Goal: Task Accomplishment & Management: Use online tool/utility

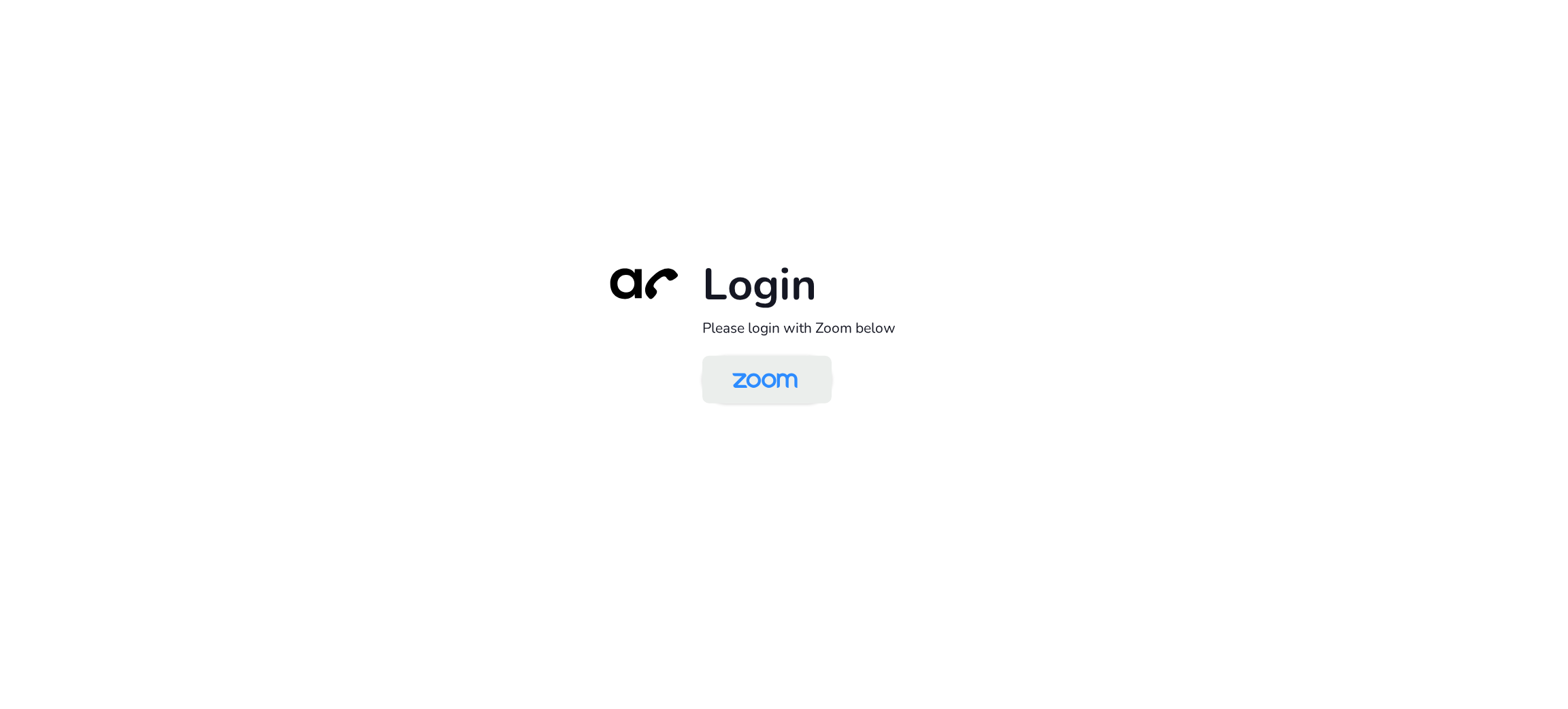
click at [758, 390] on img at bounding box center [765, 380] width 94 height 44
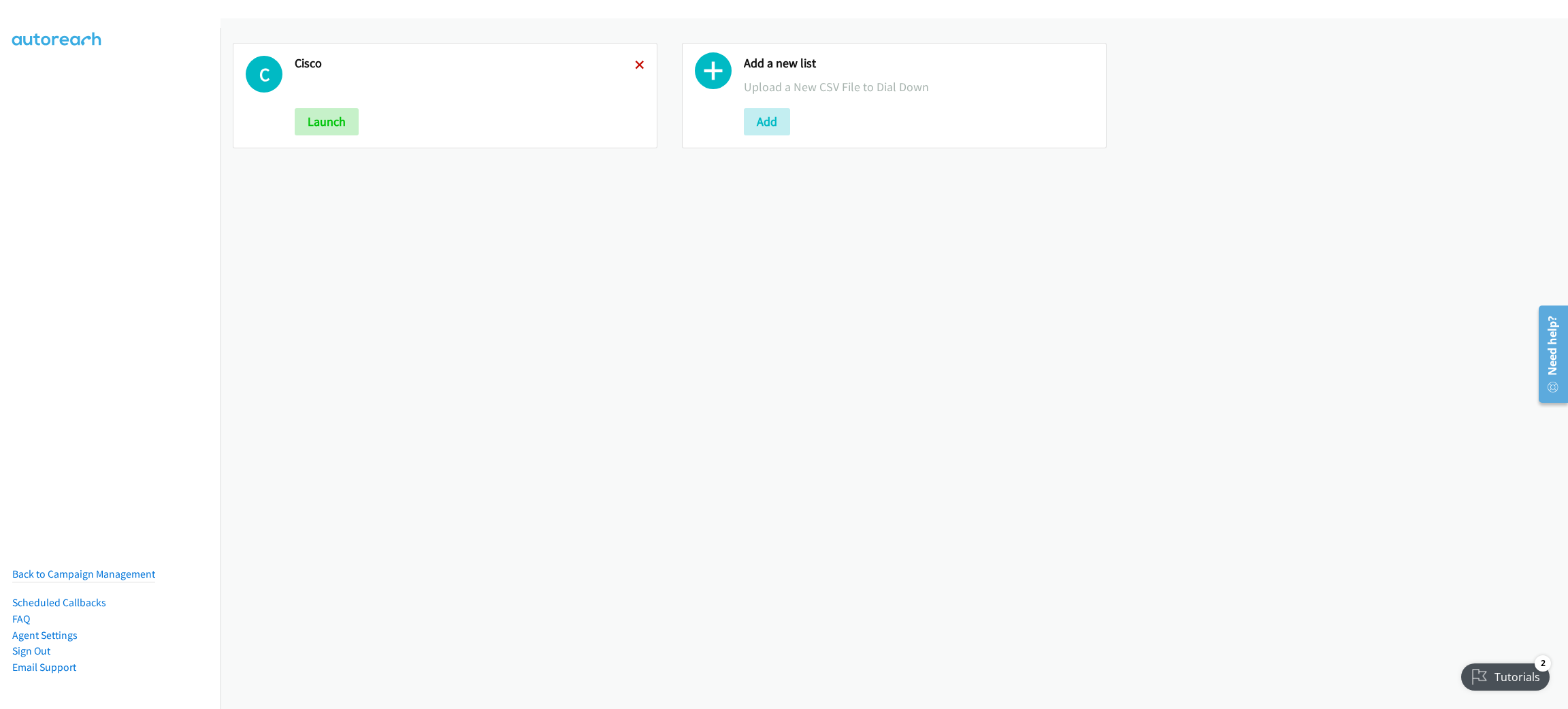
click at [635, 67] on icon at bounding box center [639, 65] width 9 height 9
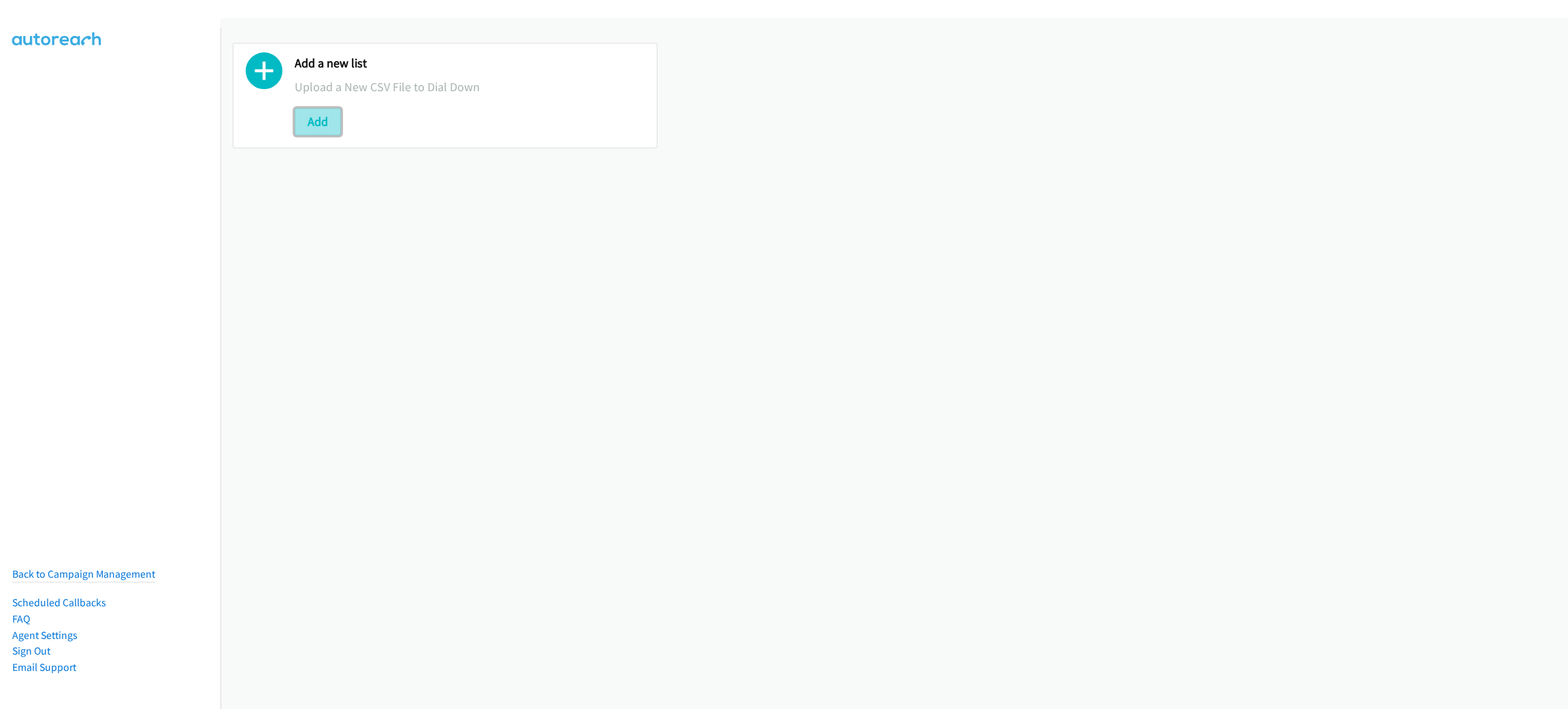
click at [329, 128] on button "Add" at bounding box center [318, 122] width 46 height 28
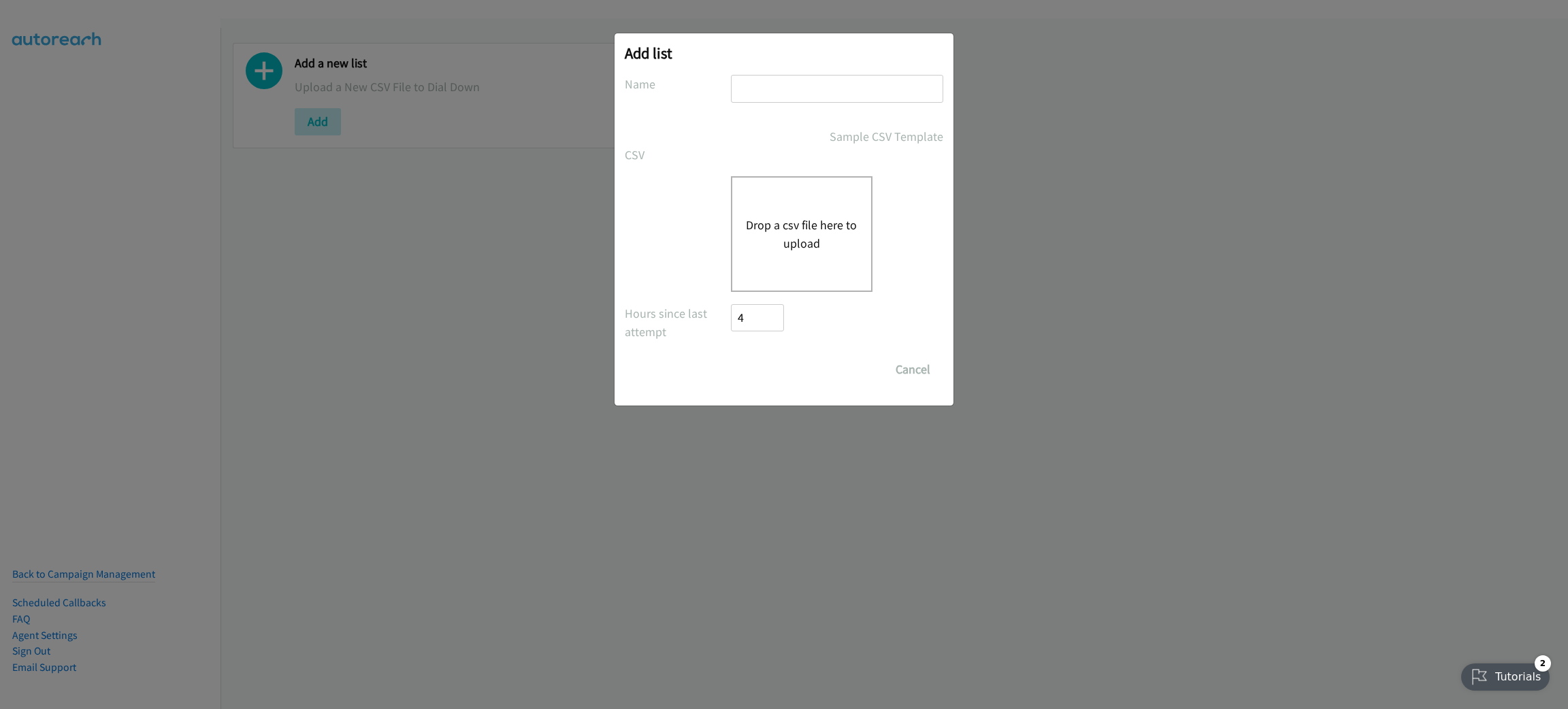
click at [793, 207] on div "Drop a csv file here to upload" at bounding box center [801, 234] width 141 height 115
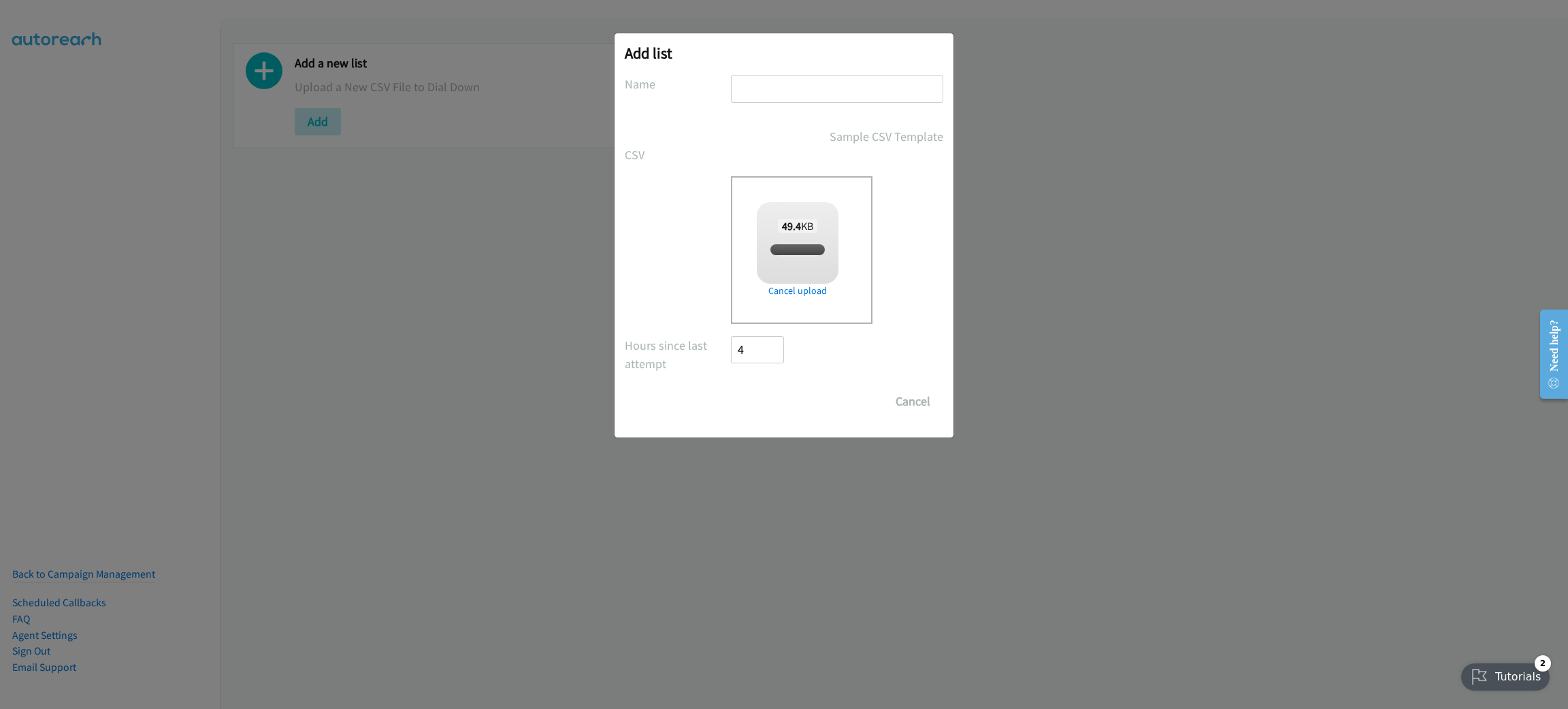
checkbox input "true"
click at [789, 79] on input "text" at bounding box center [837, 89] width 213 height 28
type input "CISCO"
click at [781, 408] on input "Save List" at bounding box center [766, 402] width 71 height 28
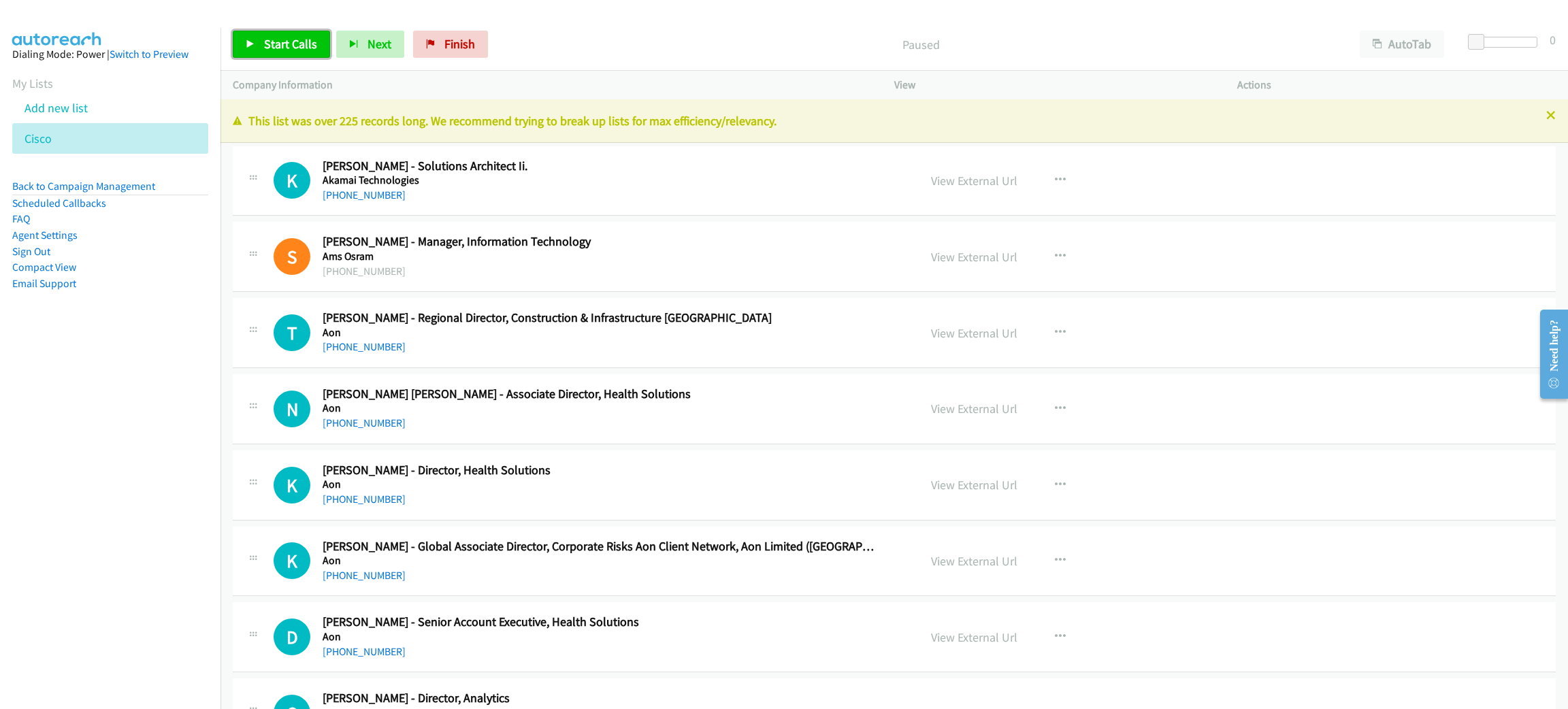
click at [289, 50] on span "Start Calls" at bounding box center [290, 44] width 53 height 16
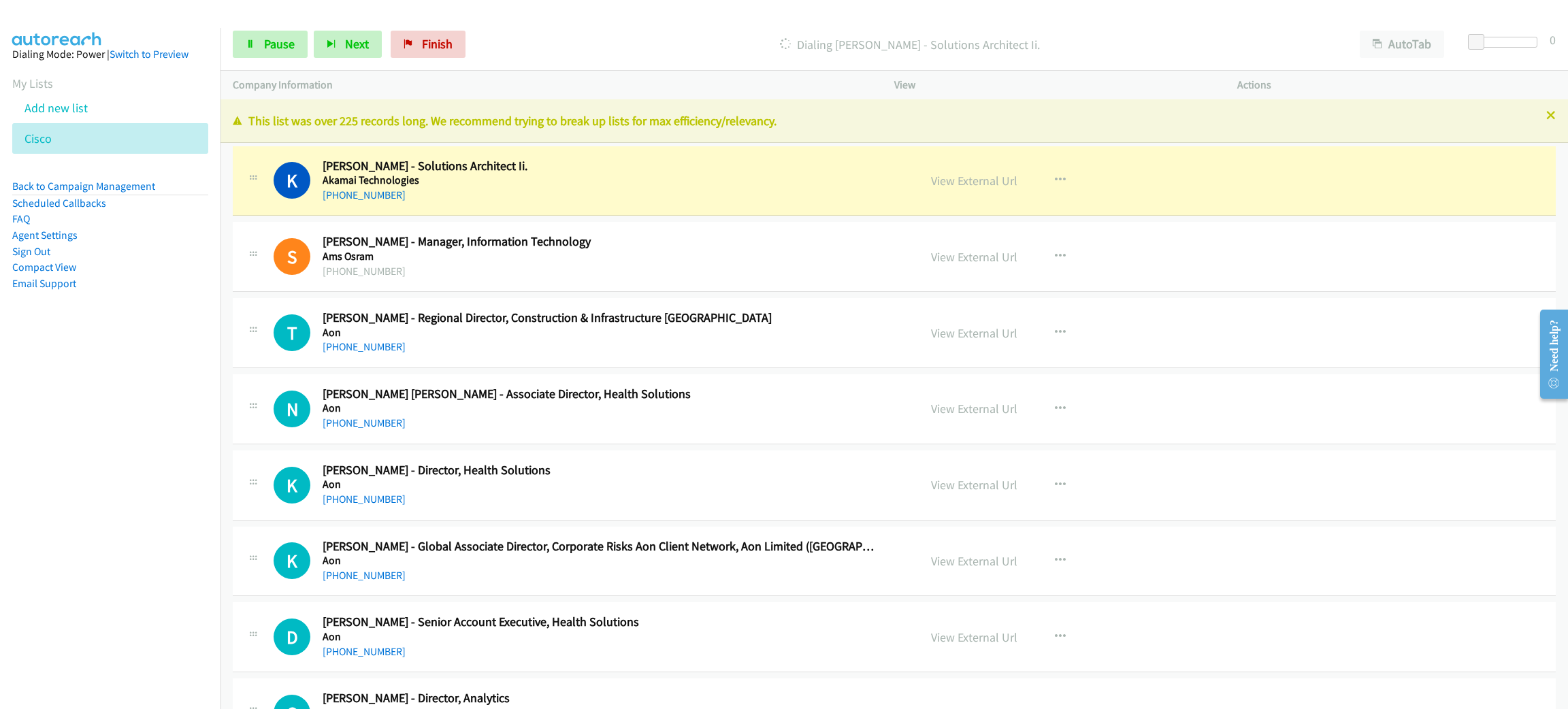
click at [24, 374] on nav "Dialing Mode: Power | Switch to Preview My Lists Add new list [GEOGRAPHIC_DATA]…" at bounding box center [110, 382] width 221 height 709
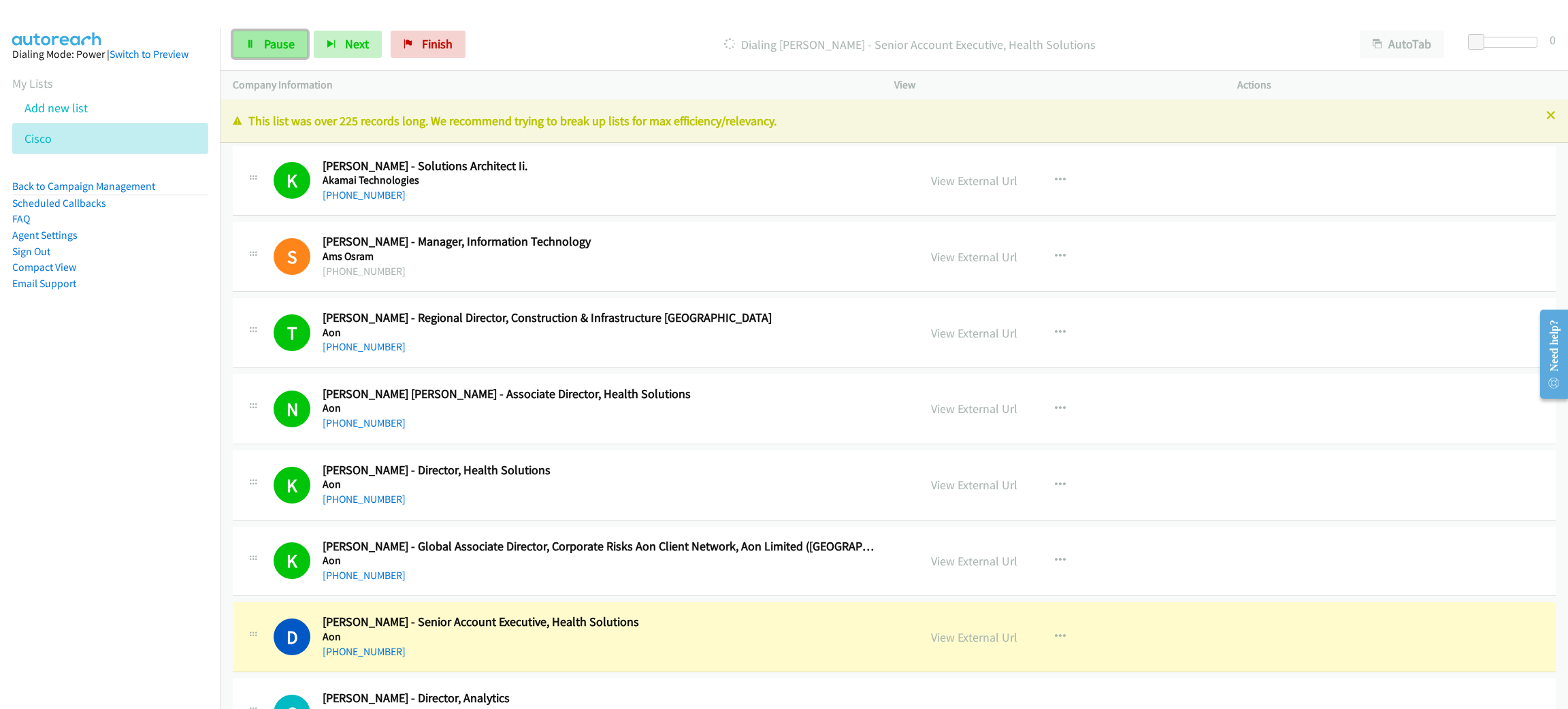
click at [270, 48] on span "Pause" at bounding box center [279, 44] width 30 height 16
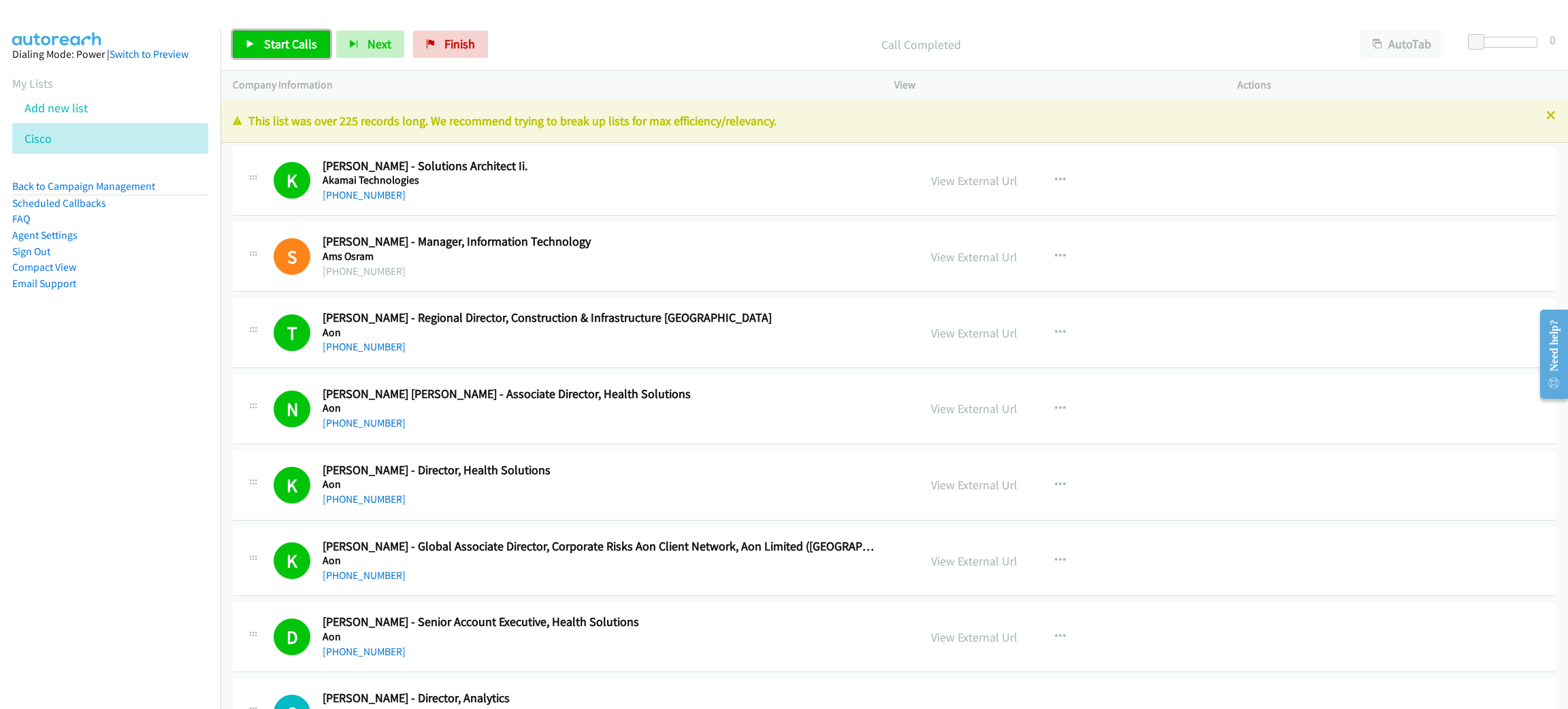
click at [266, 35] on link "Start Calls" at bounding box center [282, 44] width 97 height 28
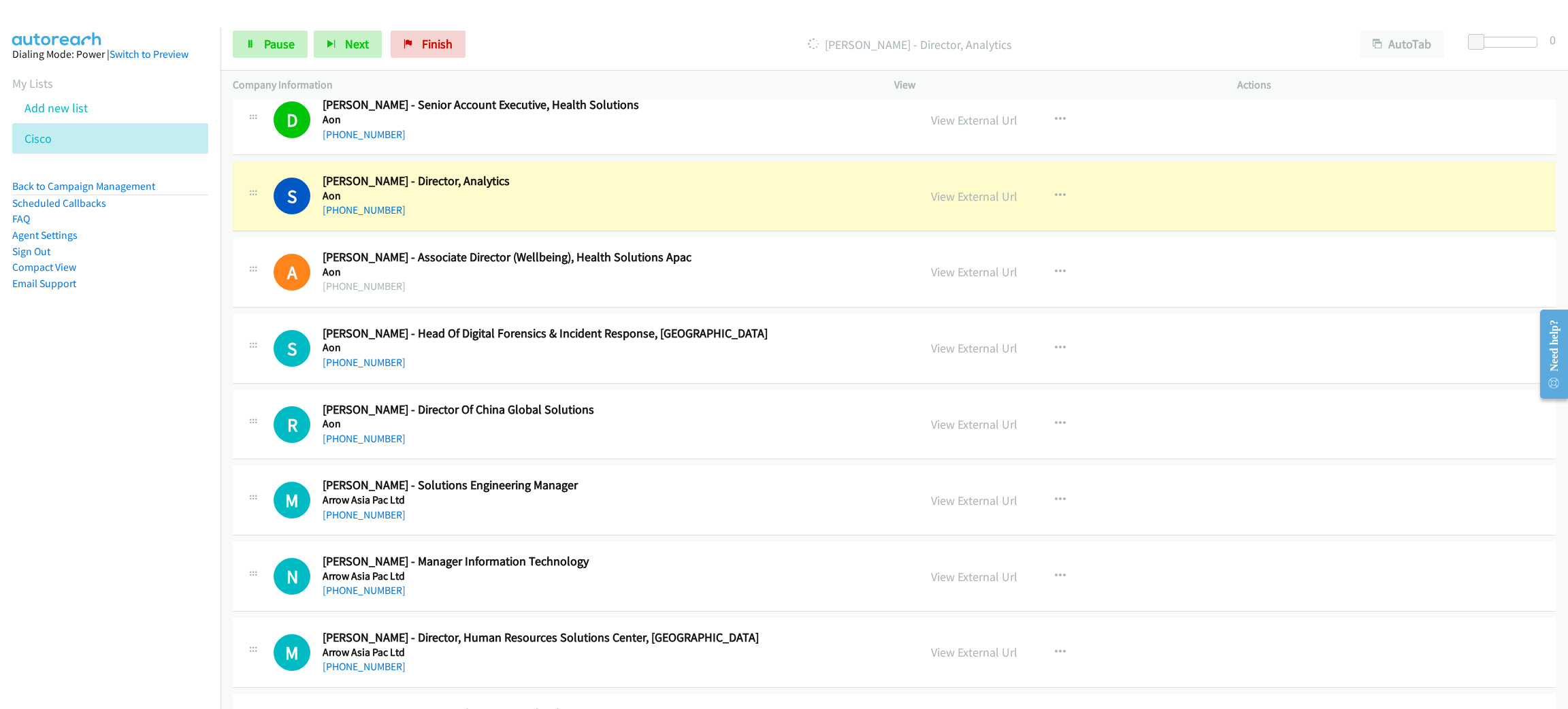
scroll to position [510, 0]
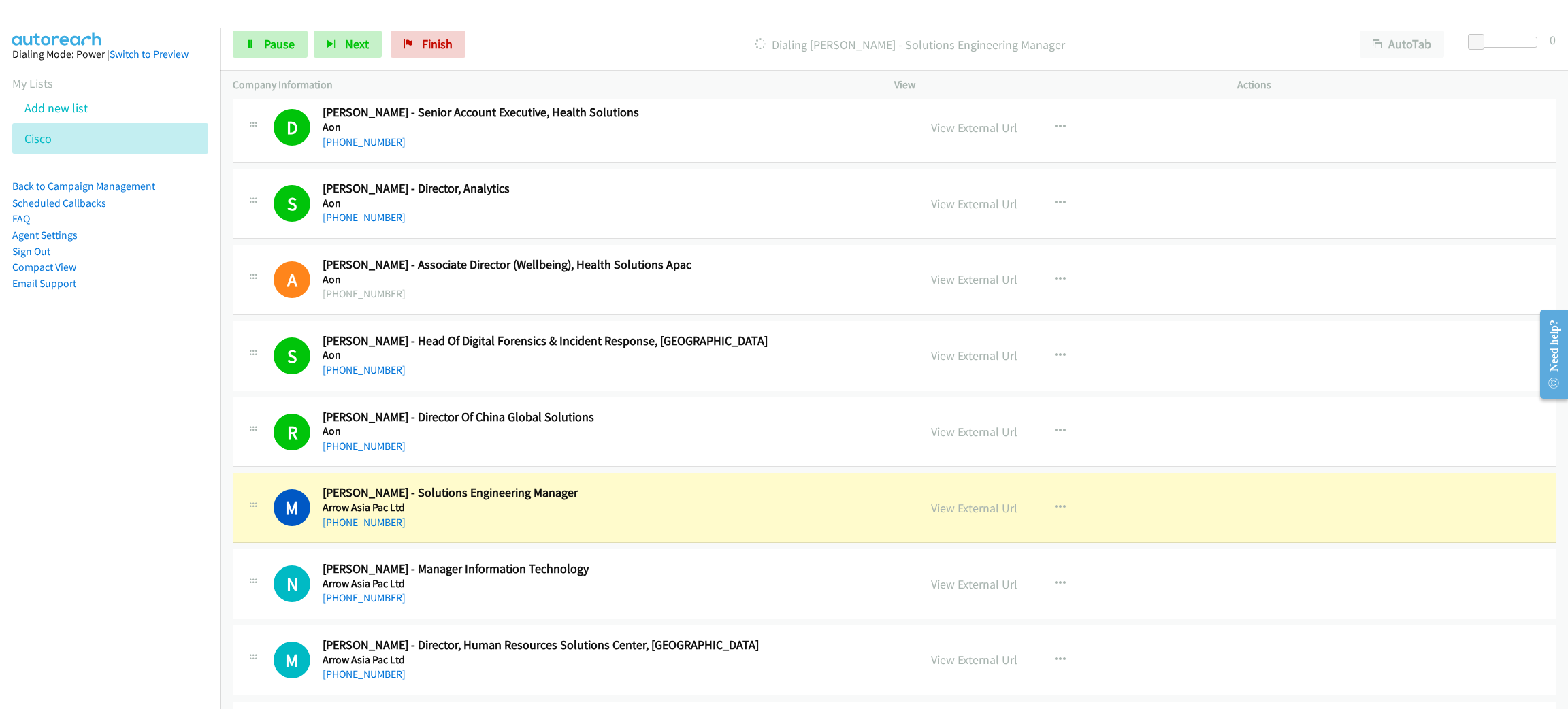
click at [608, 512] on h5 "Arrow Asia Pac Ltd" at bounding box center [602, 507] width 558 height 14
click at [932, 501] on link "View External Url" at bounding box center [974, 508] width 86 height 16
click at [287, 39] on span "Pause" at bounding box center [279, 44] width 30 height 16
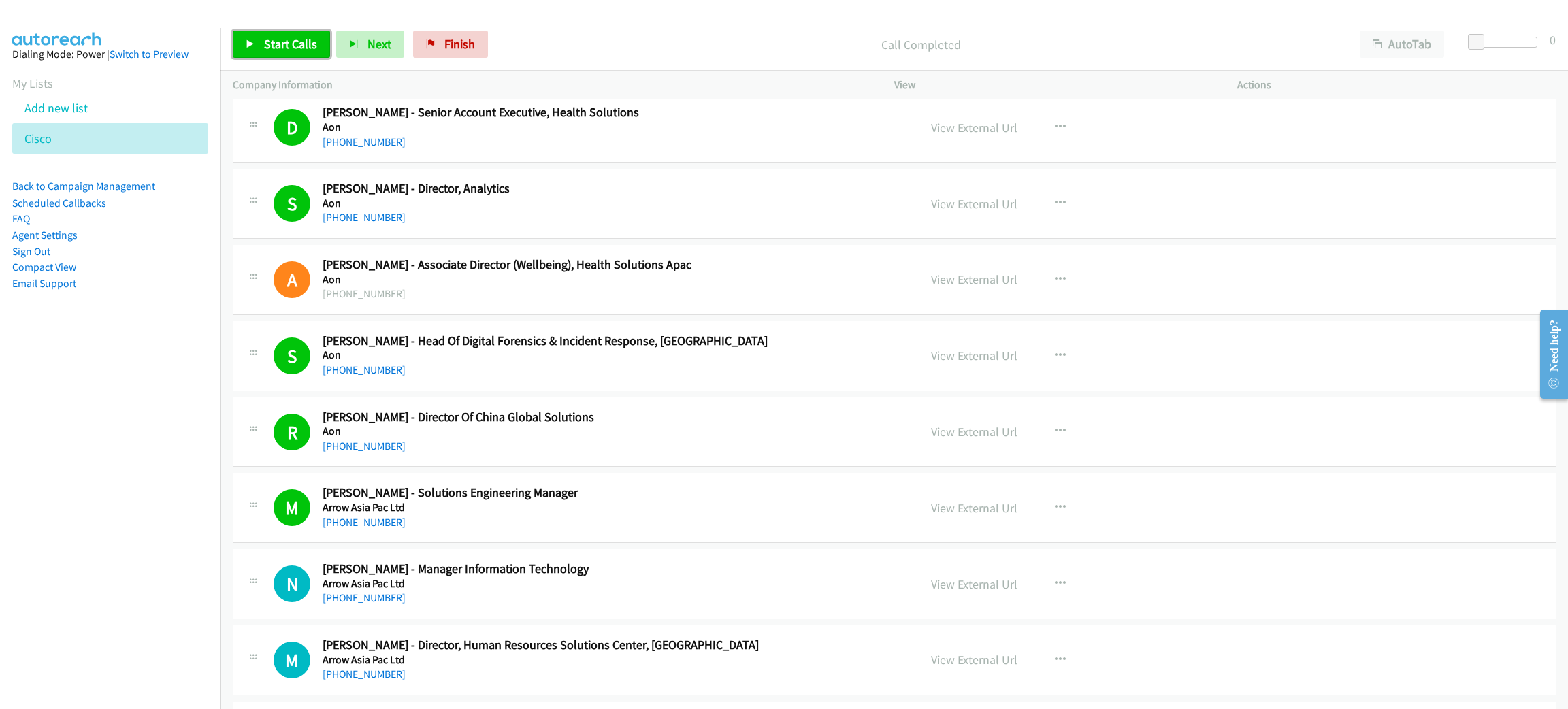
click at [309, 52] on link "Start Calls" at bounding box center [282, 44] width 97 height 28
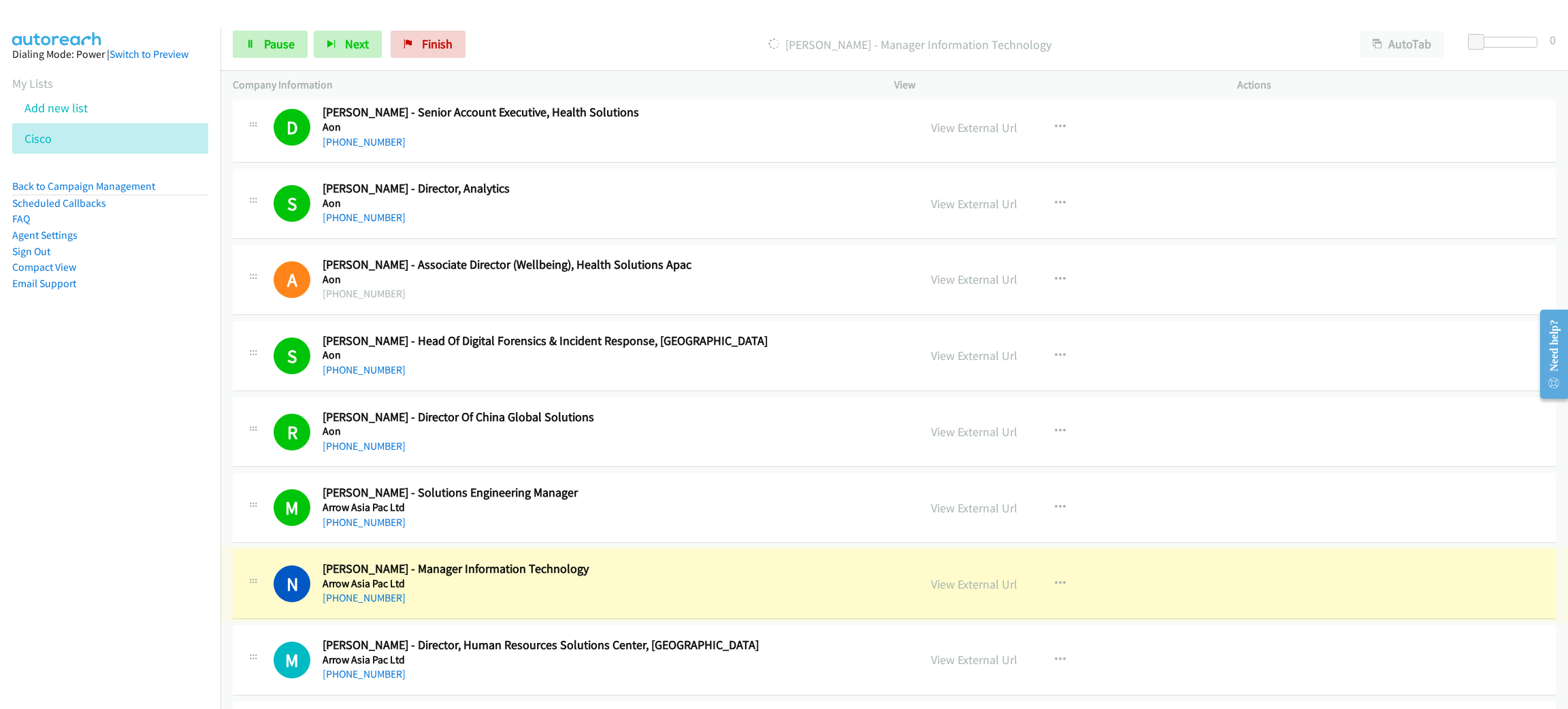
click at [975, 583] on link "View External Url" at bounding box center [974, 585] width 86 height 16
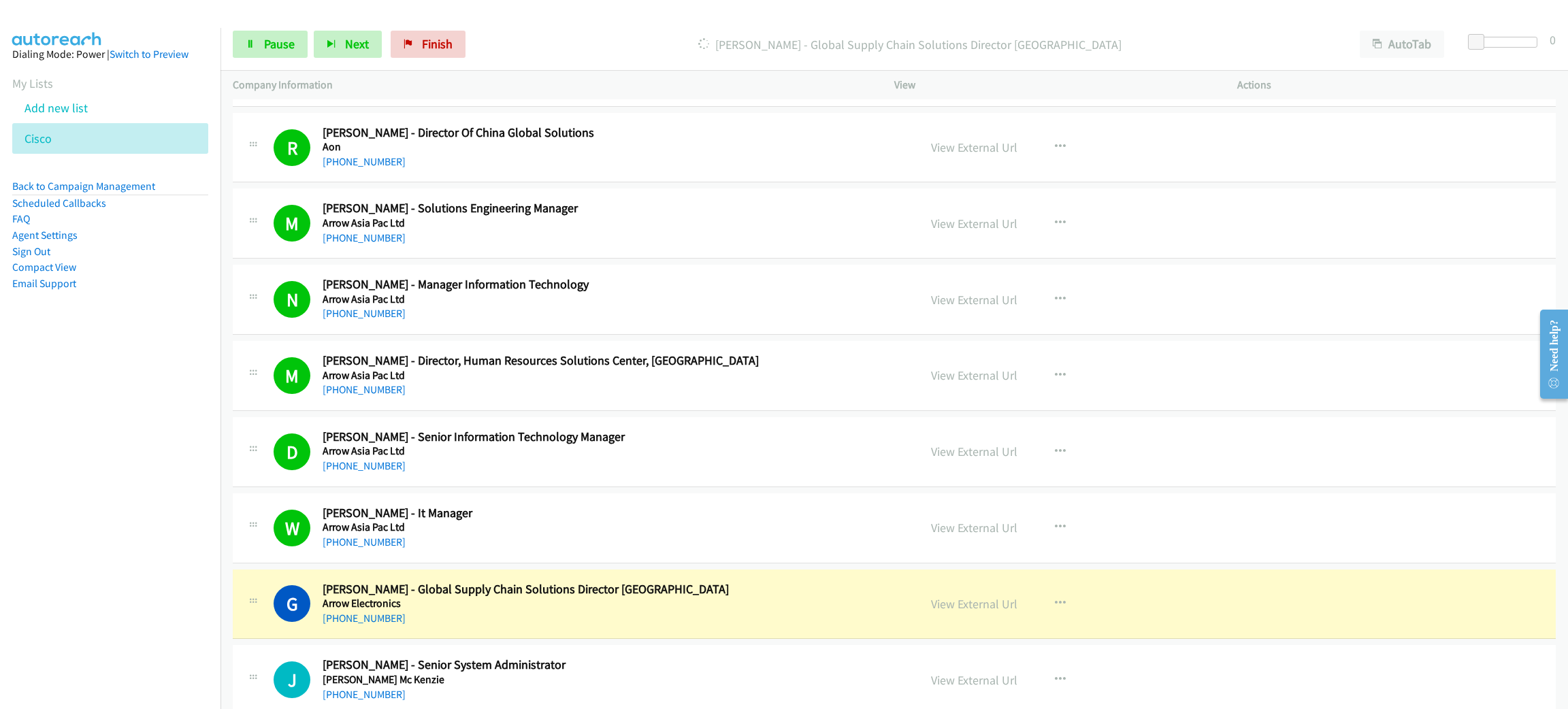
scroll to position [817, 0]
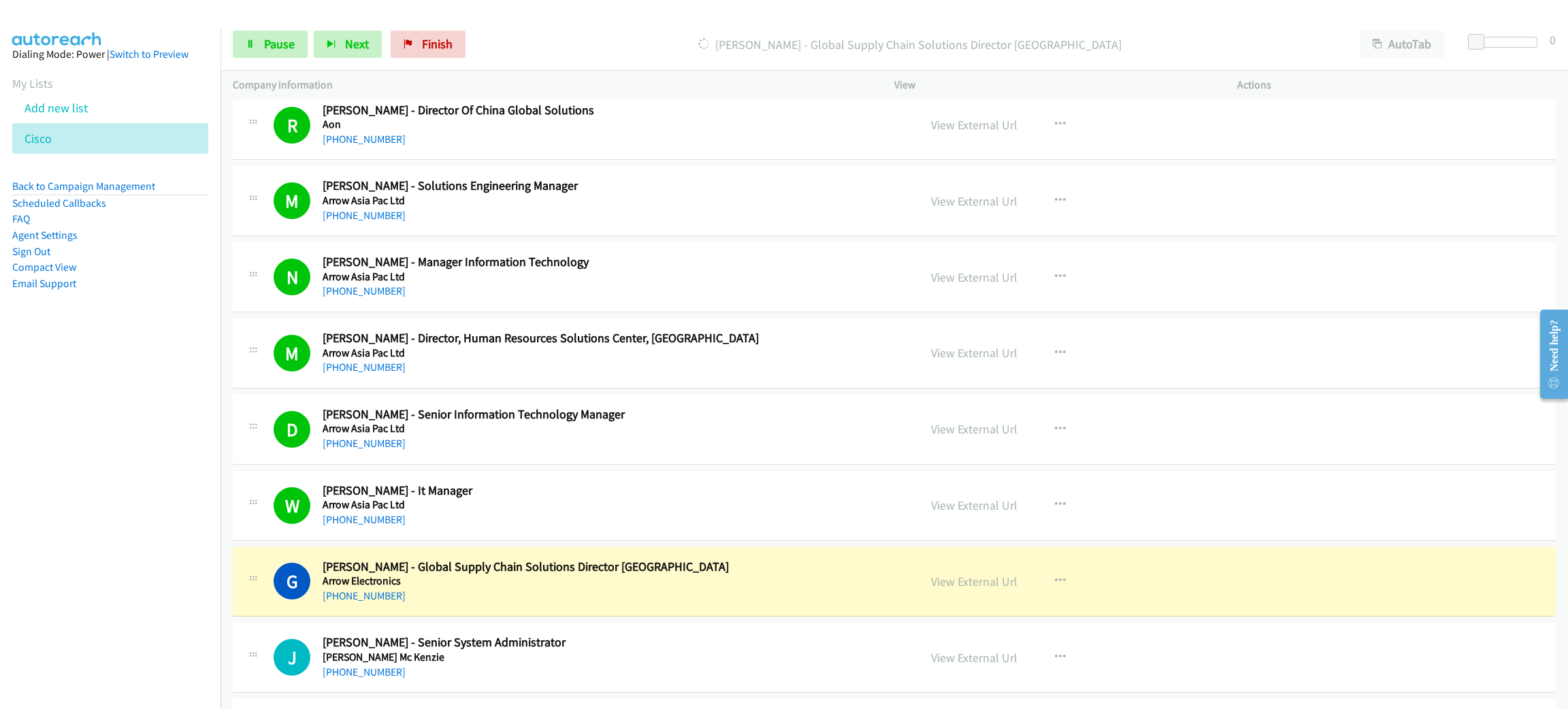
click at [581, 584] on h5 "Arrow Electronics" at bounding box center [602, 581] width 558 height 14
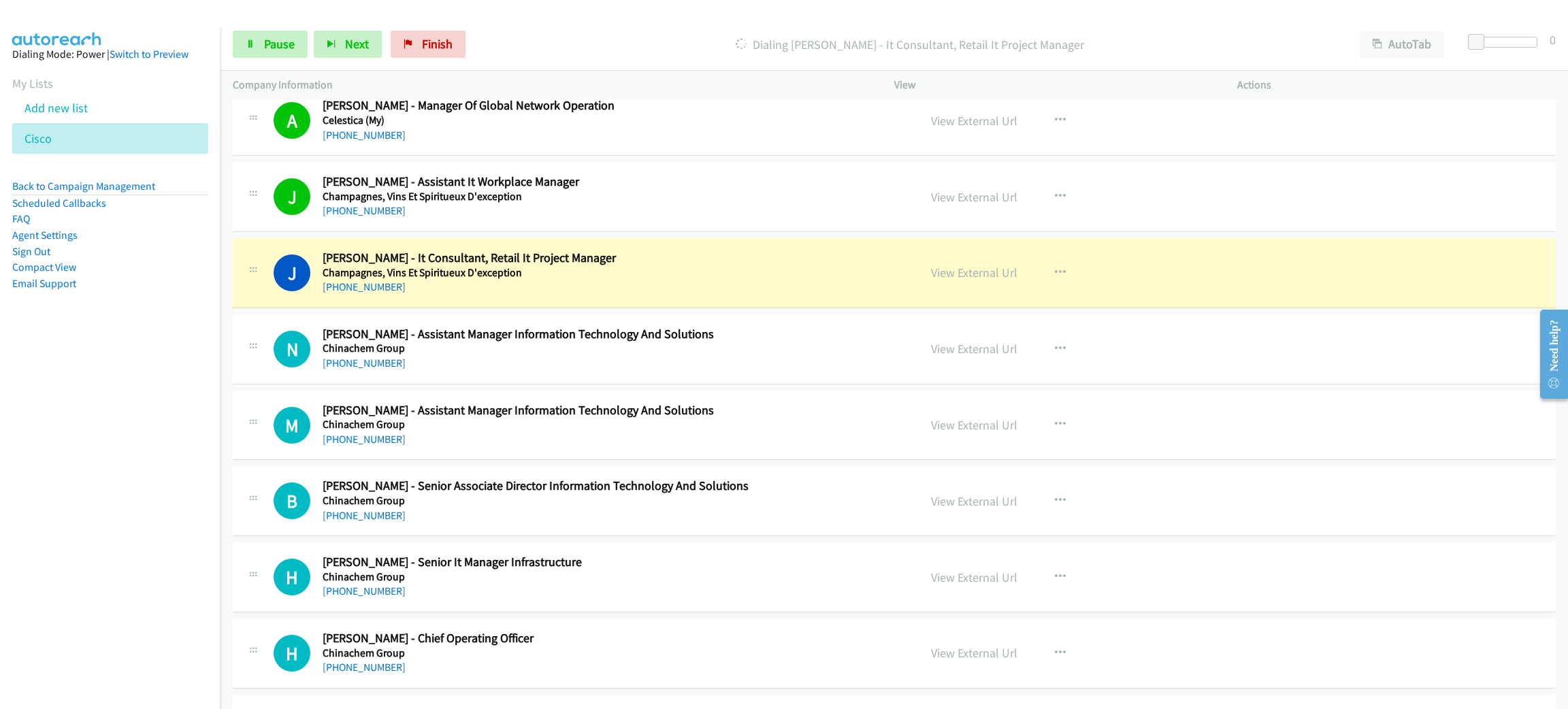
scroll to position [1736, 0]
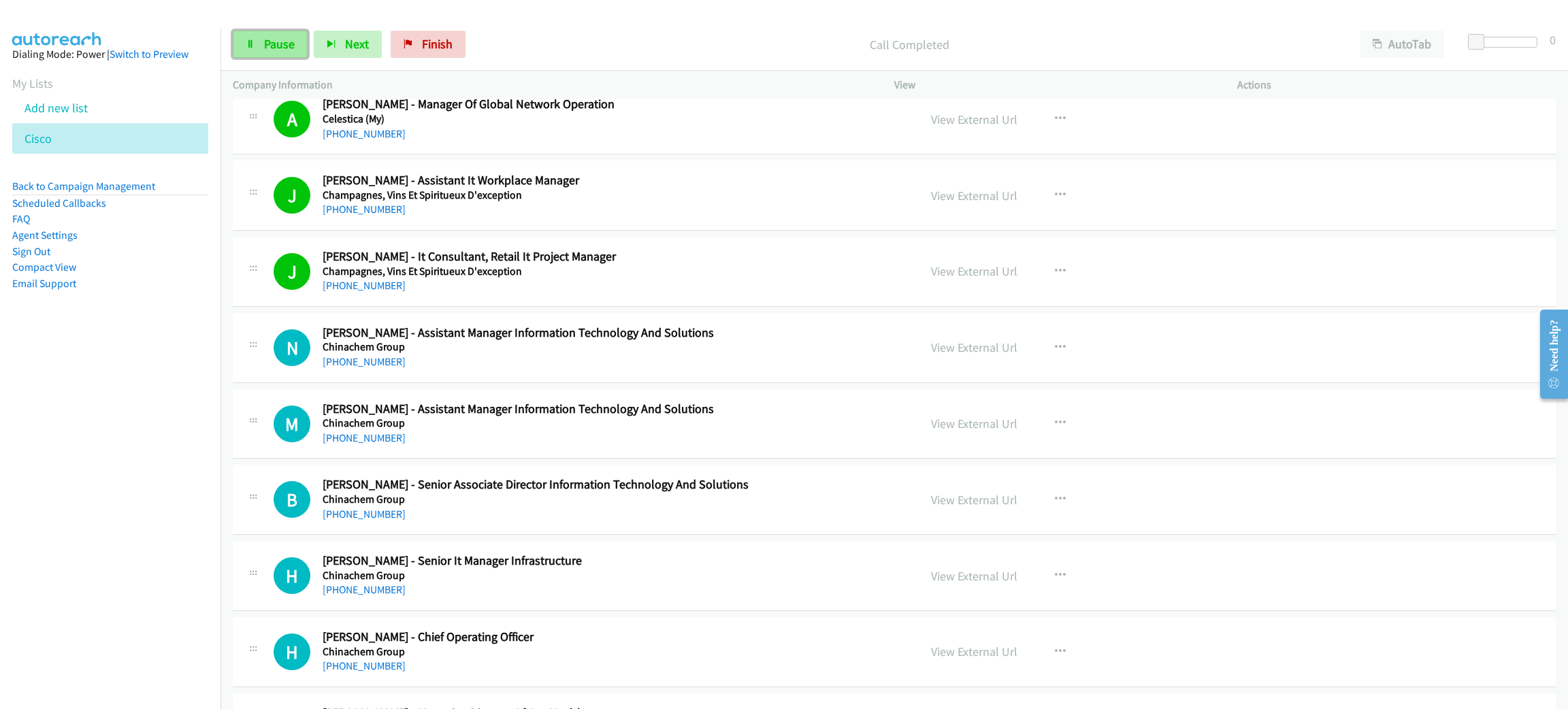
click at [291, 41] on span "Pause" at bounding box center [279, 44] width 30 height 16
click at [301, 36] on span "Start Calls" at bounding box center [290, 44] width 53 height 16
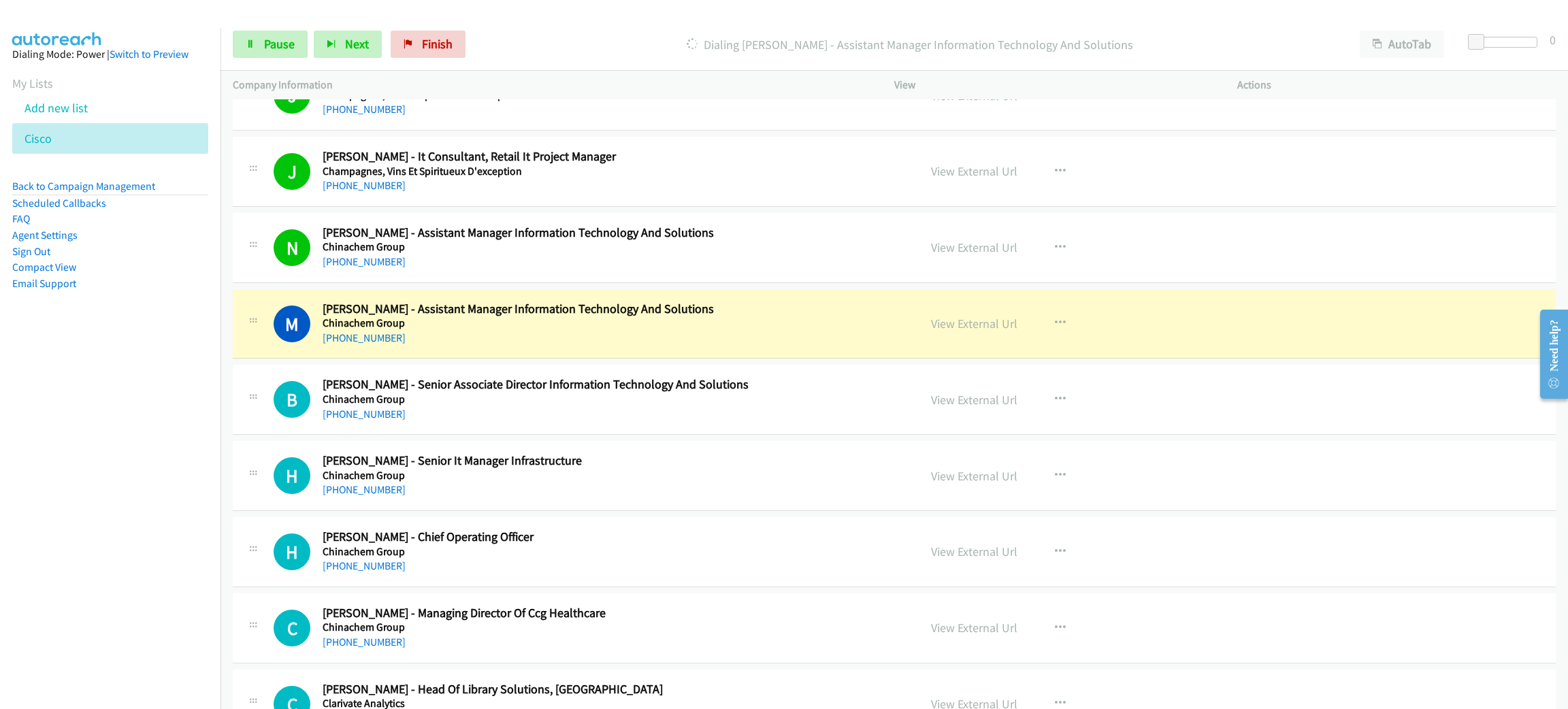
scroll to position [1837, 0]
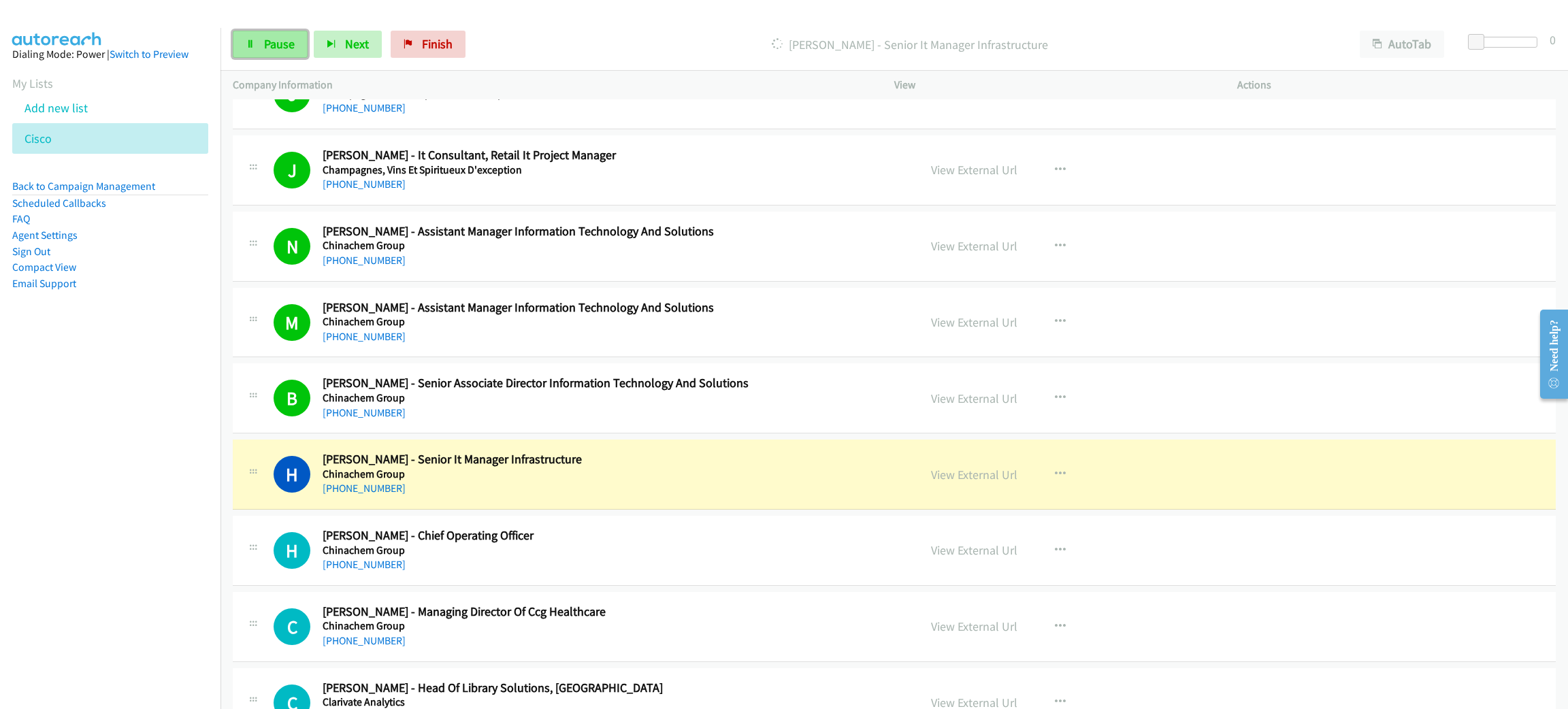
click at [279, 44] on span "Pause" at bounding box center [279, 44] width 30 height 16
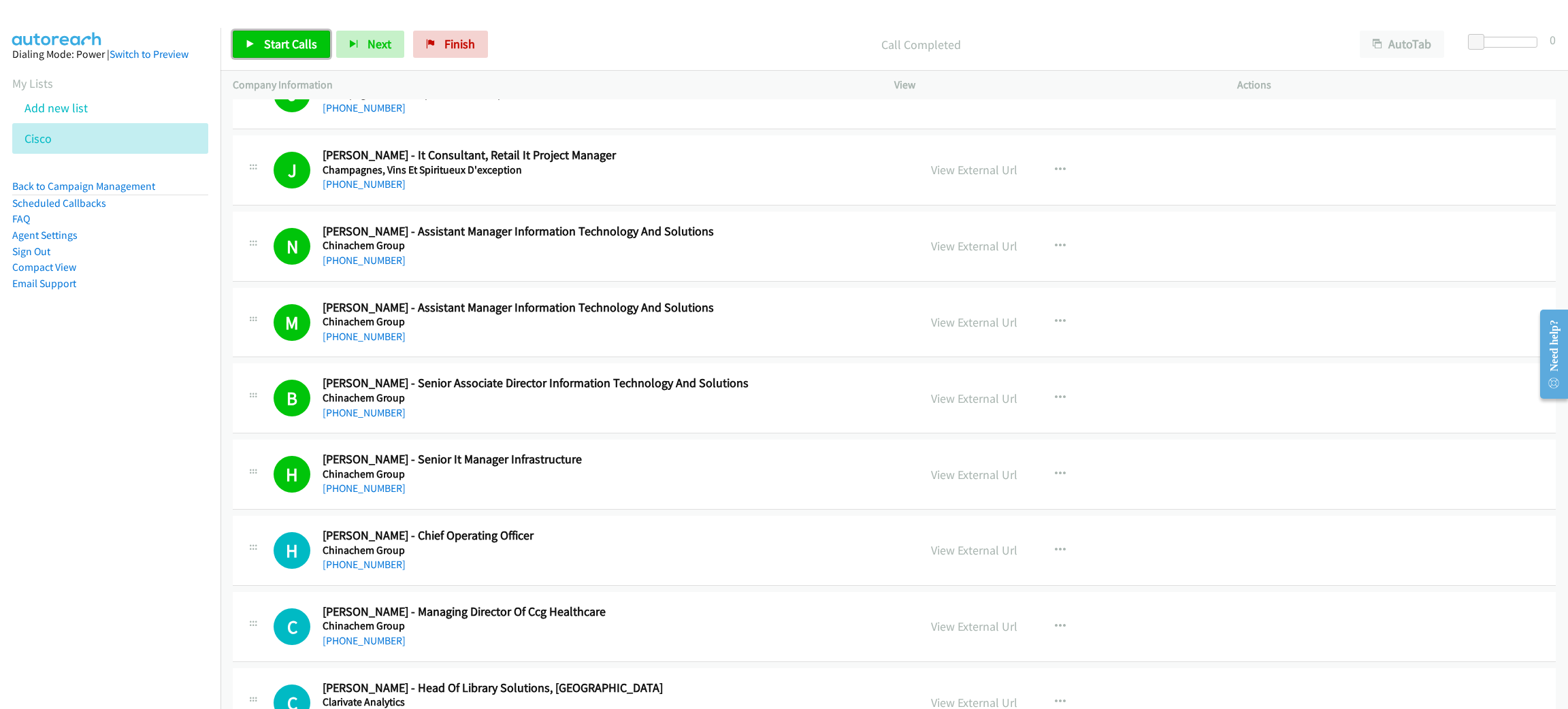
click at [309, 36] on span "Start Calls" at bounding box center [290, 44] width 53 height 16
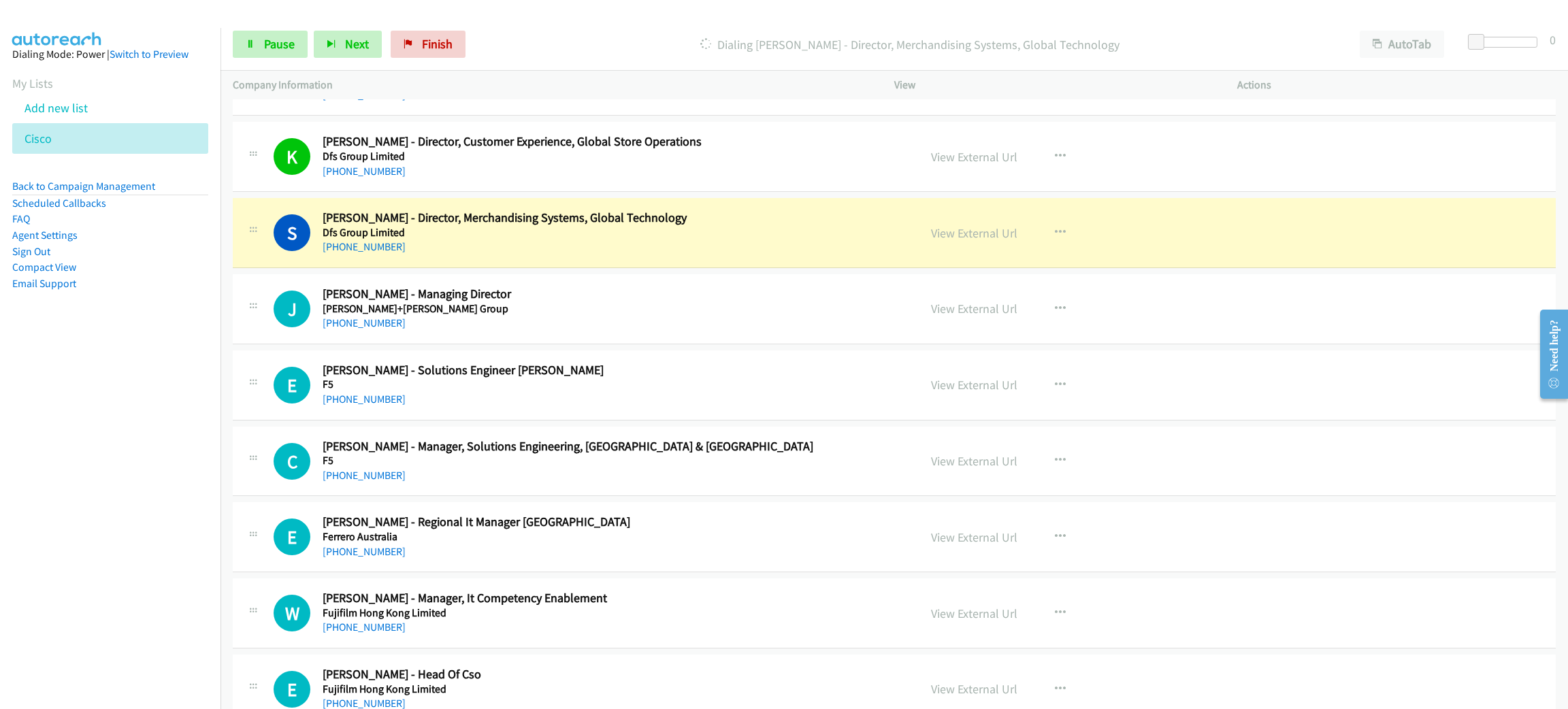
scroll to position [2859, 0]
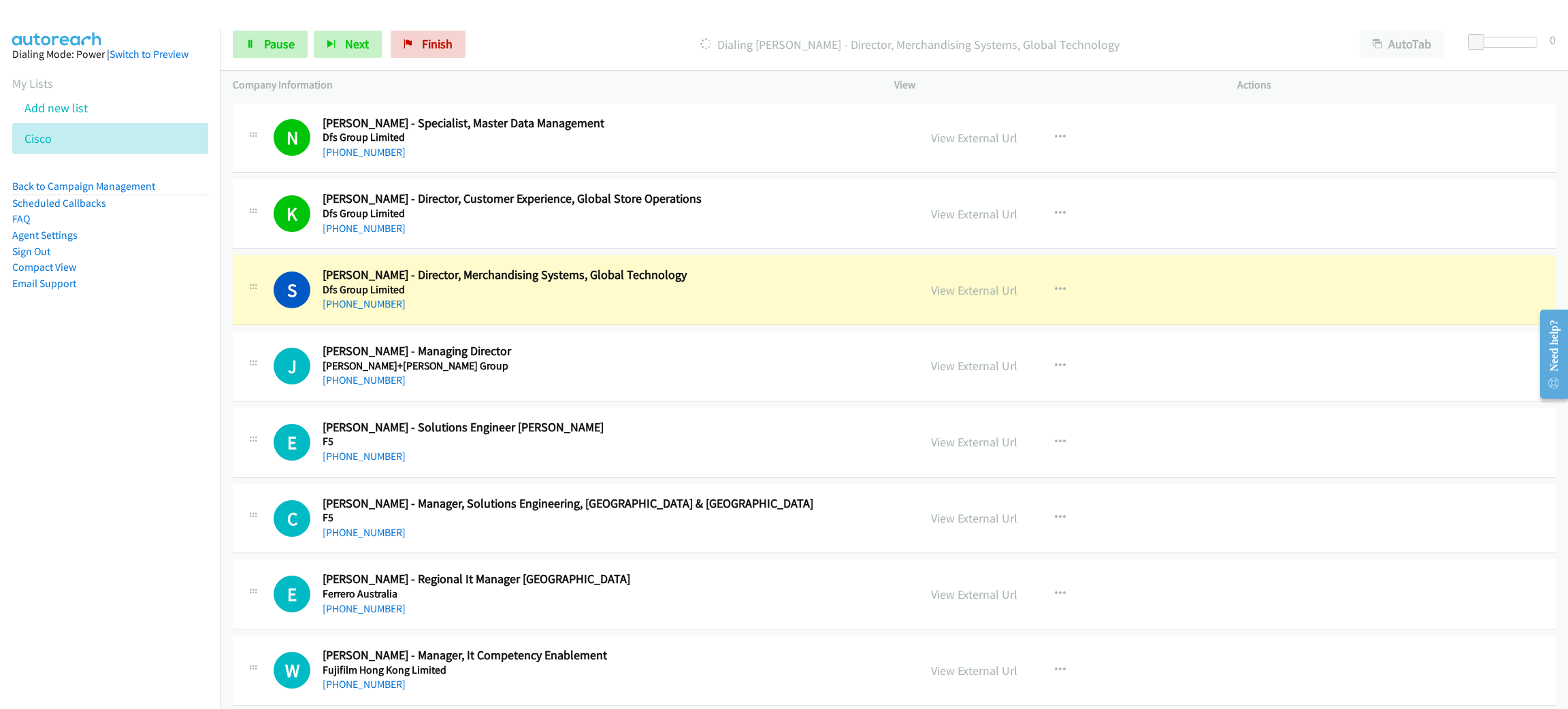
click at [530, 297] on h5 "Dfs Group Limited" at bounding box center [602, 290] width 558 height 14
click at [983, 298] on link "View External Url" at bounding box center [974, 290] width 86 height 16
click at [273, 44] on span "Pause" at bounding box center [279, 44] width 30 height 16
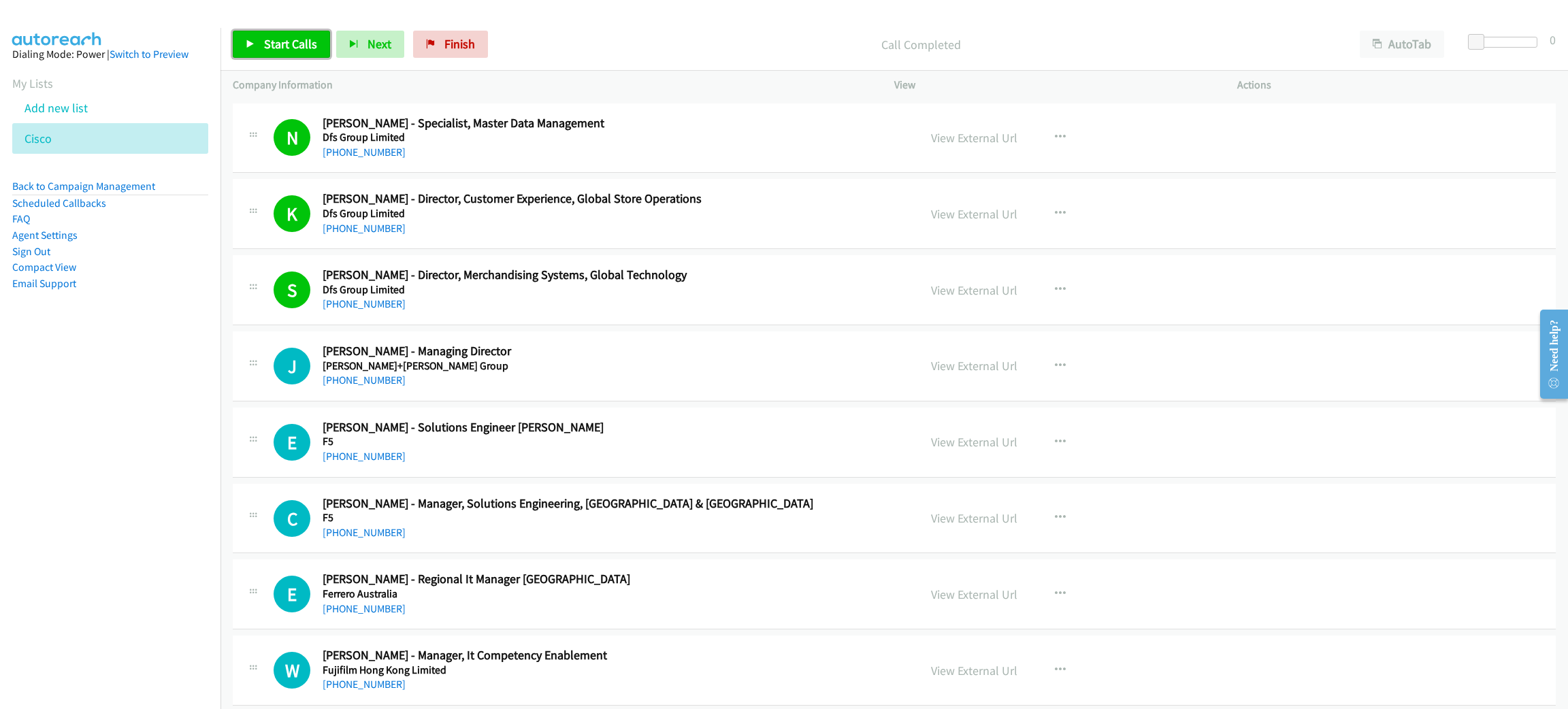
click at [296, 44] on span "Start Calls" at bounding box center [290, 44] width 53 height 16
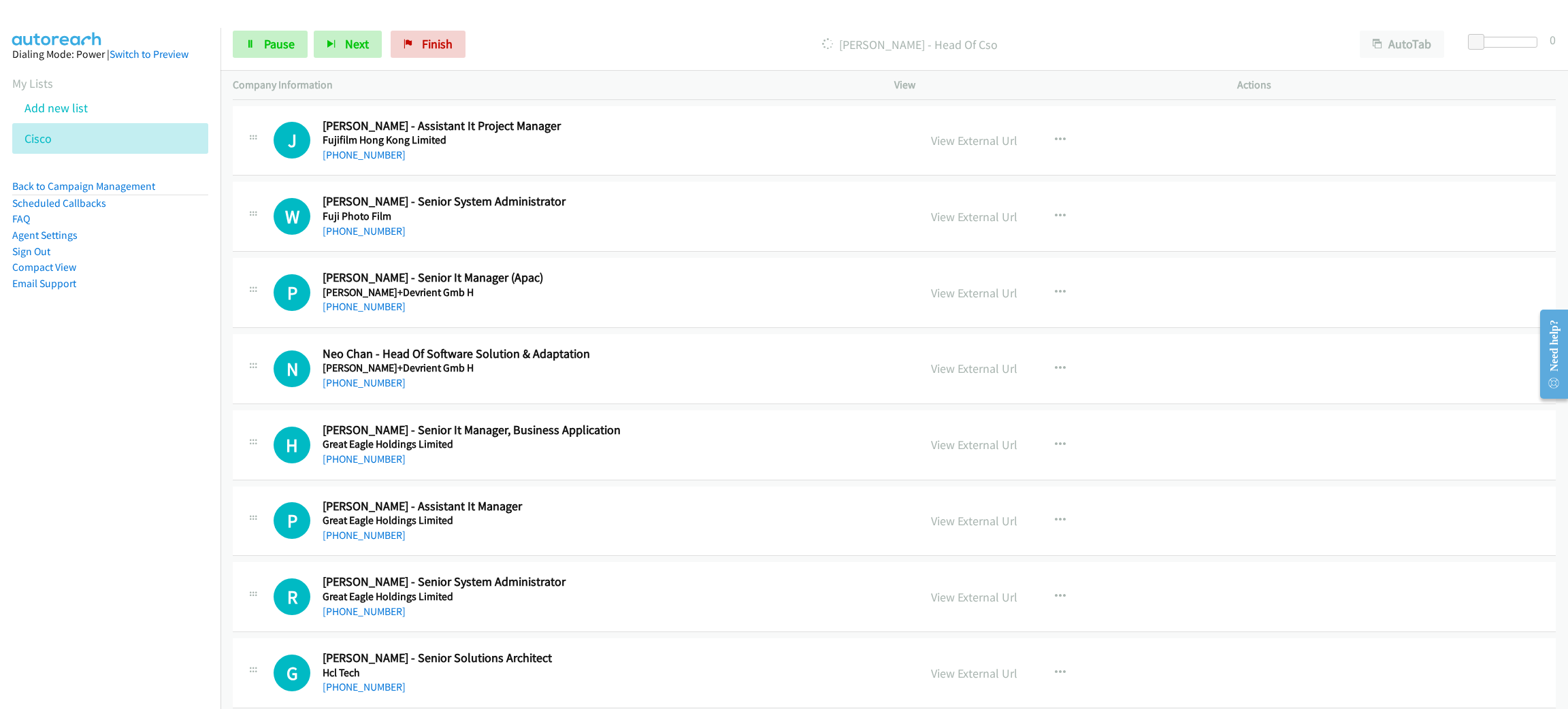
scroll to position [3369, 0]
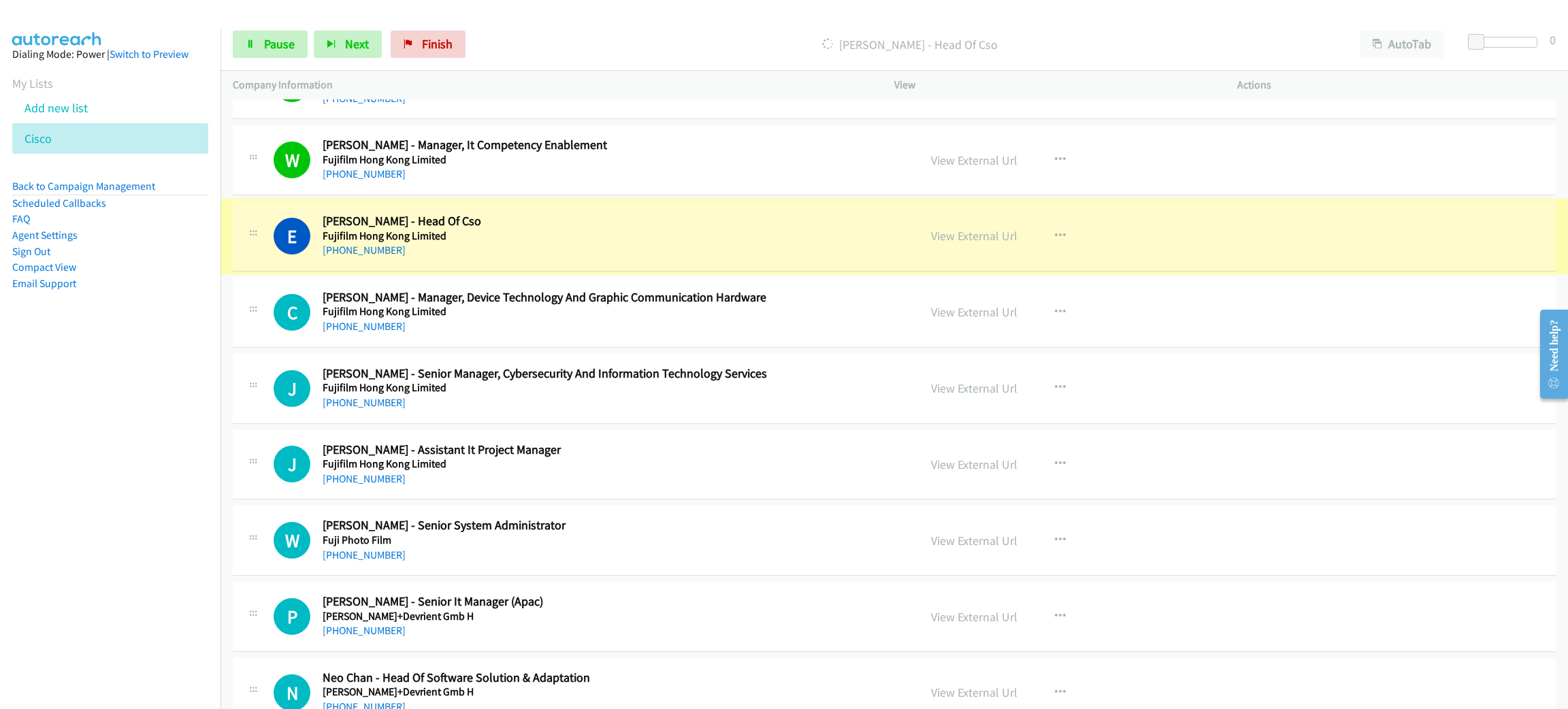
click at [969, 239] on link "View External Url" at bounding box center [974, 236] width 86 height 16
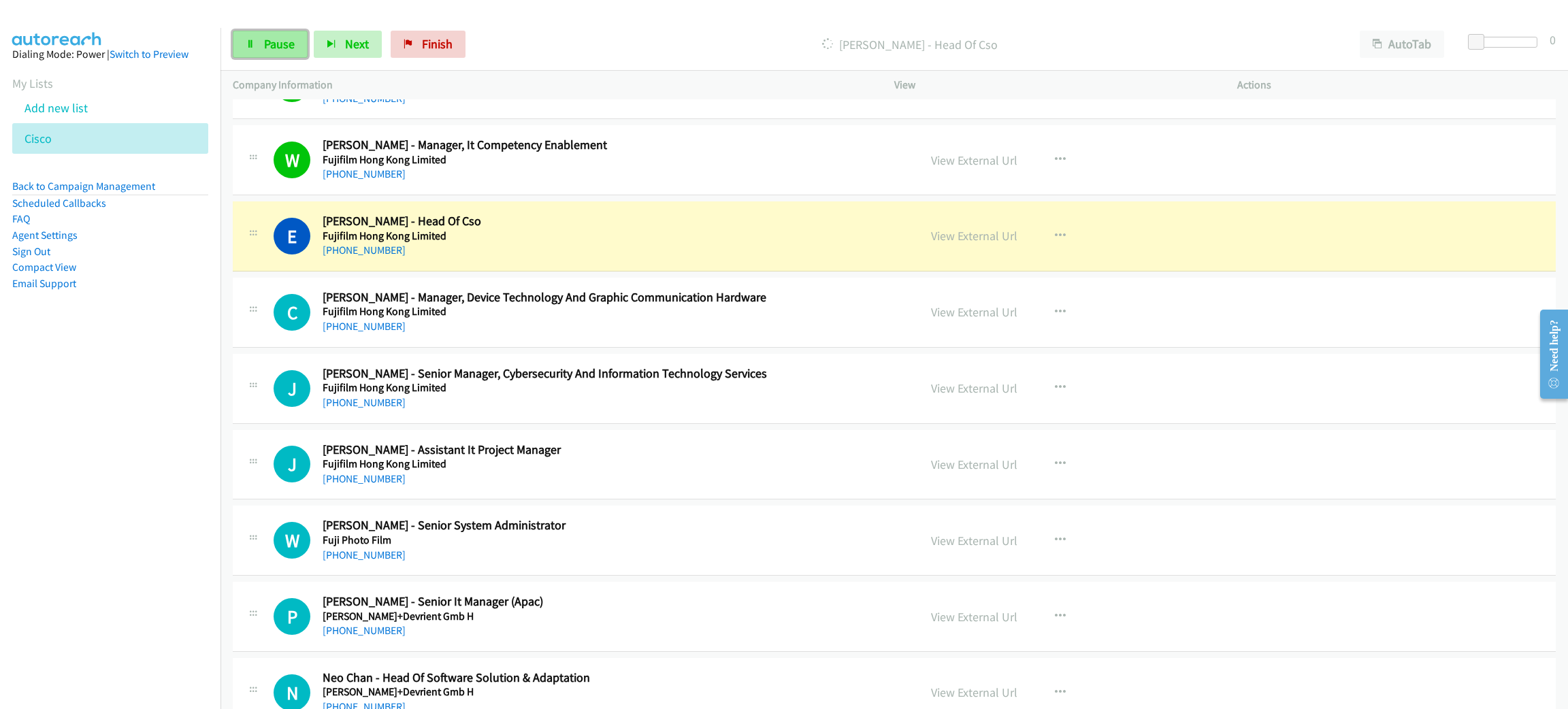
click at [277, 41] on span "Pause" at bounding box center [279, 44] width 30 height 16
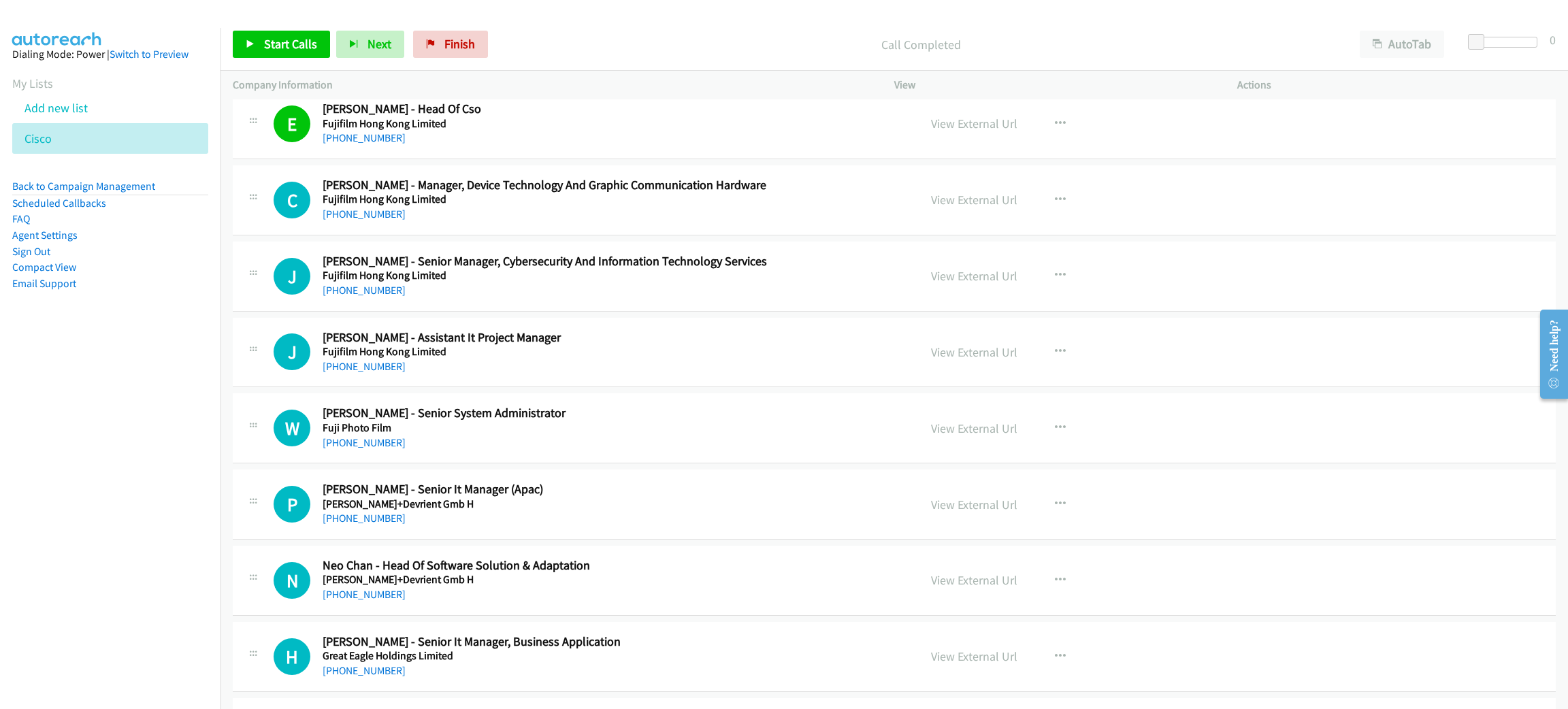
scroll to position [3472, 0]
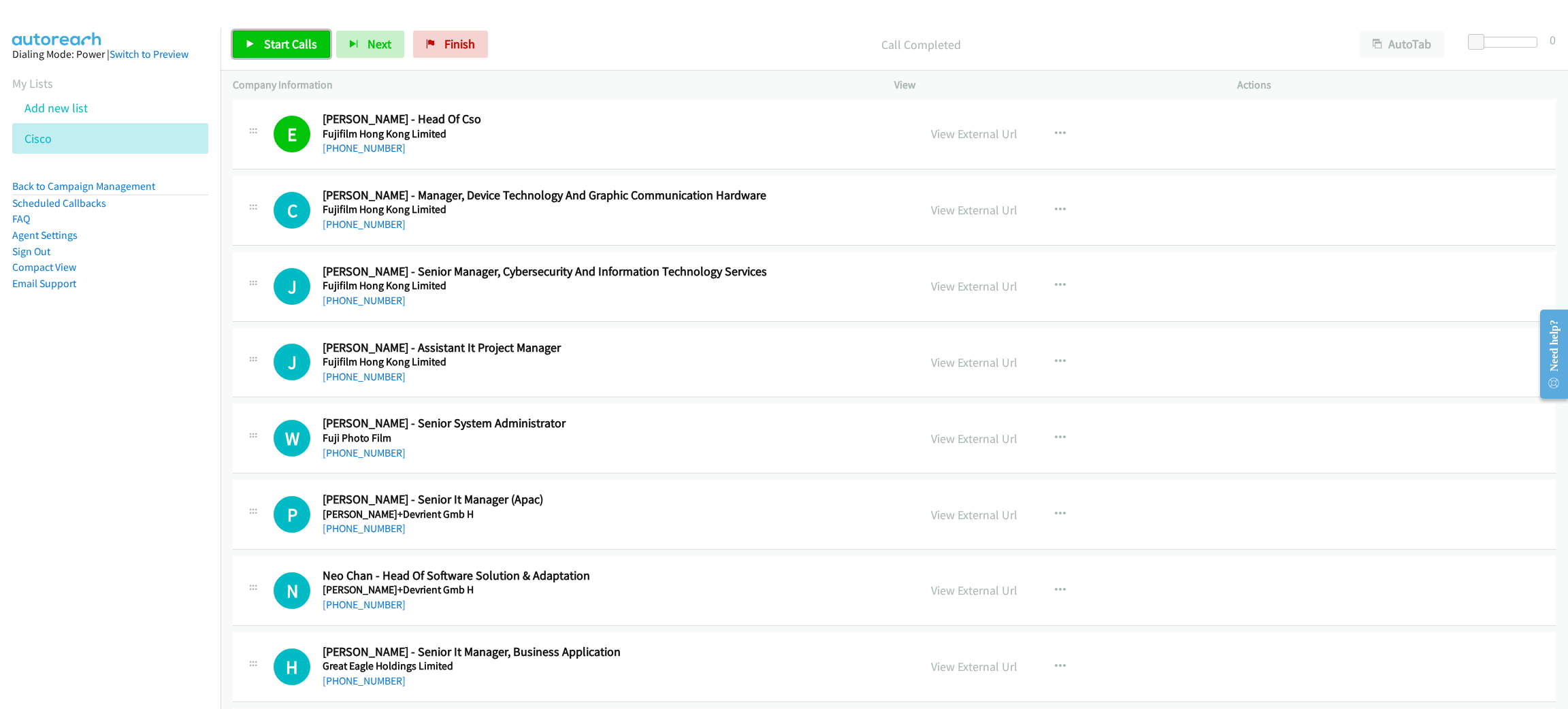
click at [305, 46] on span "Start Calls" at bounding box center [290, 44] width 53 height 16
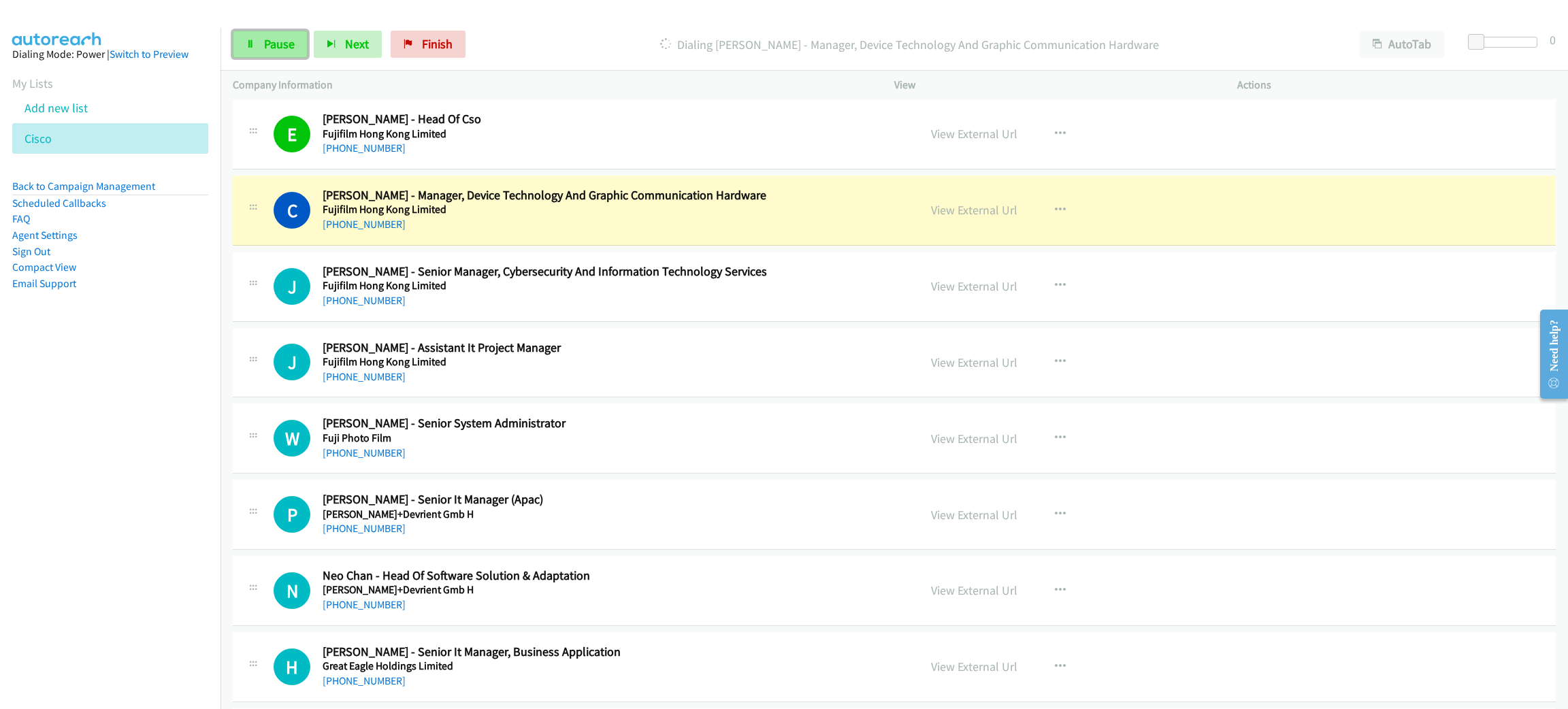
click at [303, 48] on link "Pause" at bounding box center [270, 44] width 75 height 28
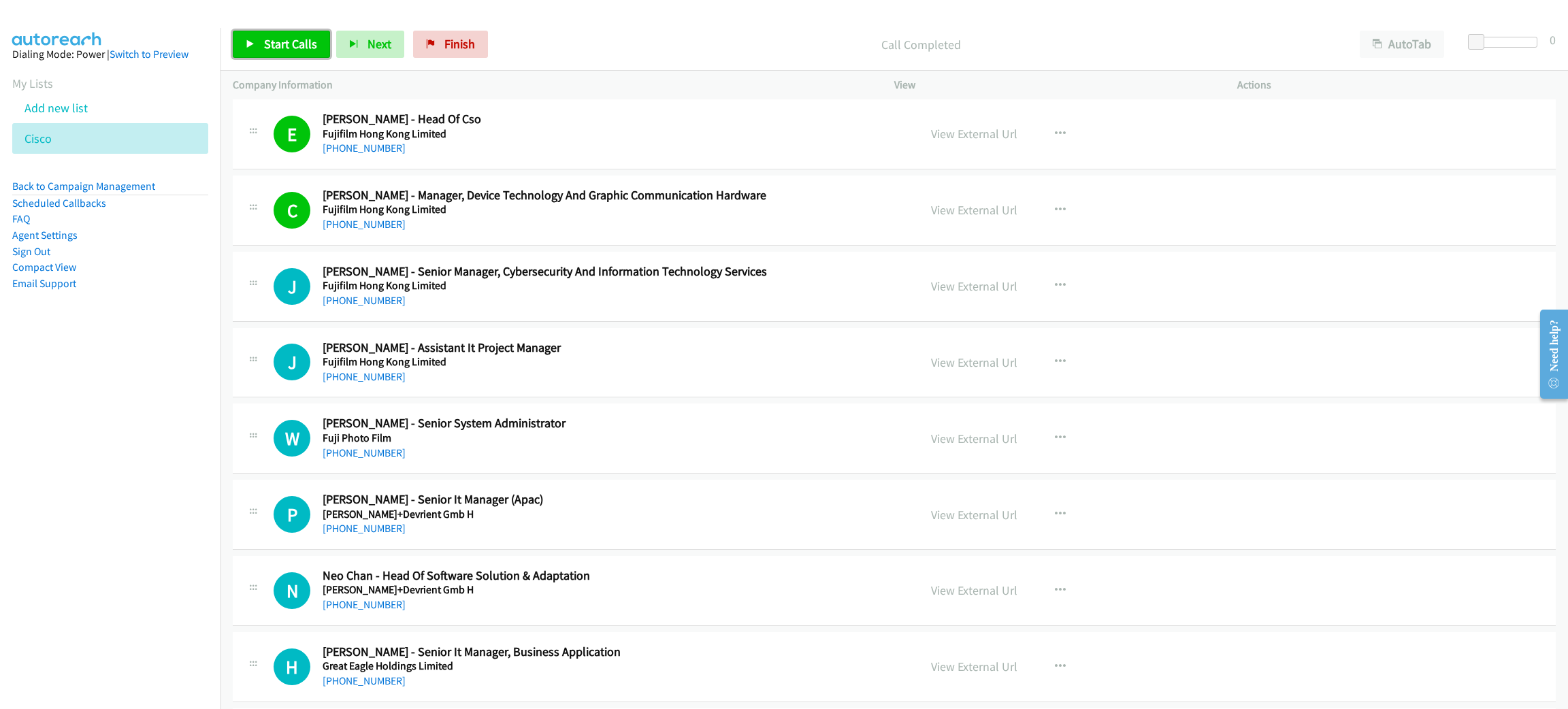
click at [307, 41] on span "Start Calls" at bounding box center [290, 44] width 53 height 16
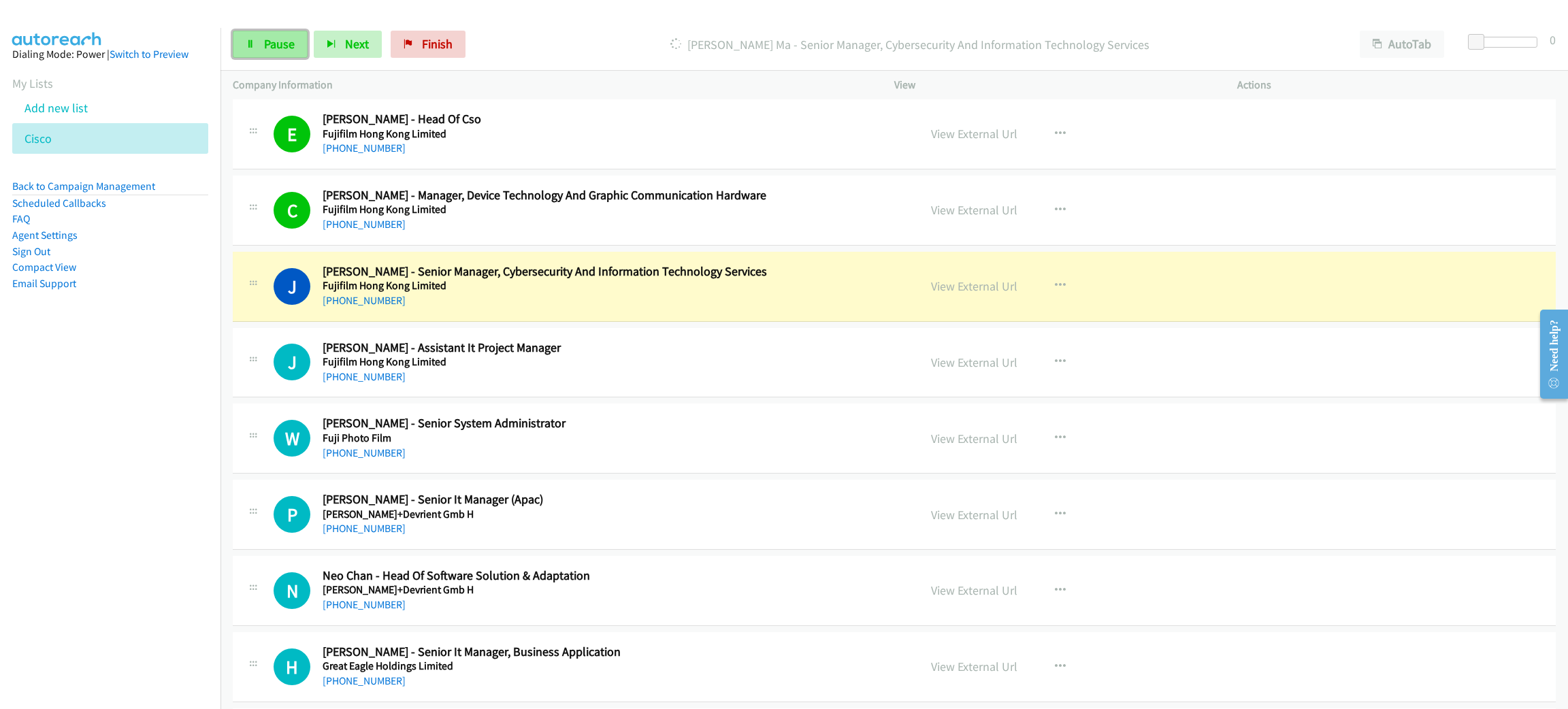
click at [297, 46] on link "Pause" at bounding box center [270, 44] width 75 height 28
click at [980, 285] on link "View External Url" at bounding box center [974, 287] width 86 height 16
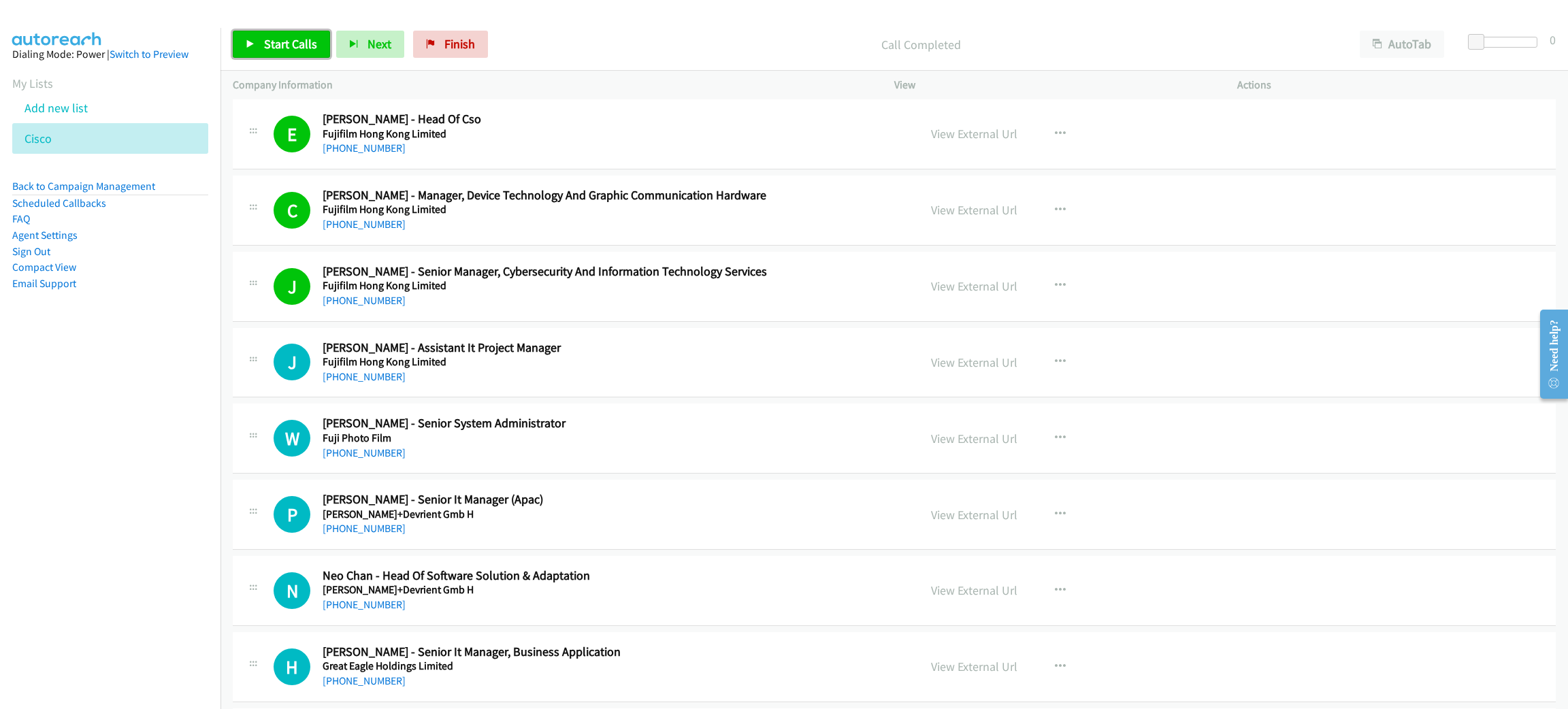
click at [281, 38] on span "Start Calls" at bounding box center [290, 44] width 53 height 16
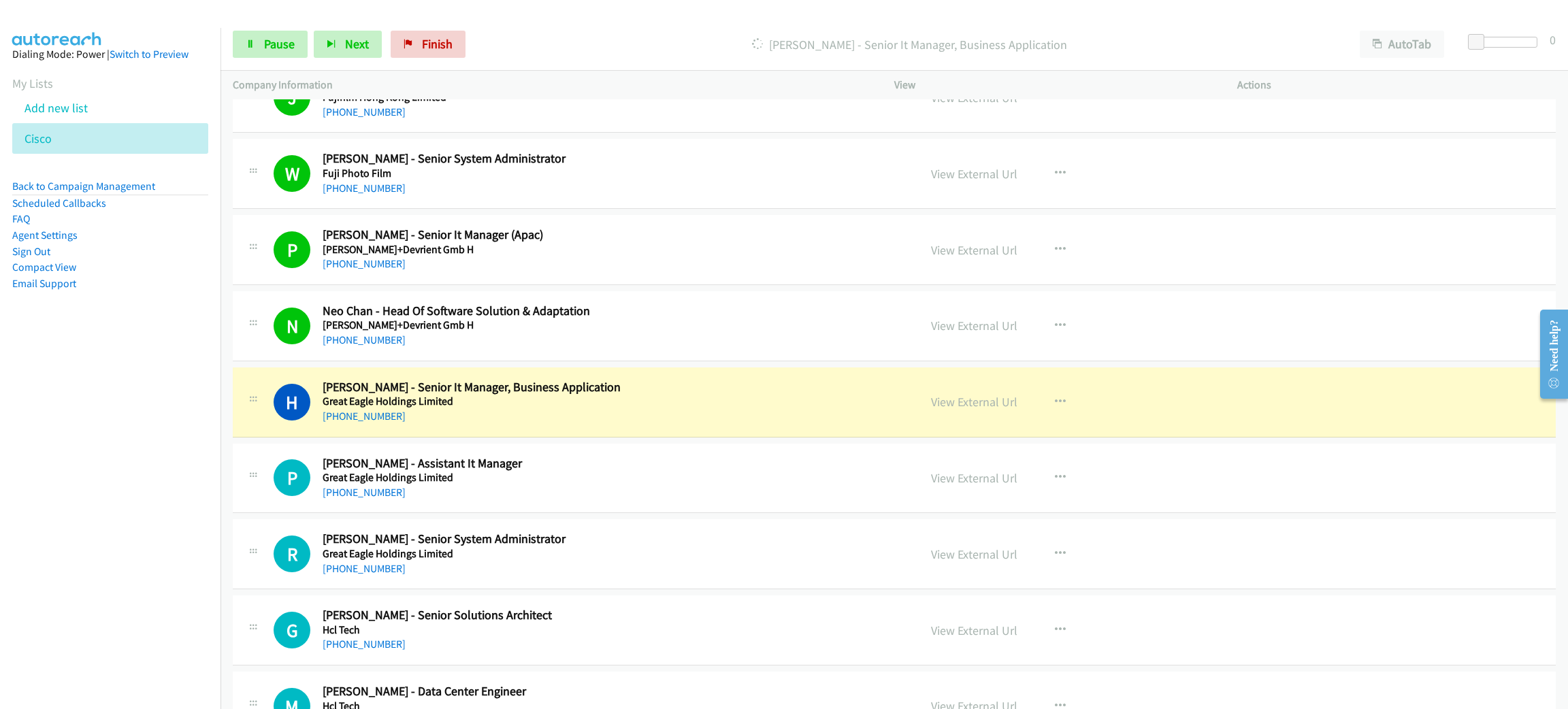
scroll to position [3880, 0]
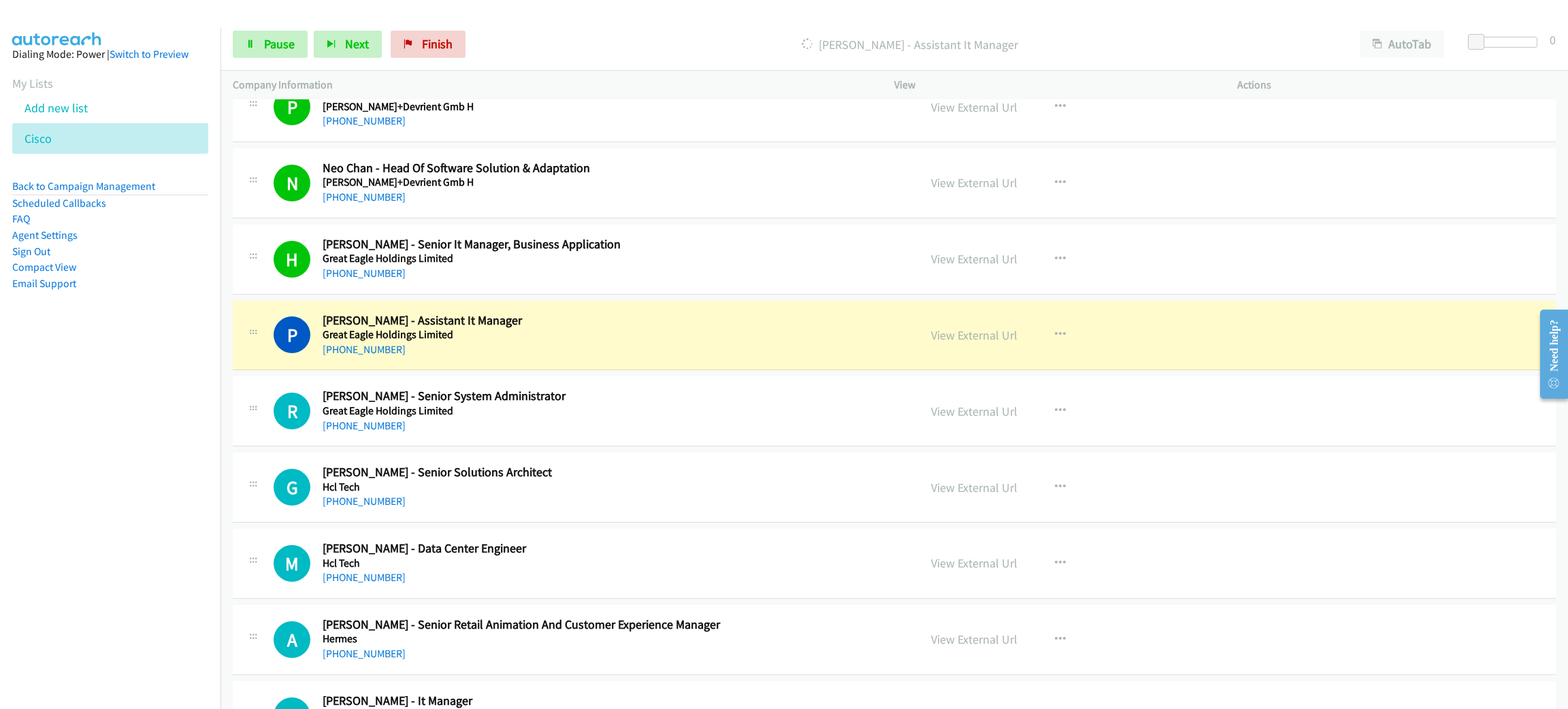
click at [1009, 340] on div "View External Url View External Url Schedule/Manage Callback Start Calls Here R…" at bounding box center [1096, 335] width 356 height 45
click at [992, 337] on link "View External Url" at bounding box center [974, 335] width 86 height 16
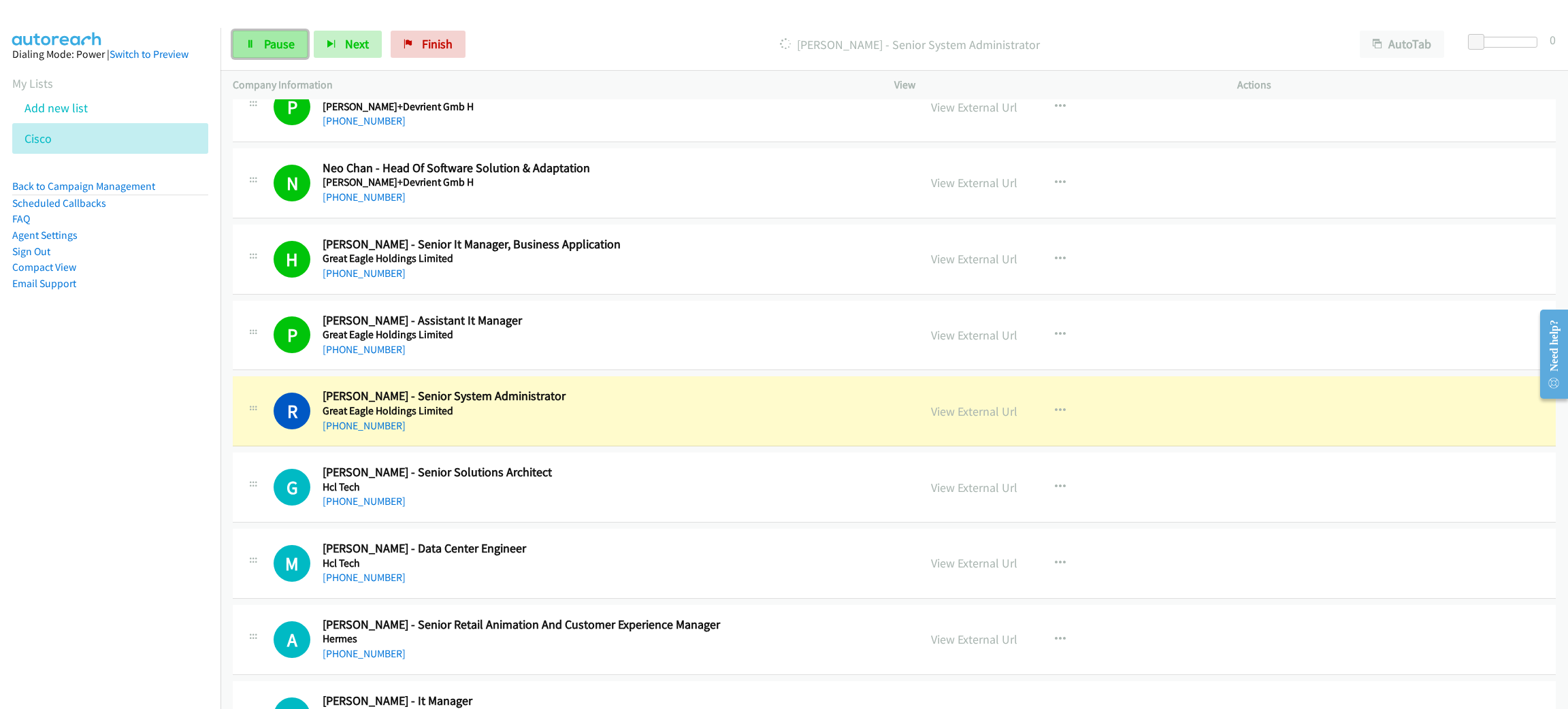
click at [271, 44] on span "Pause" at bounding box center [279, 44] width 30 height 16
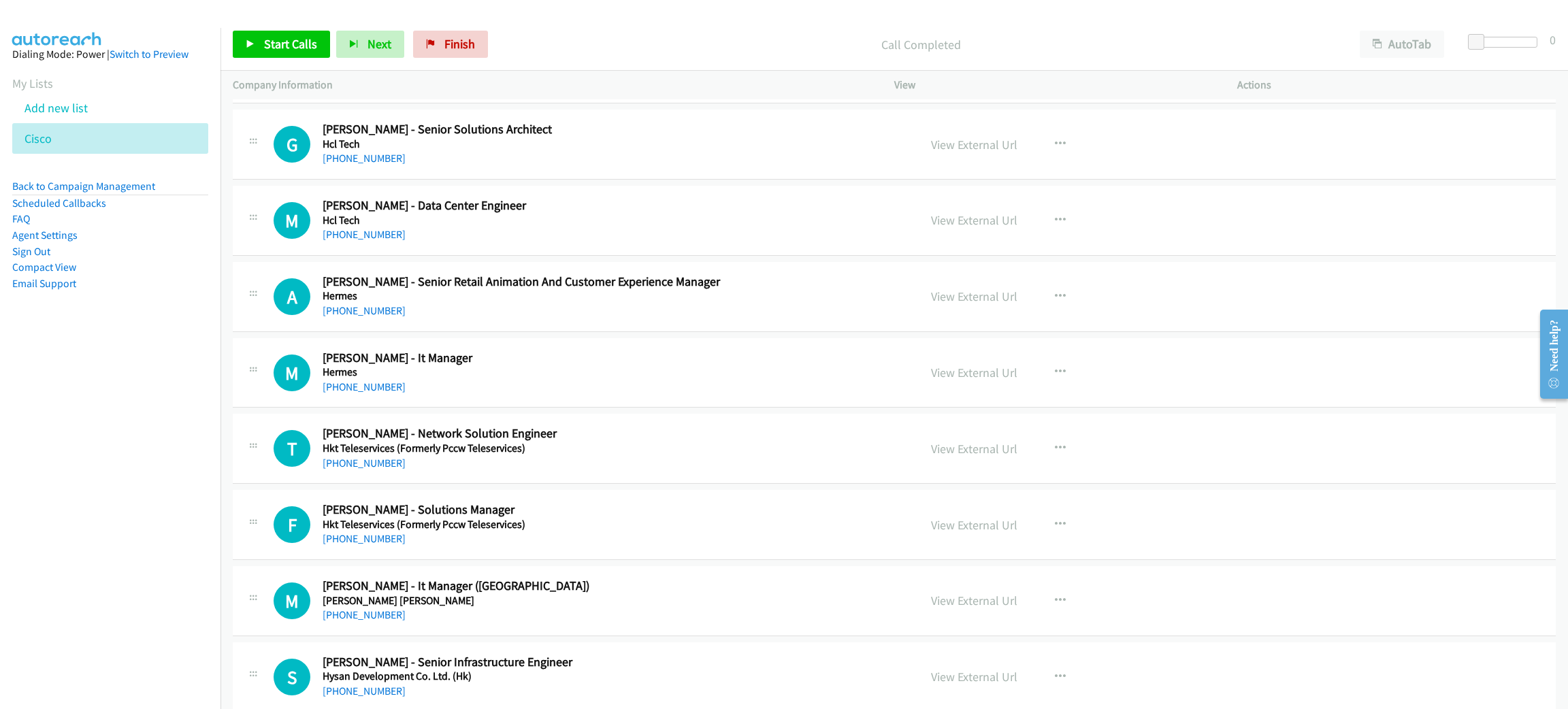
scroll to position [4186, 0]
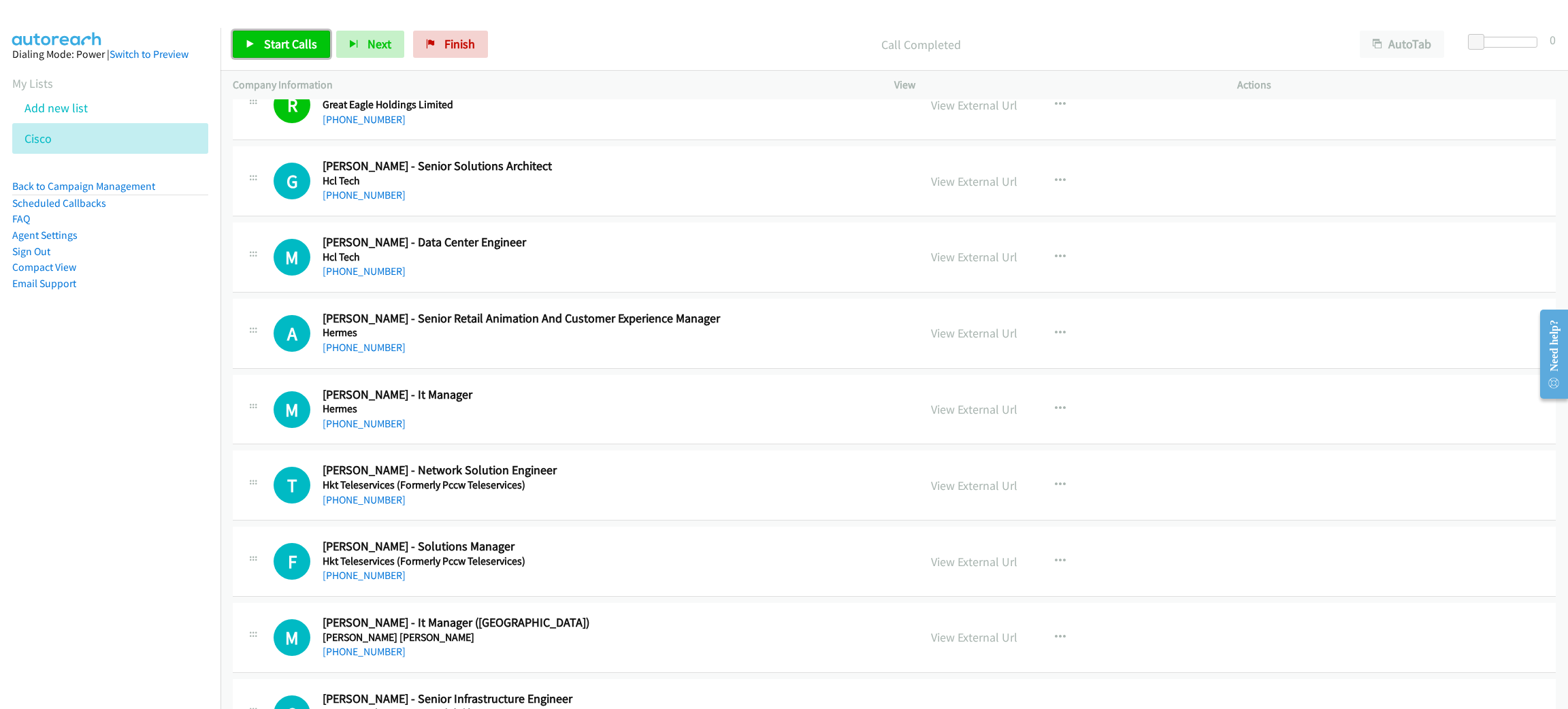
click at [297, 49] on span "Start Calls" at bounding box center [290, 44] width 53 height 16
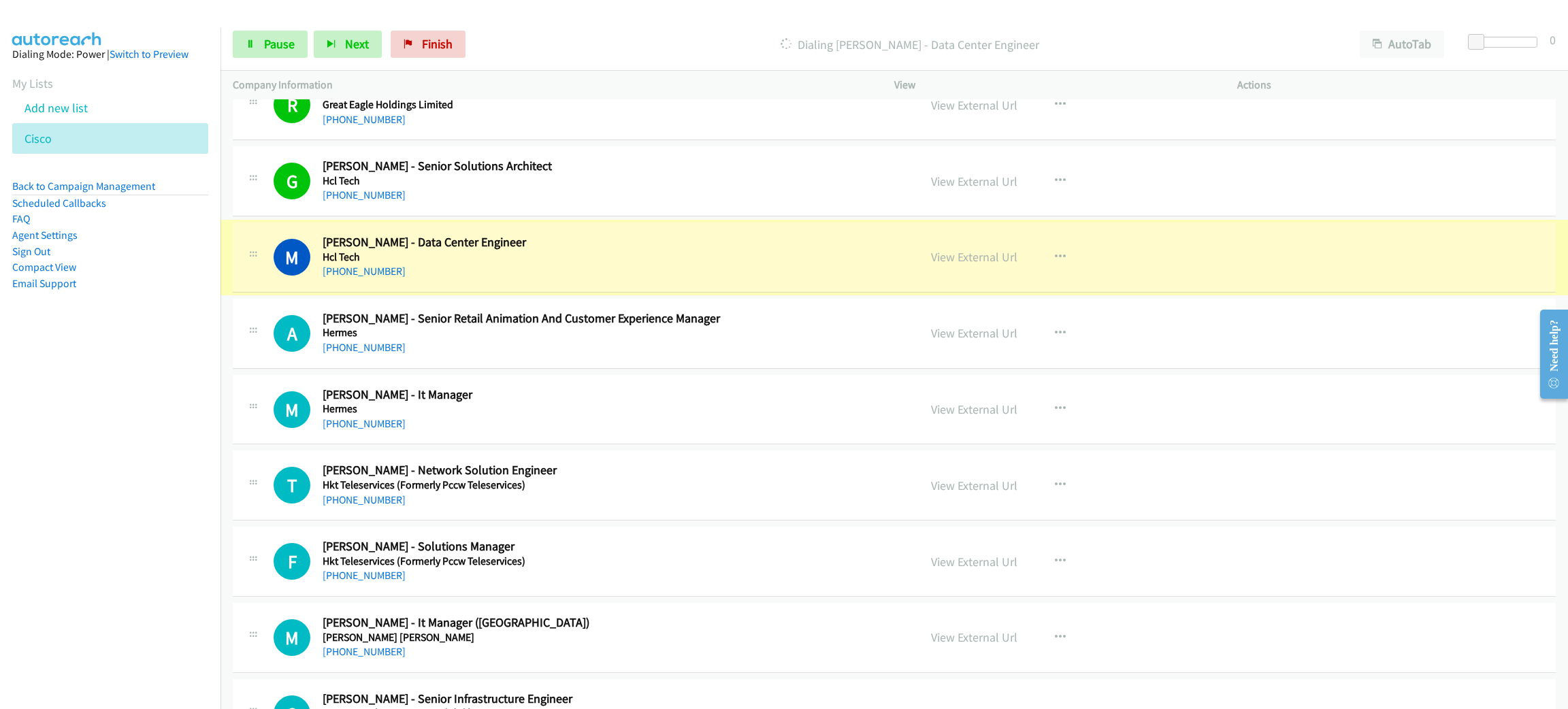
click at [957, 259] on link "View External Url" at bounding box center [974, 257] width 86 height 16
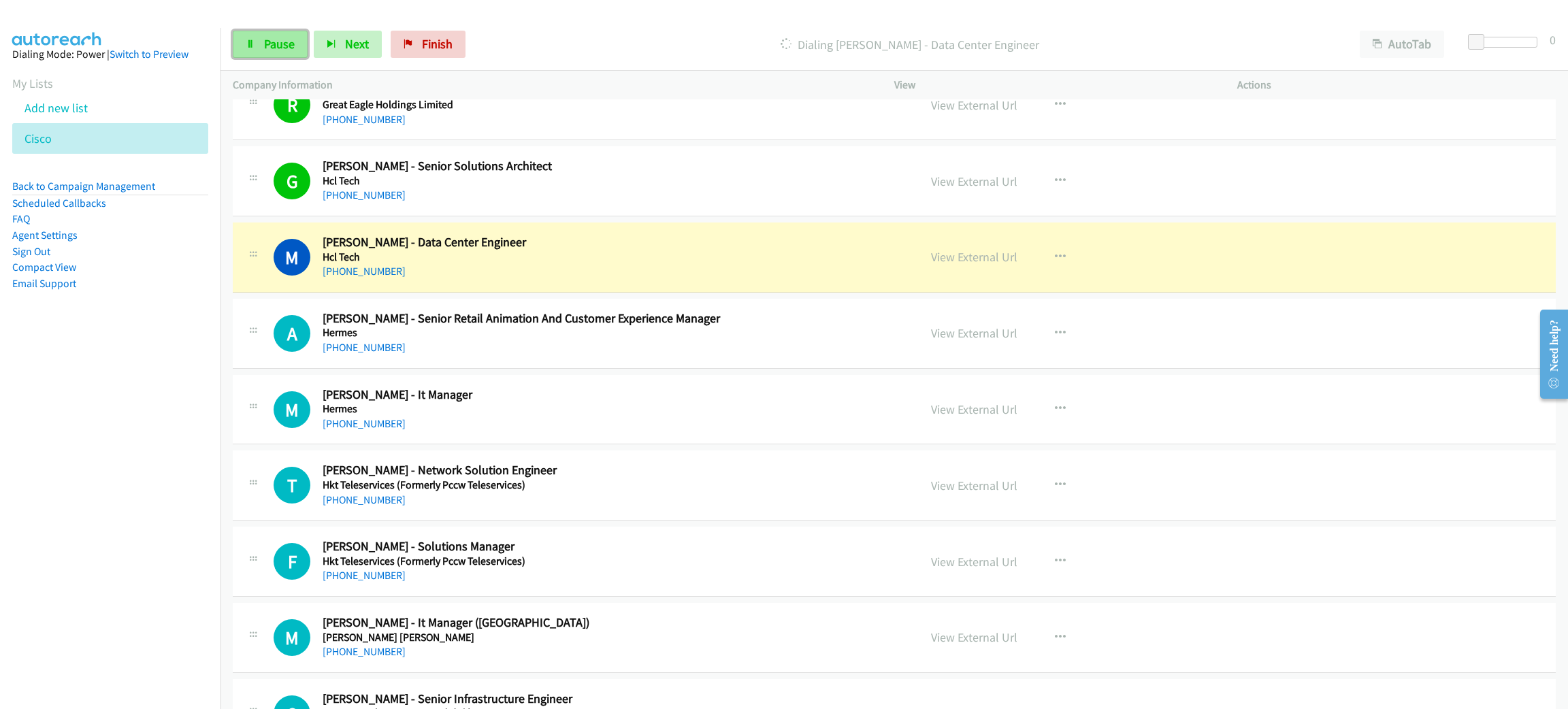
click at [284, 52] on link "Pause" at bounding box center [270, 44] width 75 height 28
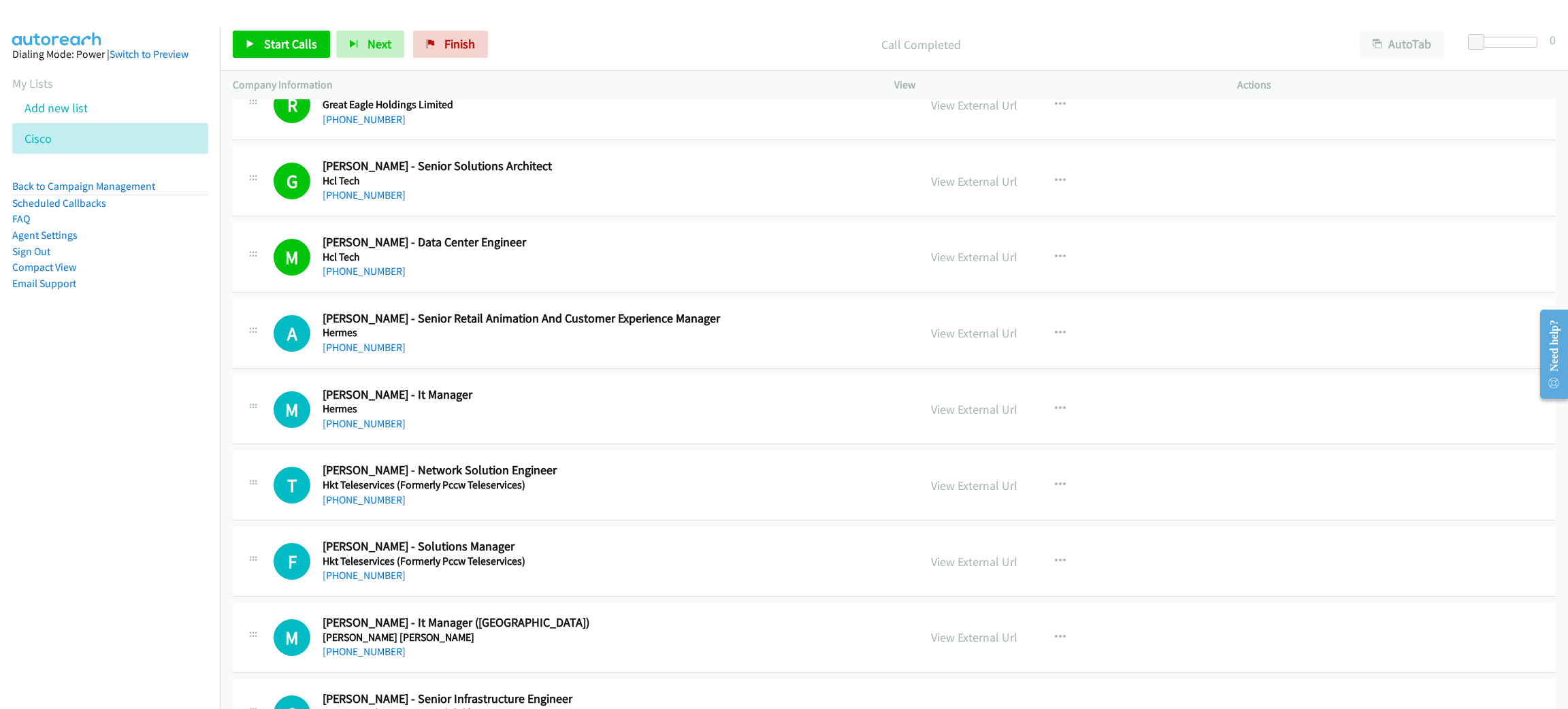
click at [267, 27] on div "Start Calls Pause Next Finish Call Completed AutoTab AutoTab 0" at bounding box center [894, 44] width 1347 height 52
click at [276, 38] on span "Start Calls" at bounding box center [290, 44] width 53 height 16
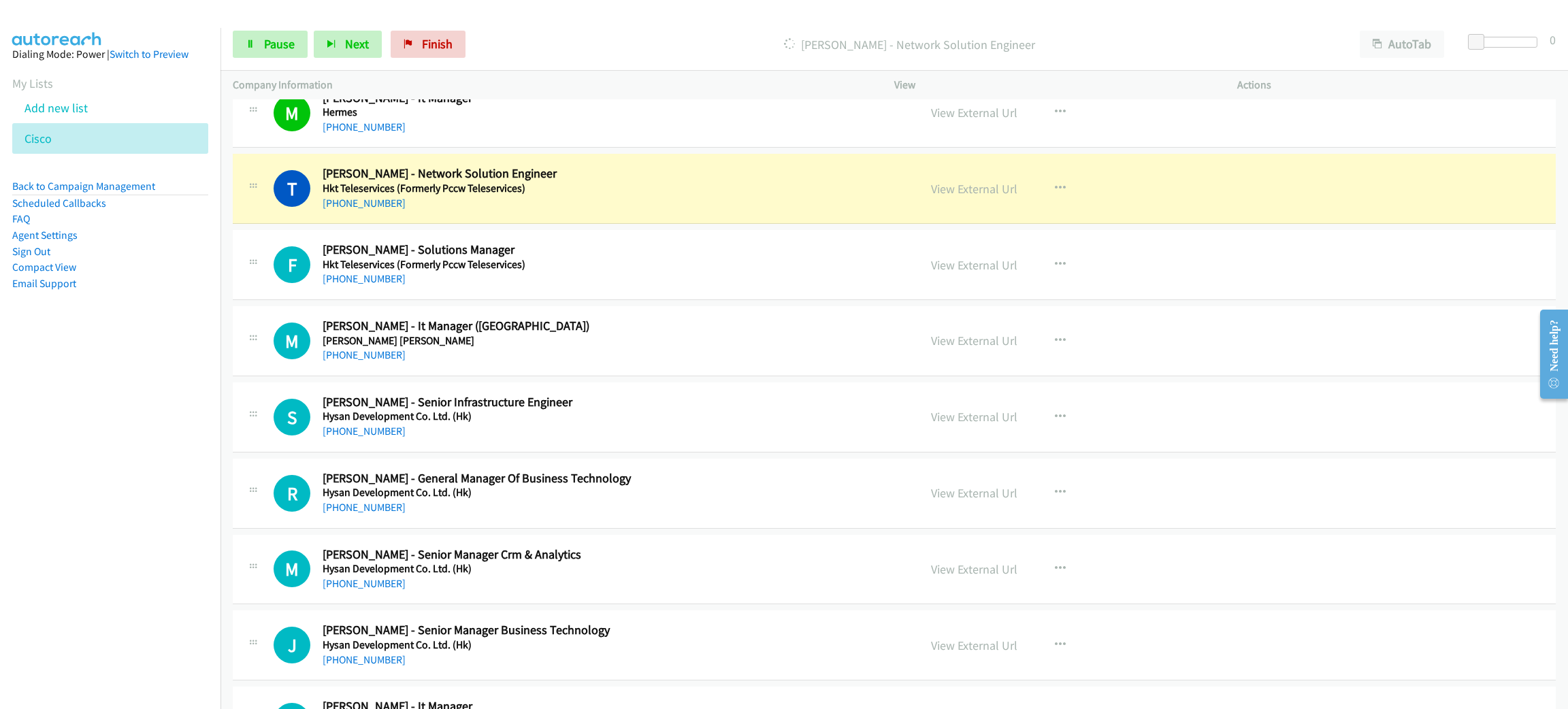
scroll to position [4492, 0]
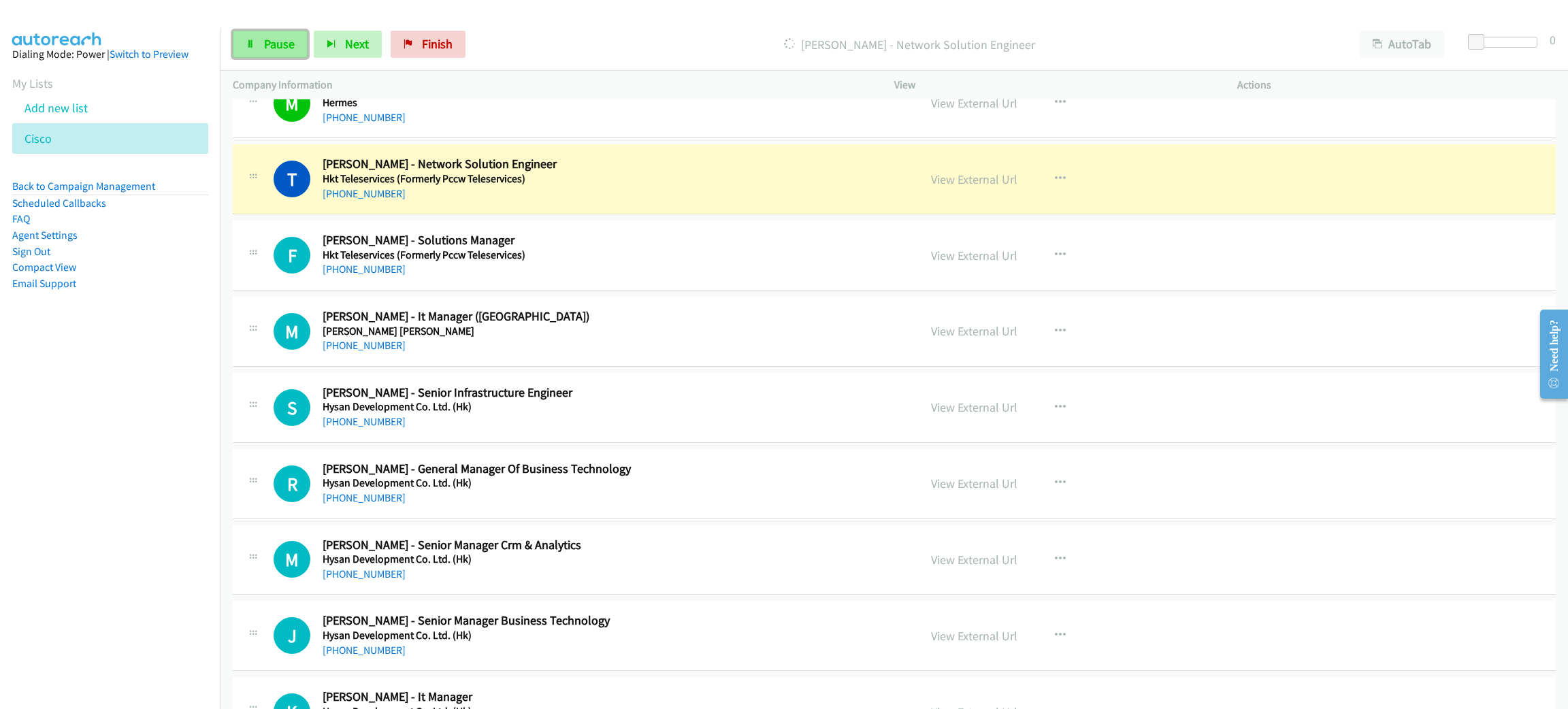
click at [288, 44] on span "Pause" at bounding box center [279, 44] width 30 height 16
click at [990, 184] on link "View External Url" at bounding box center [974, 179] width 86 height 16
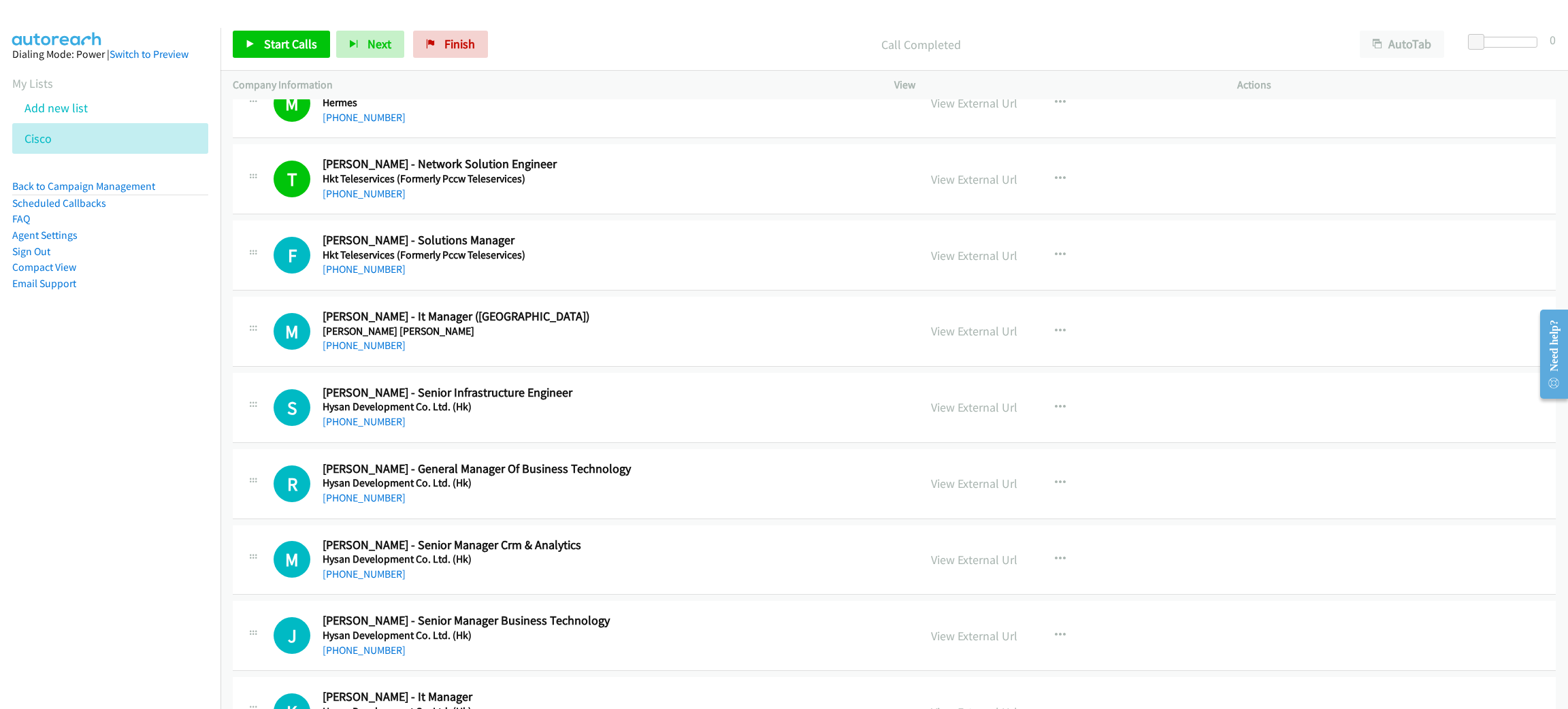
click at [239, 28] on div "Start Calls Pause Next Finish Call Completed AutoTab AutoTab 0" at bounding box center [894, 44] width 1347 height 52
click at [247, 30] on div "Start Calls Pause Next Finish" at bounding box center [364, 44] width 261 height 28
click at [250, 31] on link "Start Calls" at bounding box center [282, 44] width 97 height 28
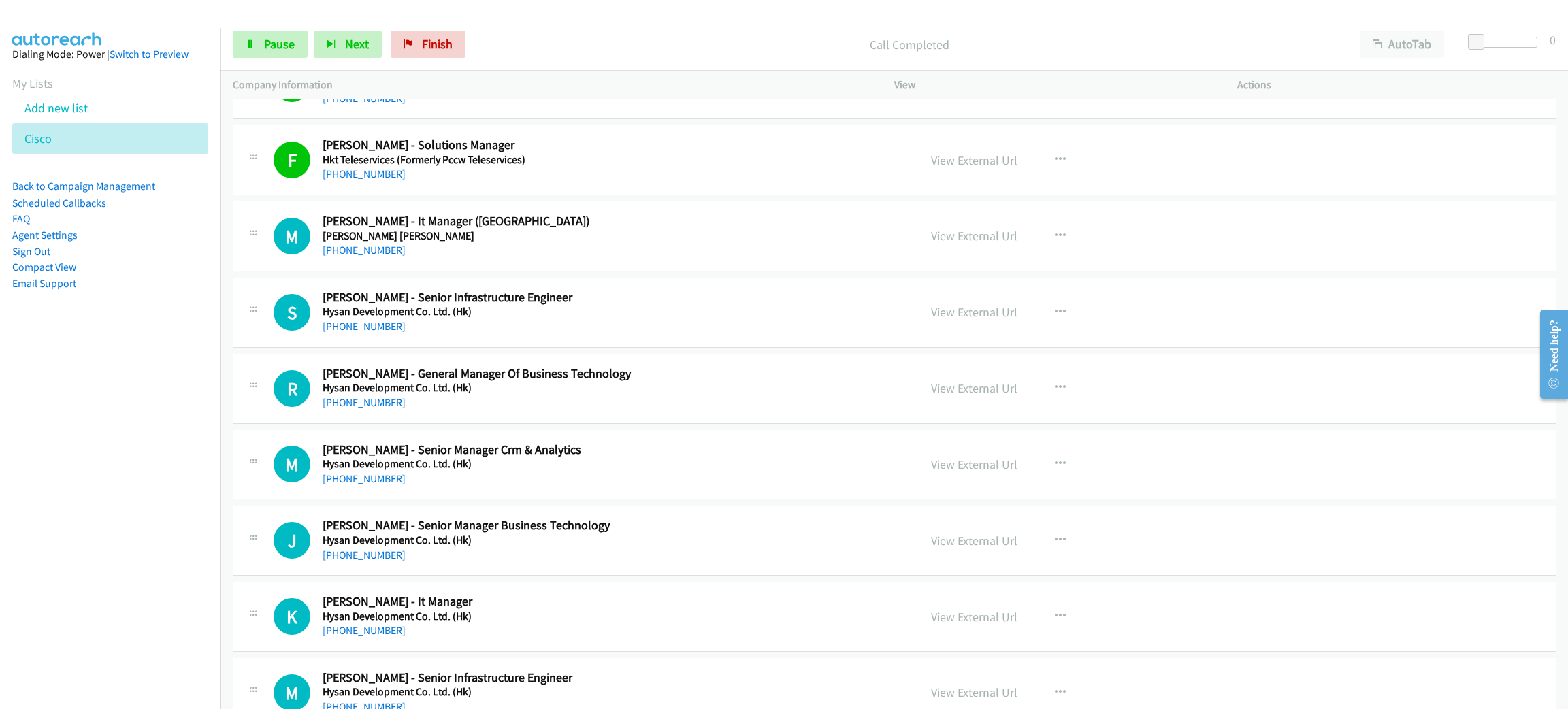
scroll to position [4594, 0]
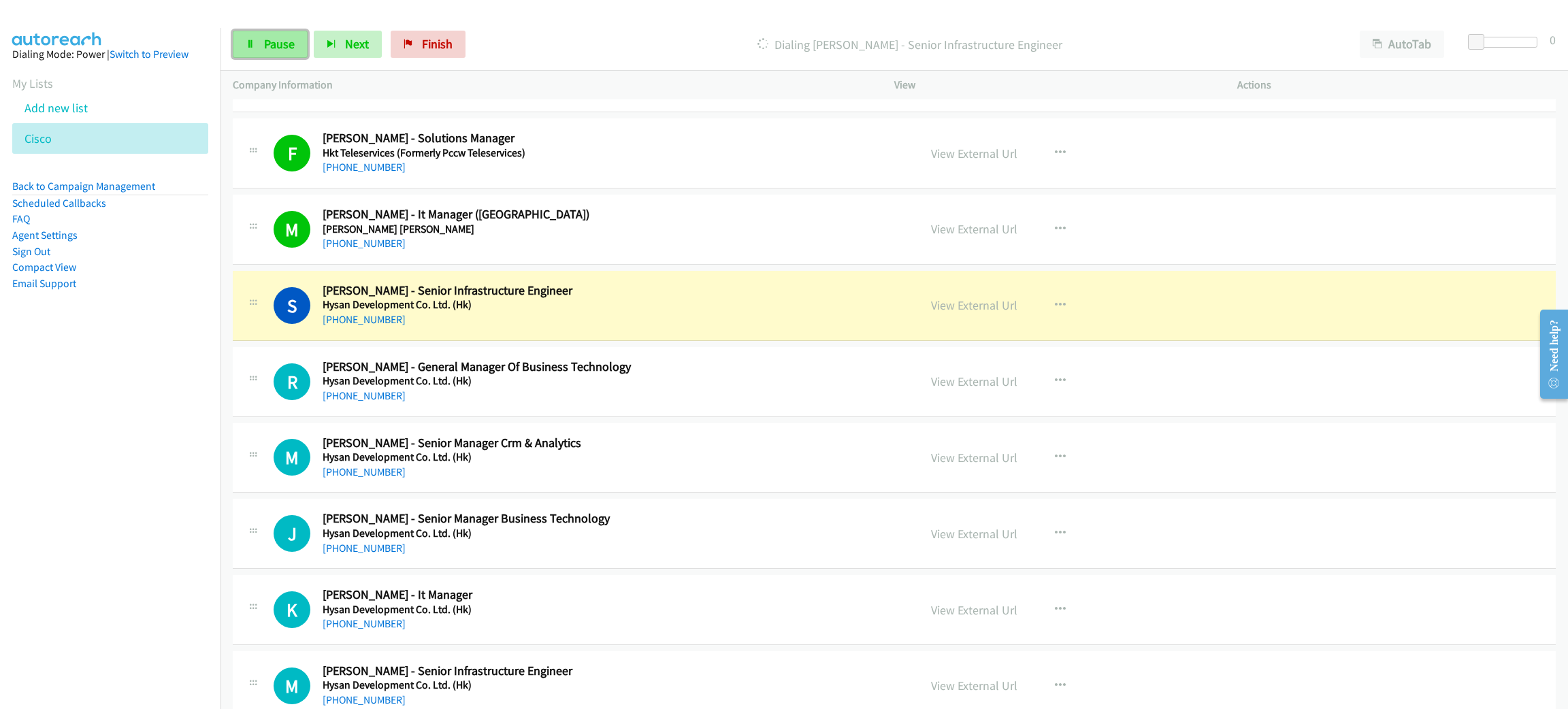
click at [250, 37] on link "Pause" at bounding box center [270, 44] width 75 height 28
click at [987, 313] on link "View External Url" at bounding box center [974, 306] width 86 height 16
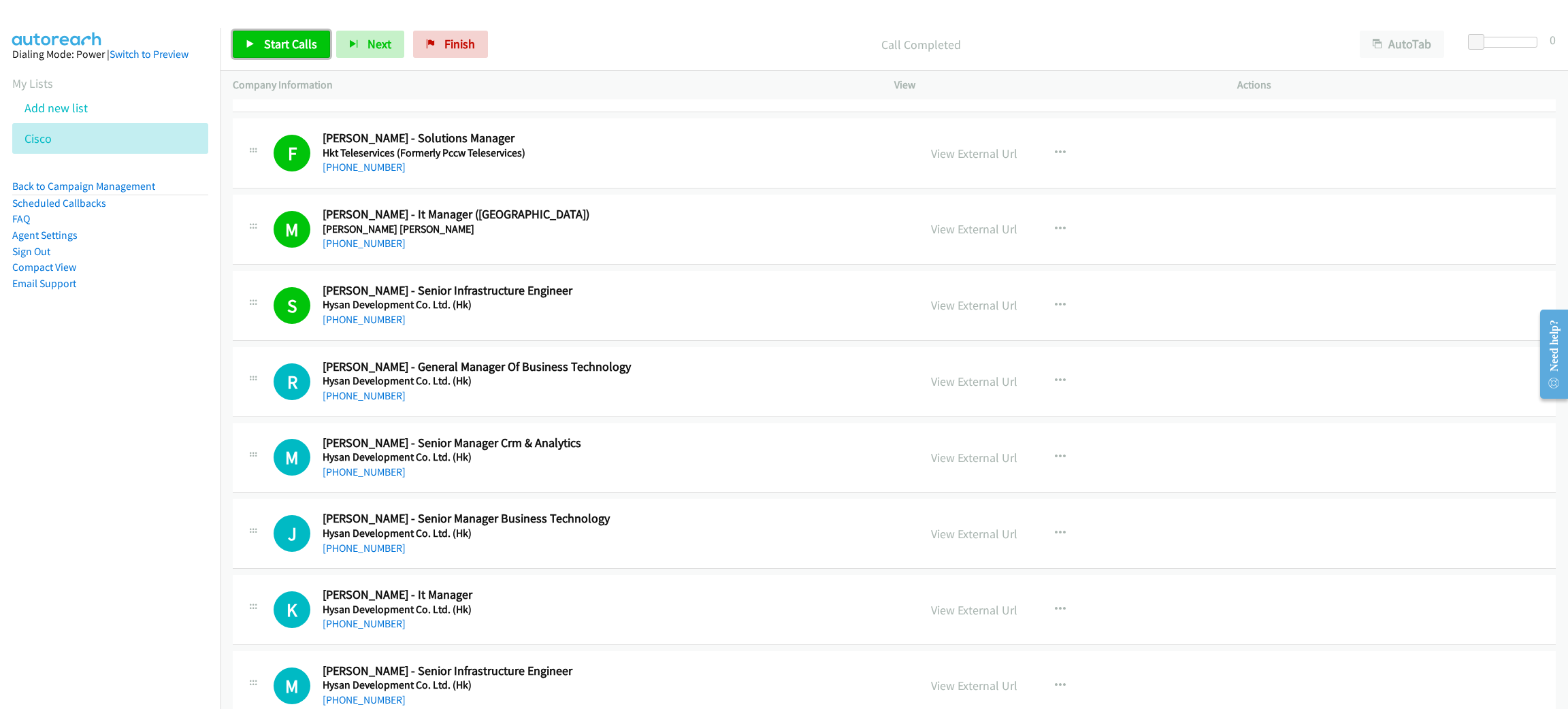
click at [321, 38] on link "Start Calls" at bounding box center [282, 44] width 97 height 28
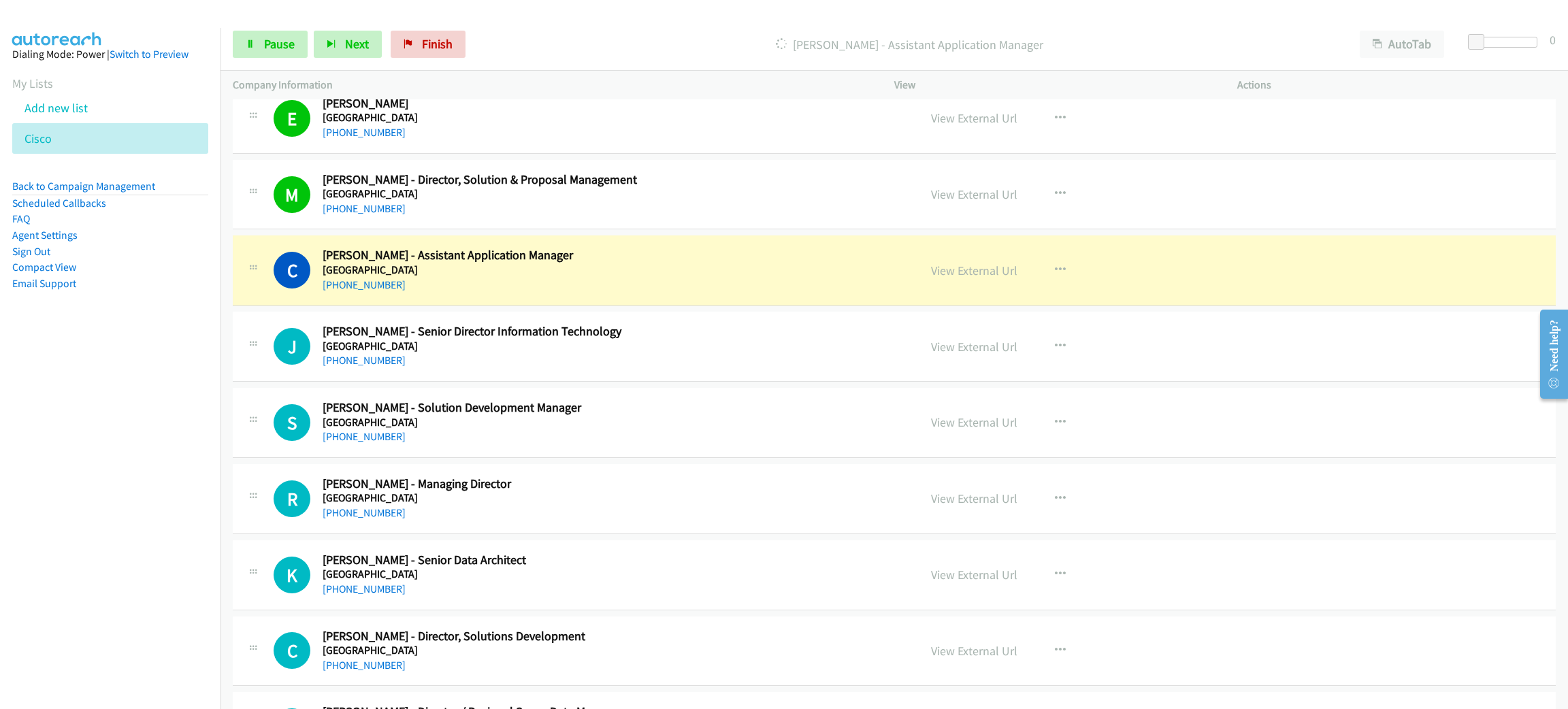
scroll to position [5616, 0]
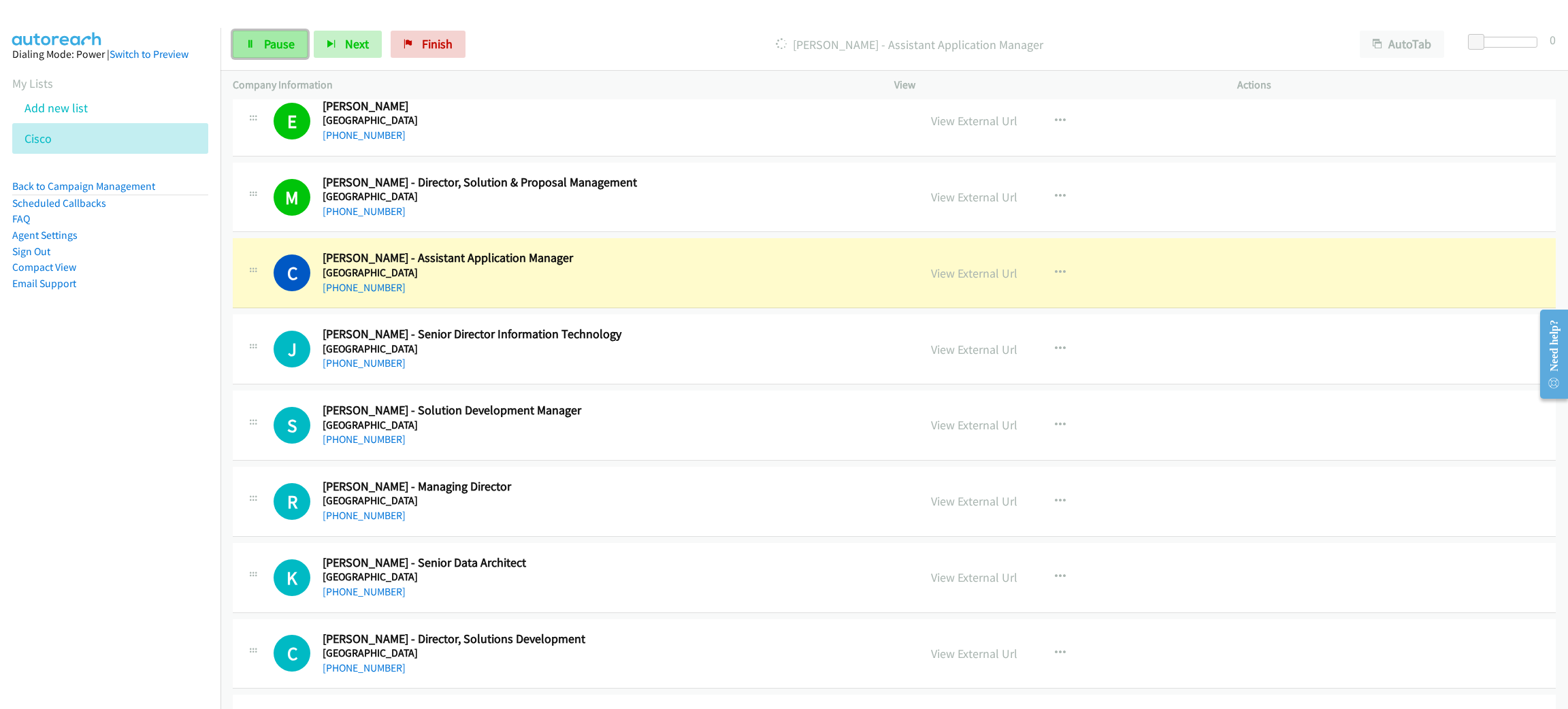
click at [267, 46] on span "Pause" at bounding box center [279, 44] width 30 height 16
click at [953, 281] on link "View External Url" at bounding box center [974, 274] width 86 height 16
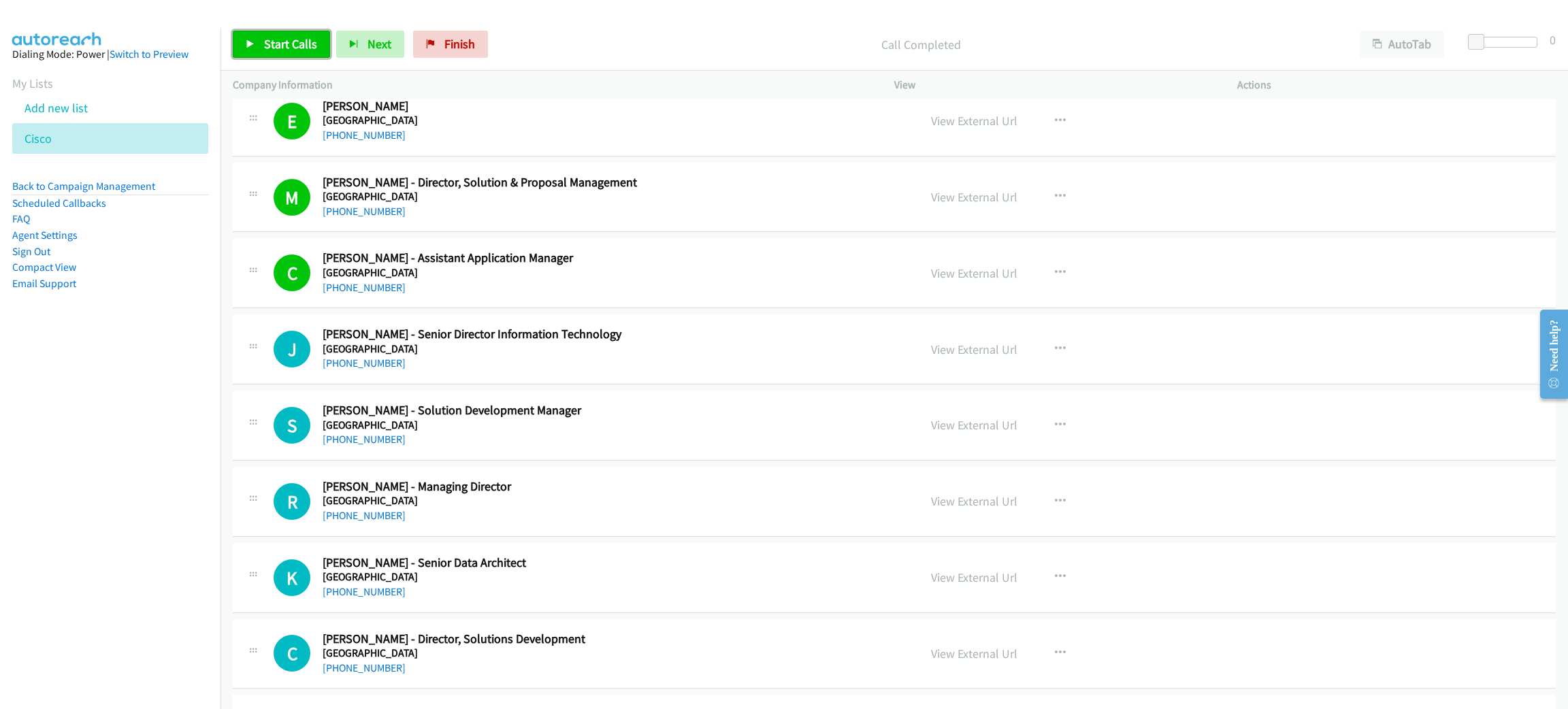
click at [310, 47] on span "Start Calls" at bounding box center [290, 44] width 53 height 16
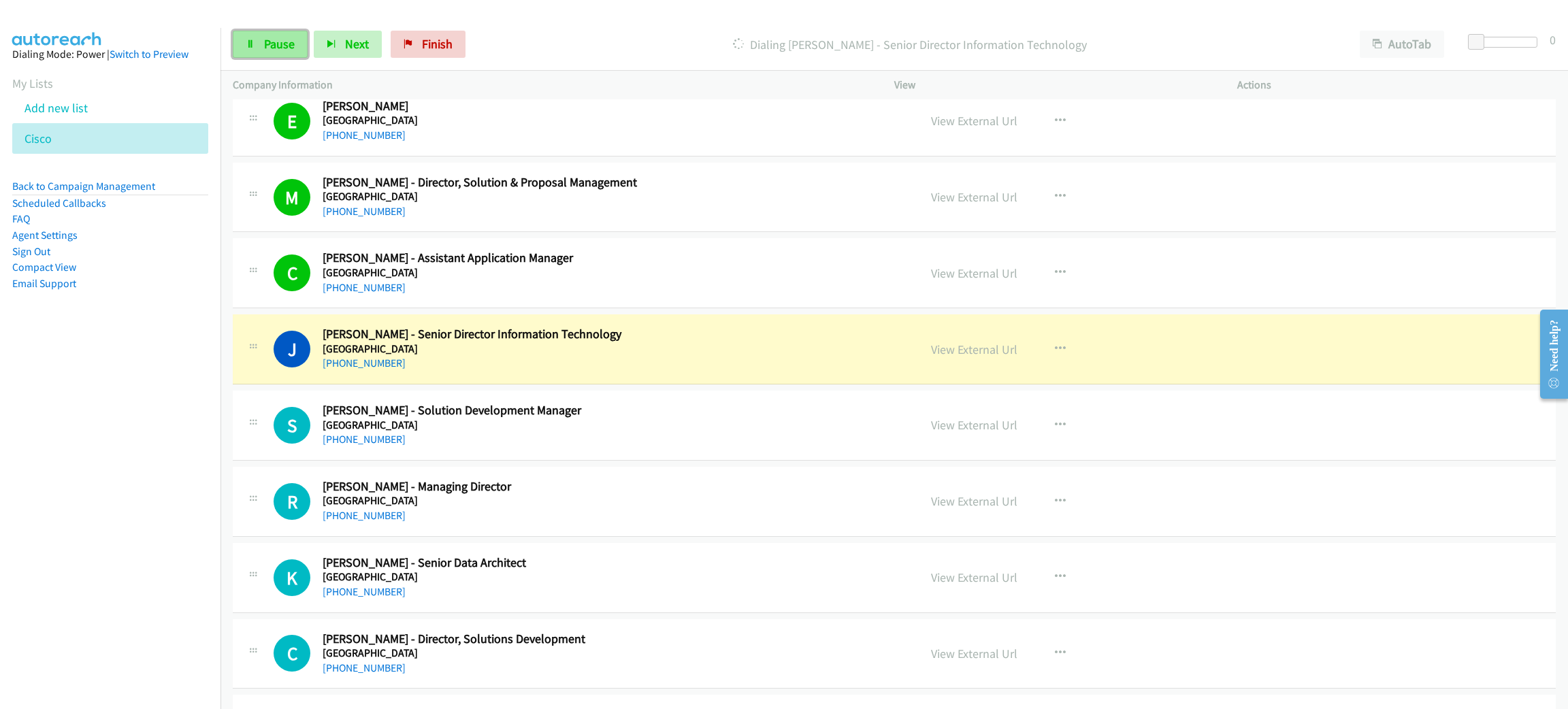
click at [251, 38] on link "Pause" at bounding box center [270, 44] width 75 height 28
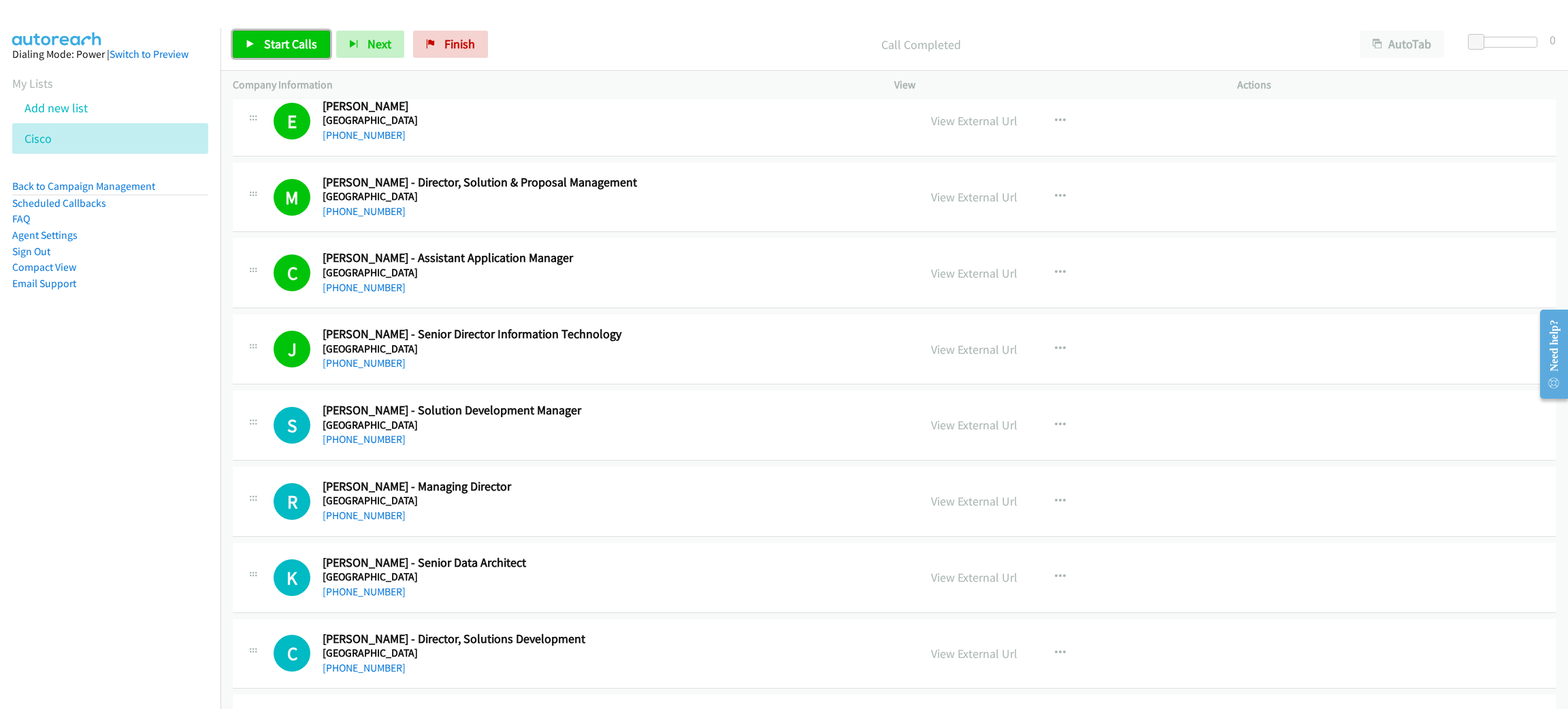
click at [311, 48] on span "Start Calls" at bounding box center [290, 44] width 53 height 16
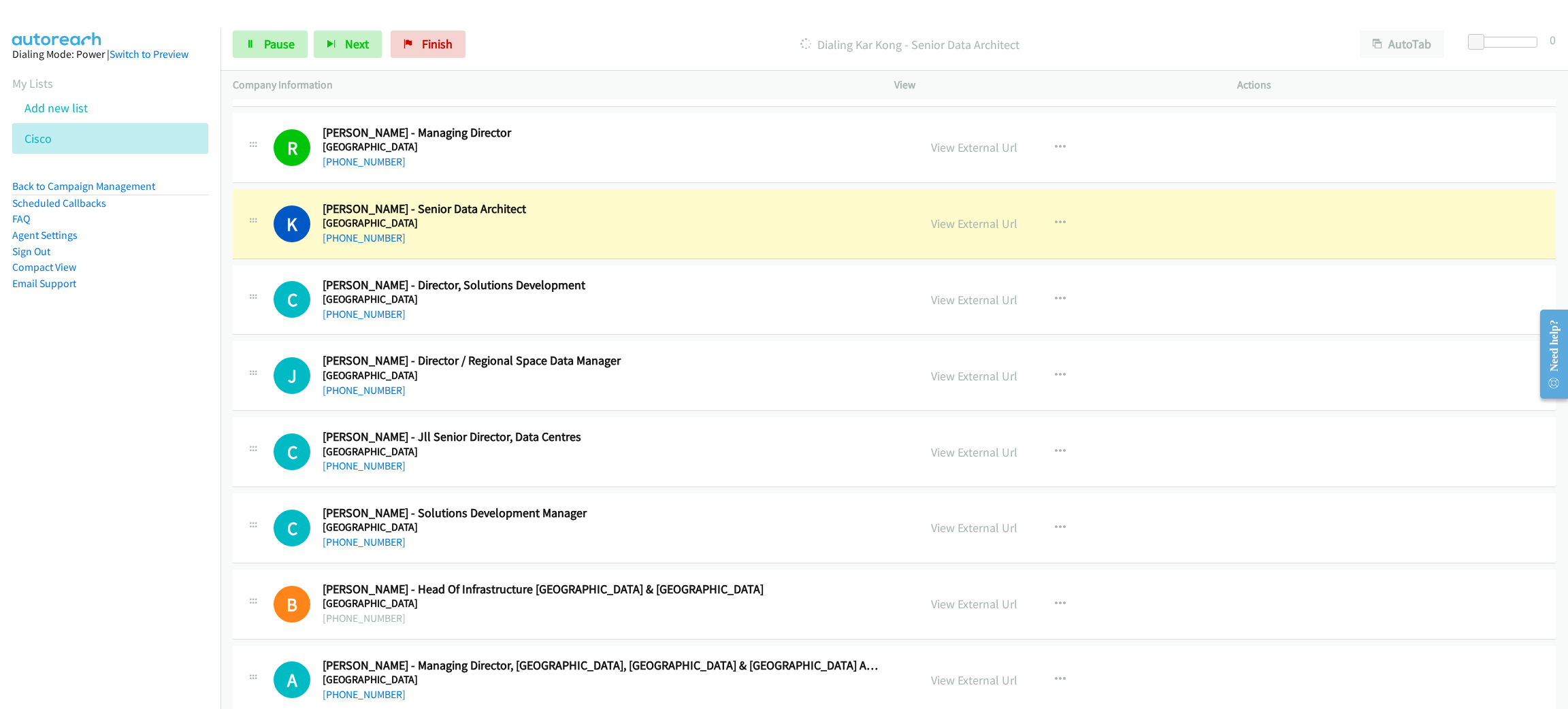
scroll to position [6025, 0]
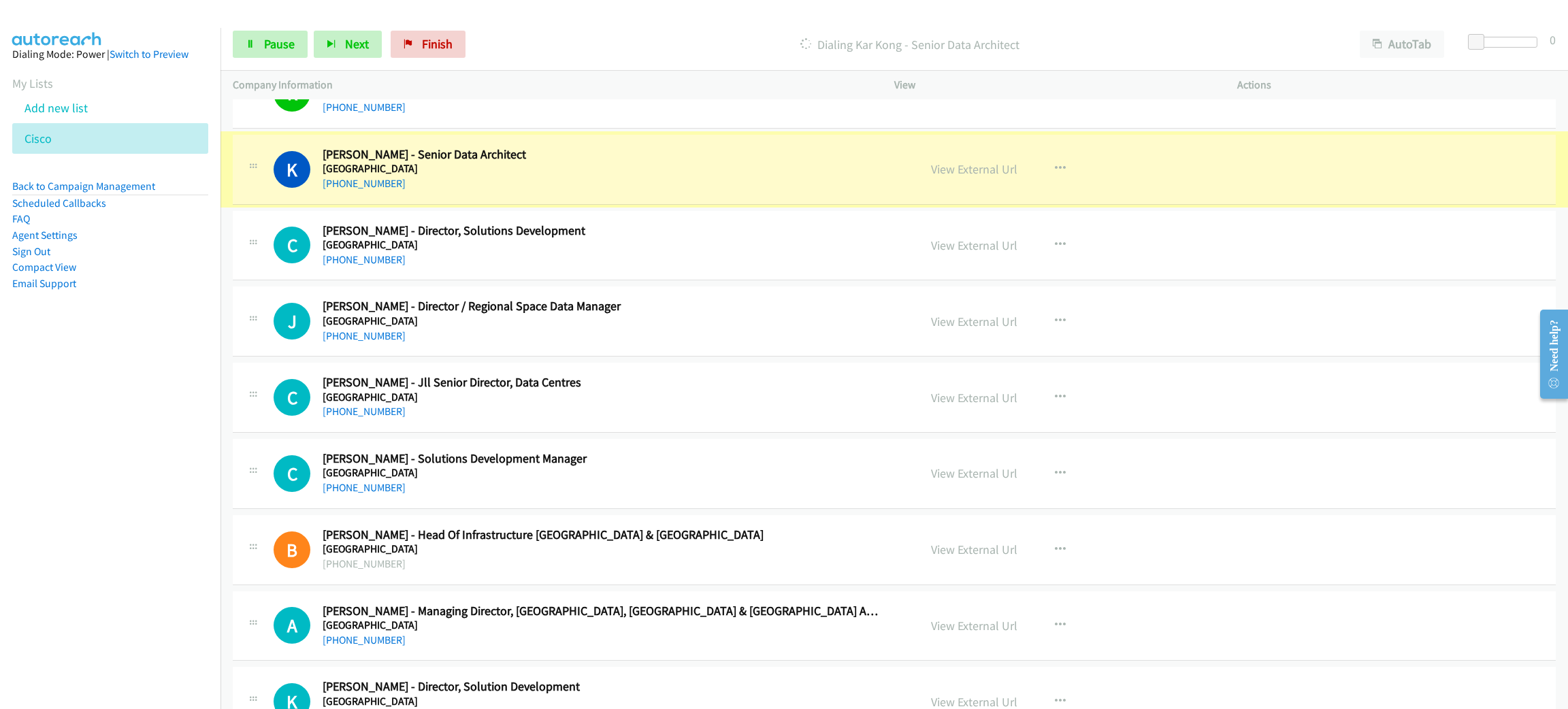
click at [970, 177] on link "View External Url" at bounding box center [974, 169] width 86 height 16
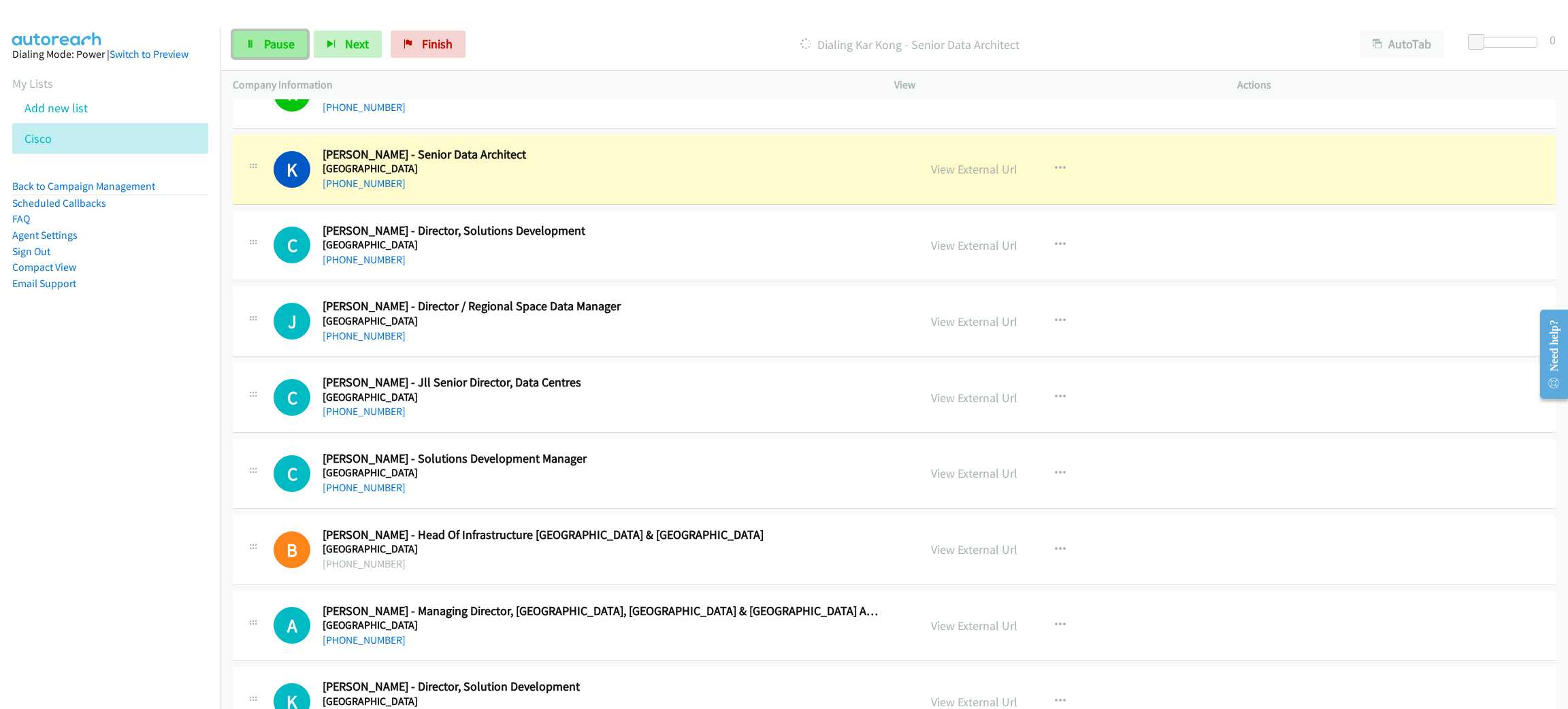
click at [295, 50] on link "Pause" at bounding box center [270, 44] width 75 height 28
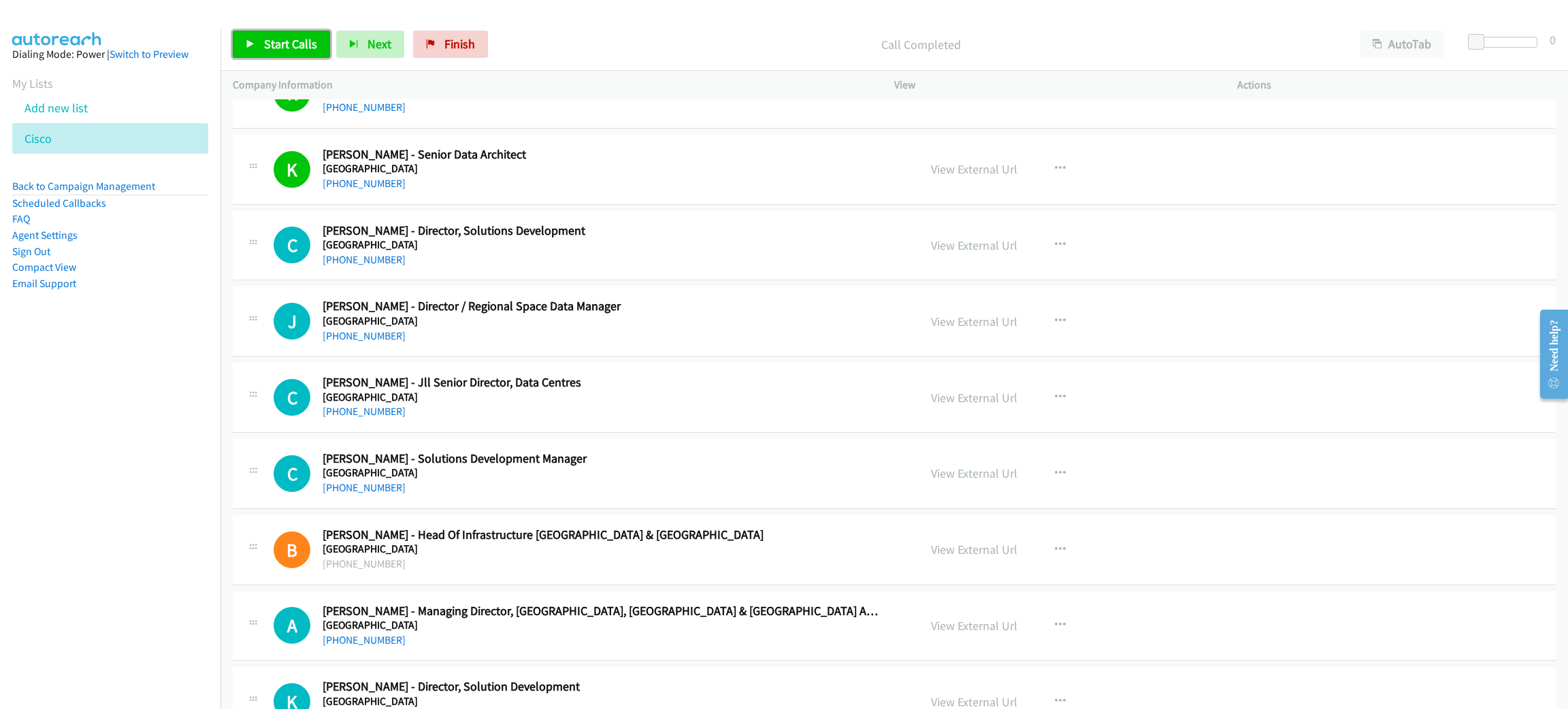
click at [291, 51] on link "Start Calls" at bounding box center [282, 44] width 97 height 28
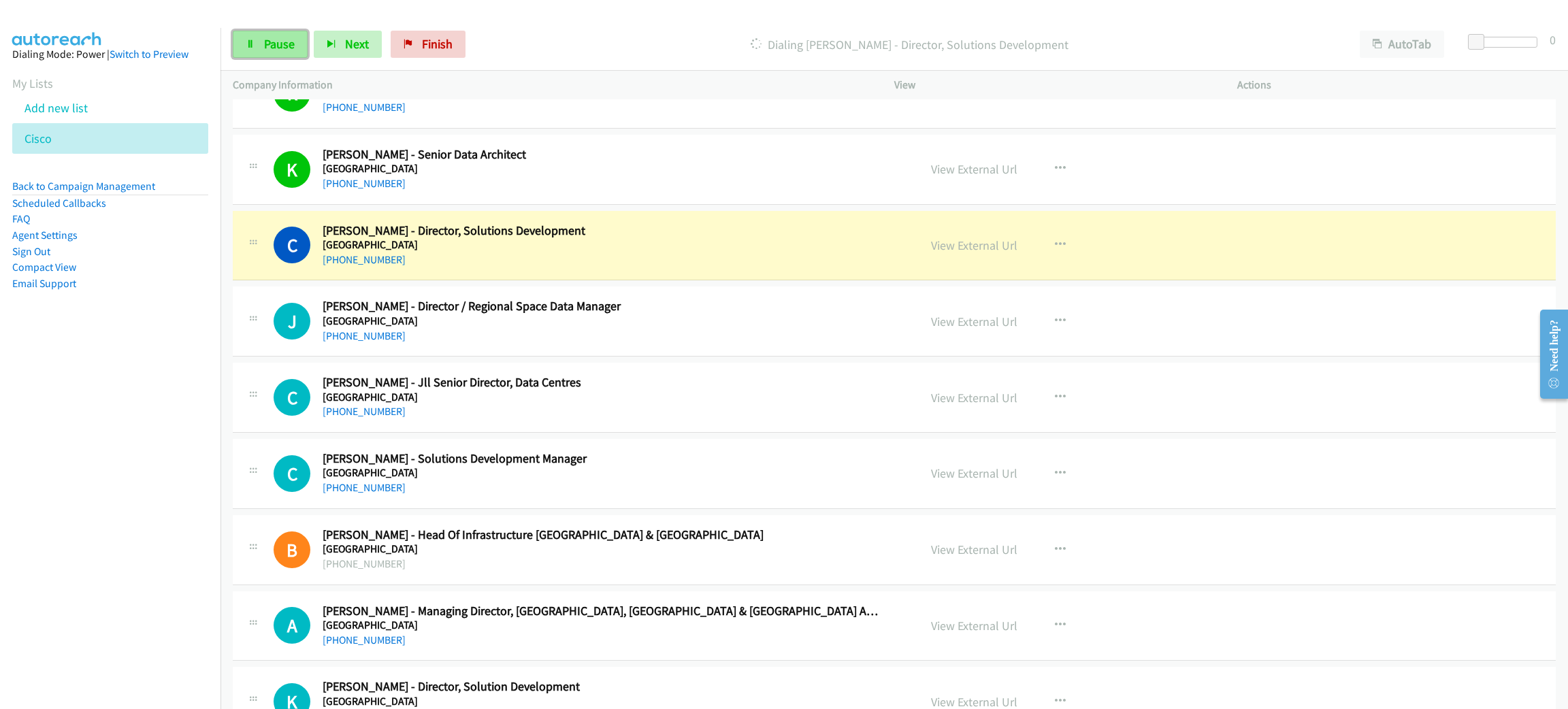
click at [288, 42] on span "Pause" at bounding box center [279, 44] width 30 height 16
click at [945, 253] on link "View External Url" at bounding box center [974, 245] width 86 height 16
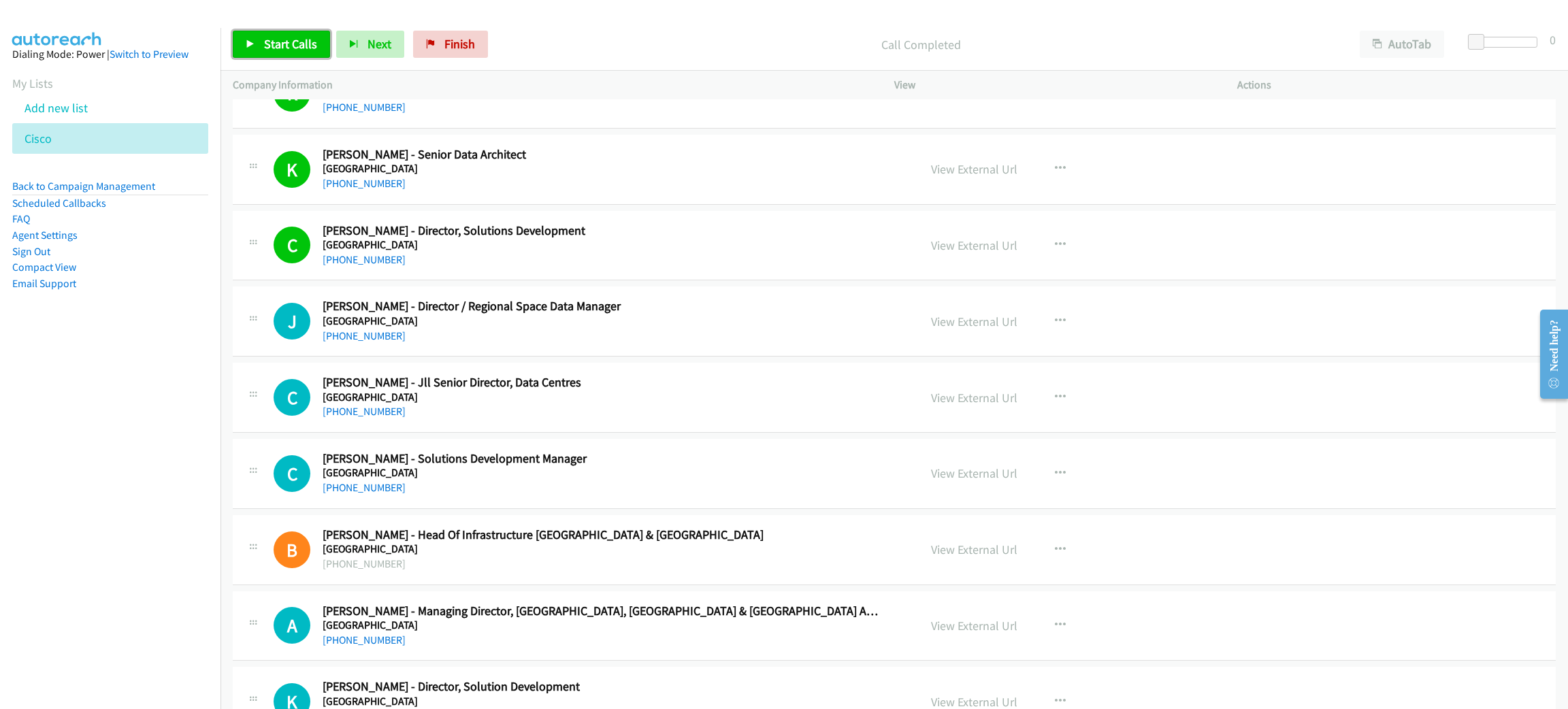
click at [297, 44] on span "Start Calls" at bounding box center [290, 44] width 53 height 16
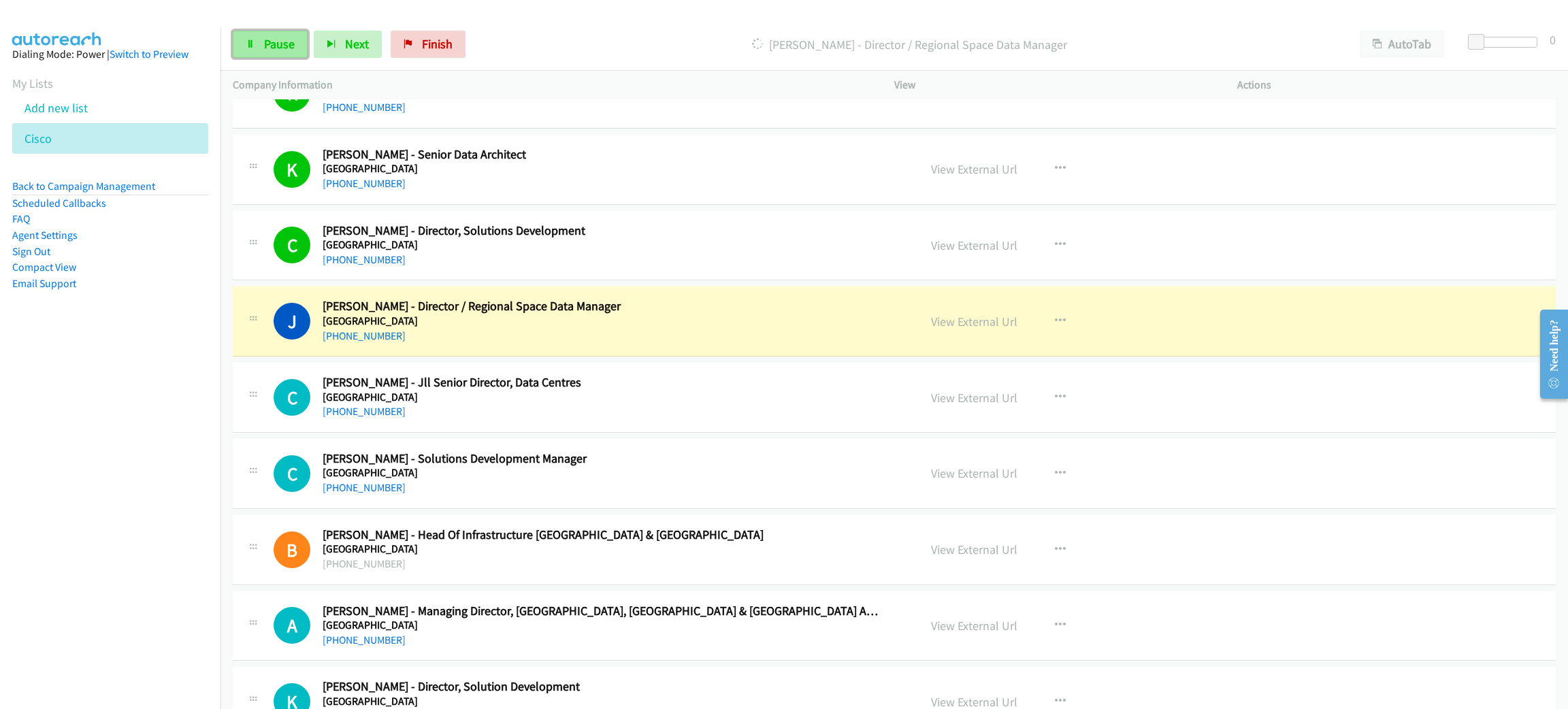
click at [276, 40] on span "Pause" at bounding box center [279, 44] width 30 height 16
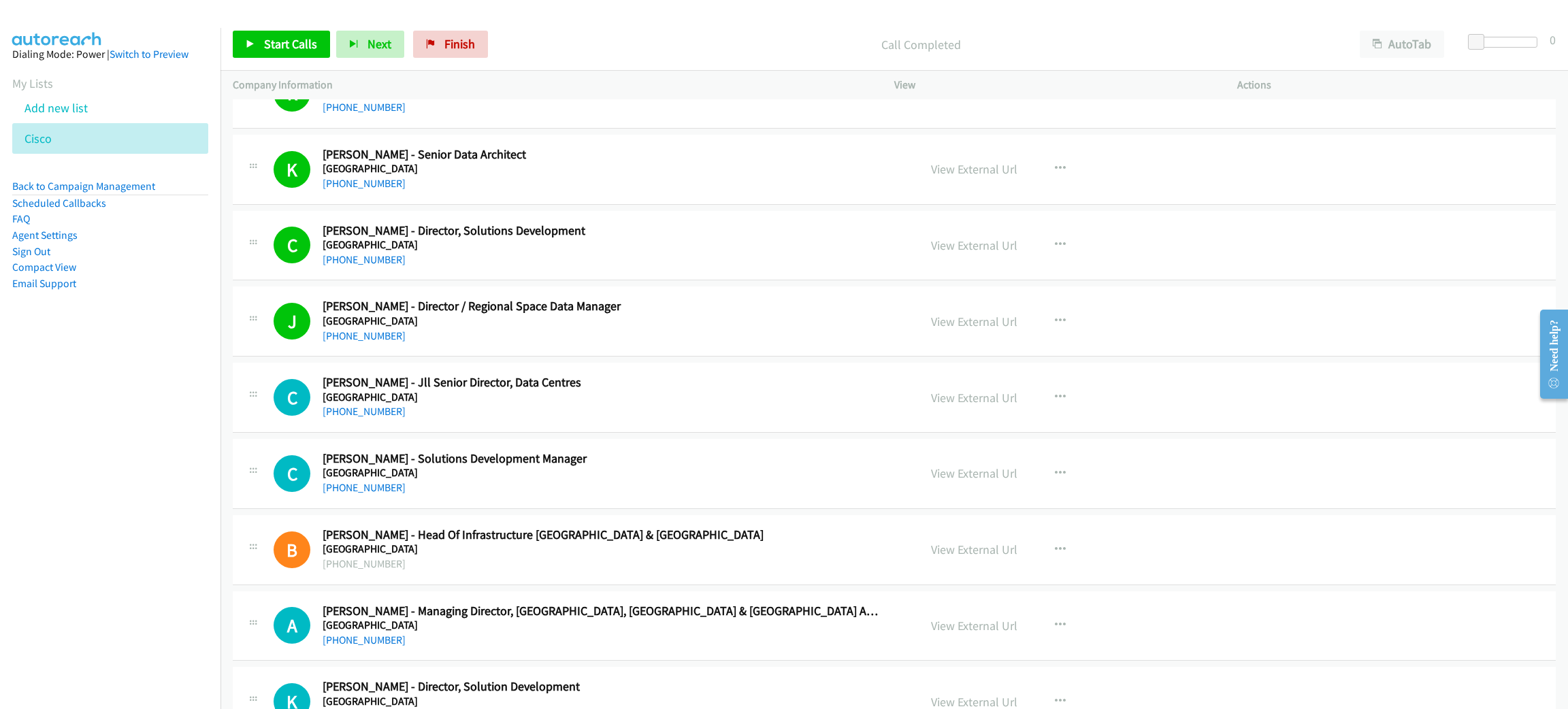
click at [602, 31] on div "Call Completed" at bounding box center [921, 44] width 853 height 28
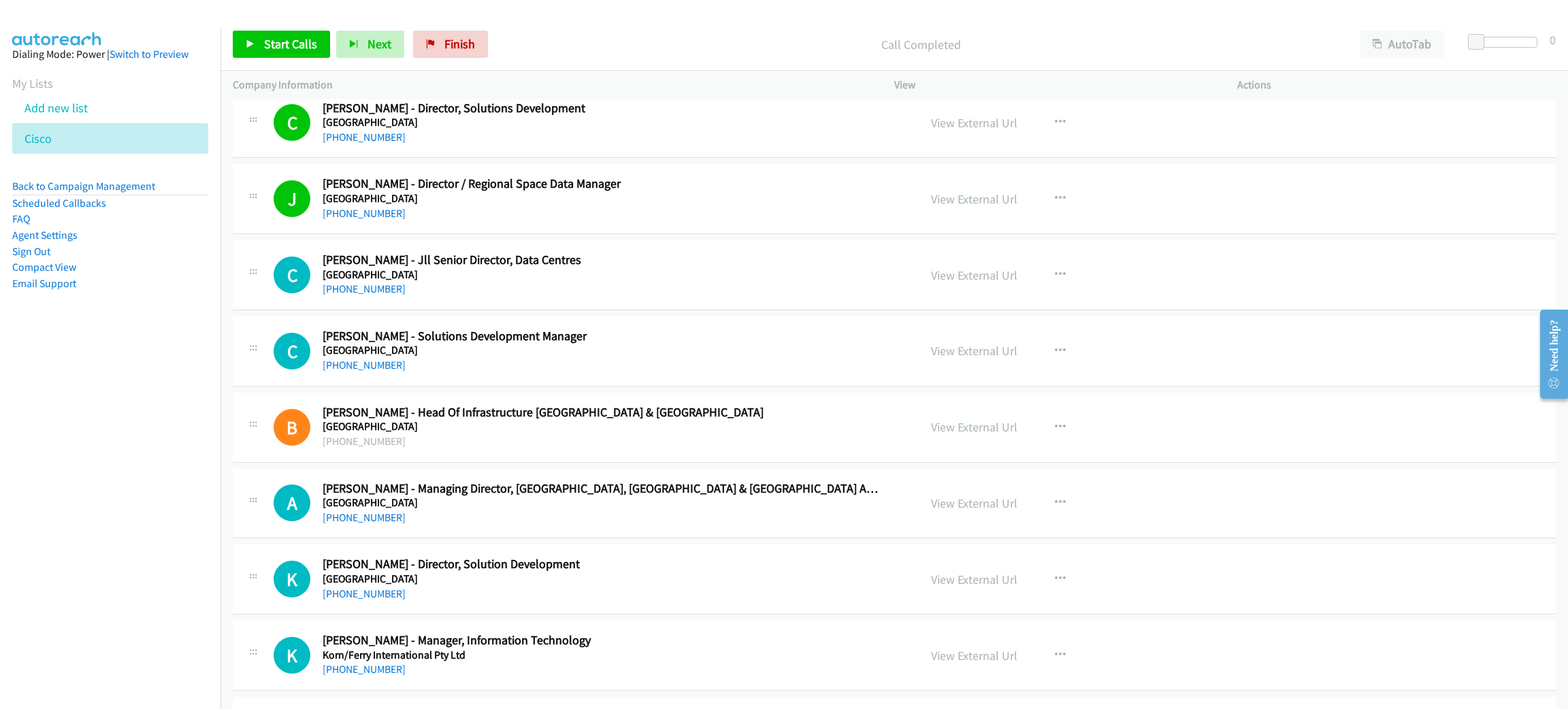
scroll to position [6229, 0]
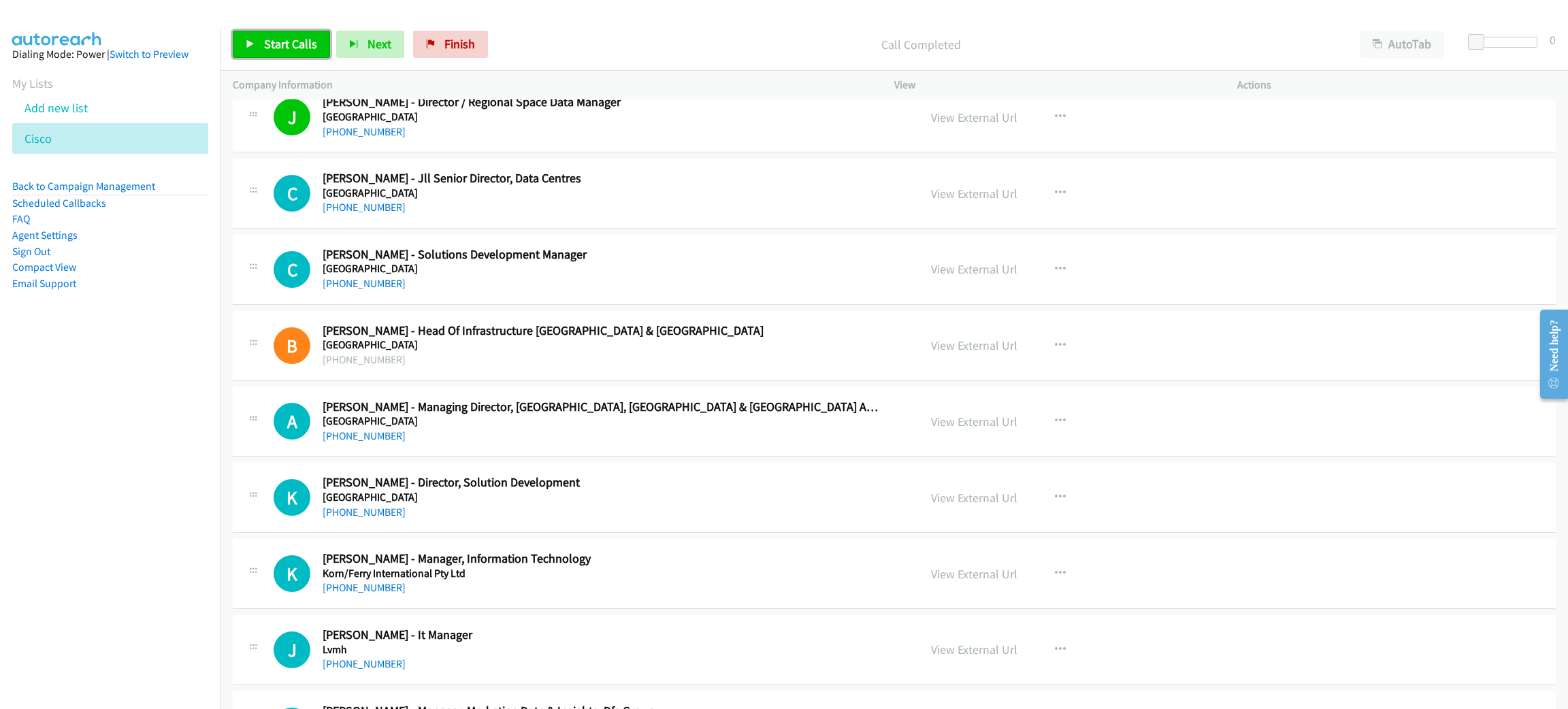
click at [316, 40] on link "Start Calls" at bounding box center [282, 44] width 97 height 28
click at [287, 36] on span "Pause" at bounding box center [279, 44] width 30 height 16
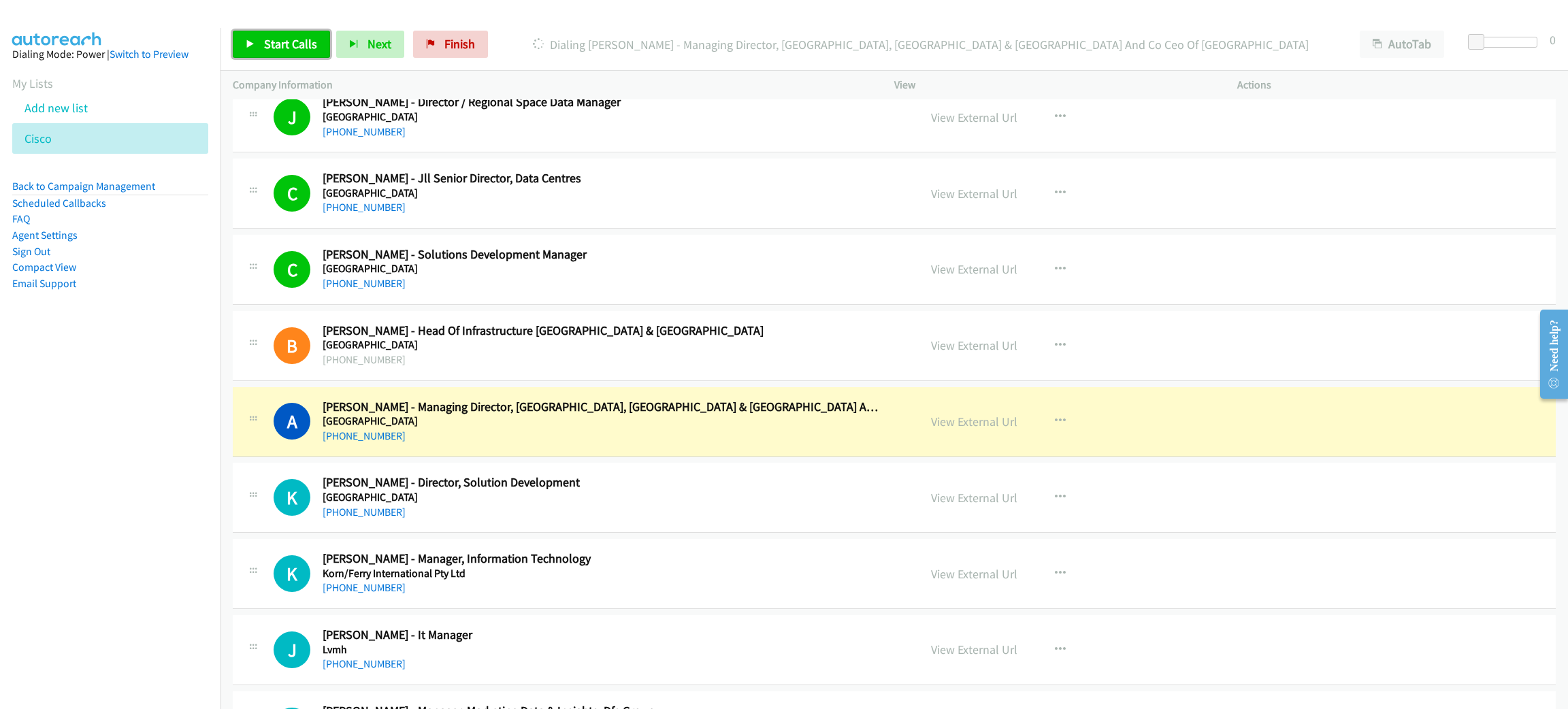
click at [311, 52] on link "Start Calls" at bounding box center [282, 44] width 97 height 28
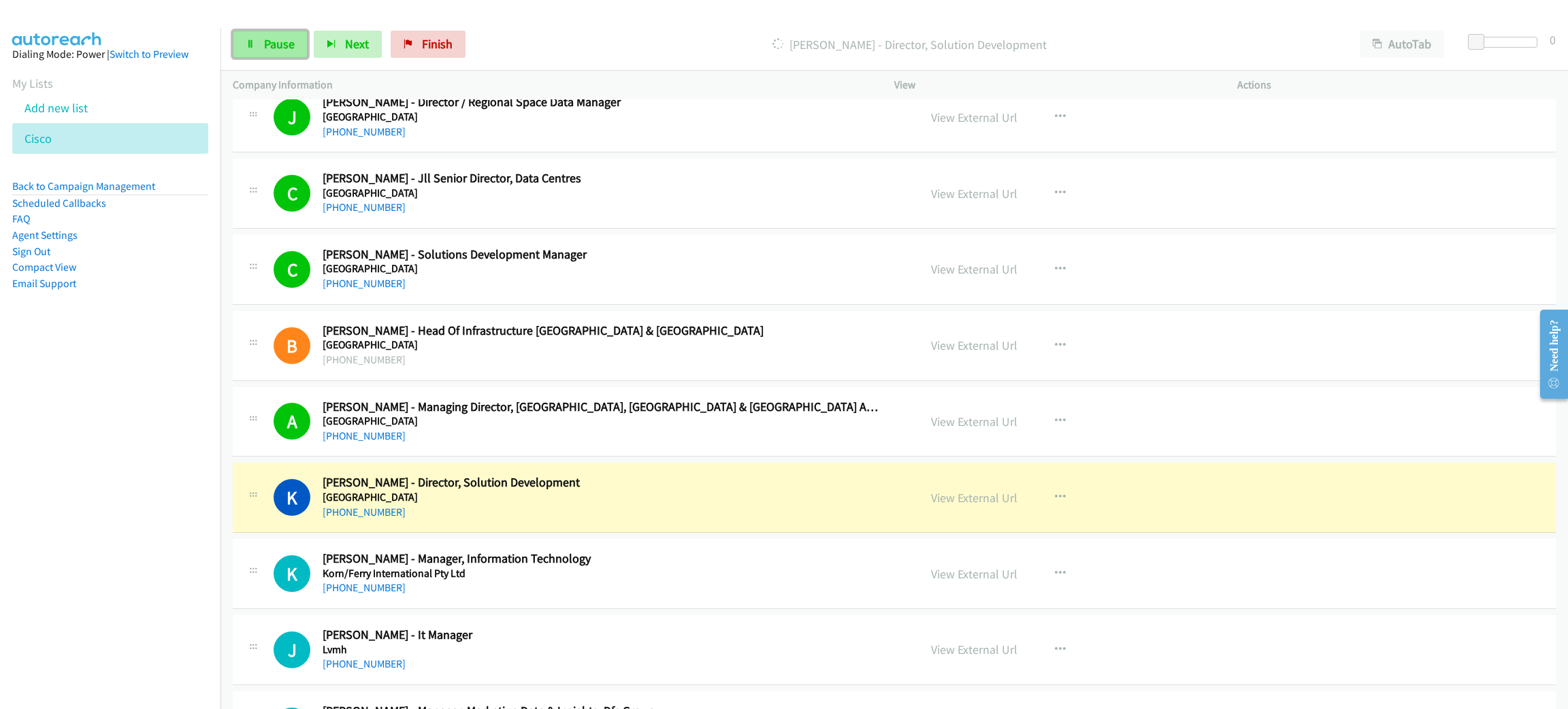
click at [250, 45] on icon at bounding box center [250, 44] width 9 height 9
click at [977, 506] on link "View External Url" at bounding box center [974, 498] width 86 height 16
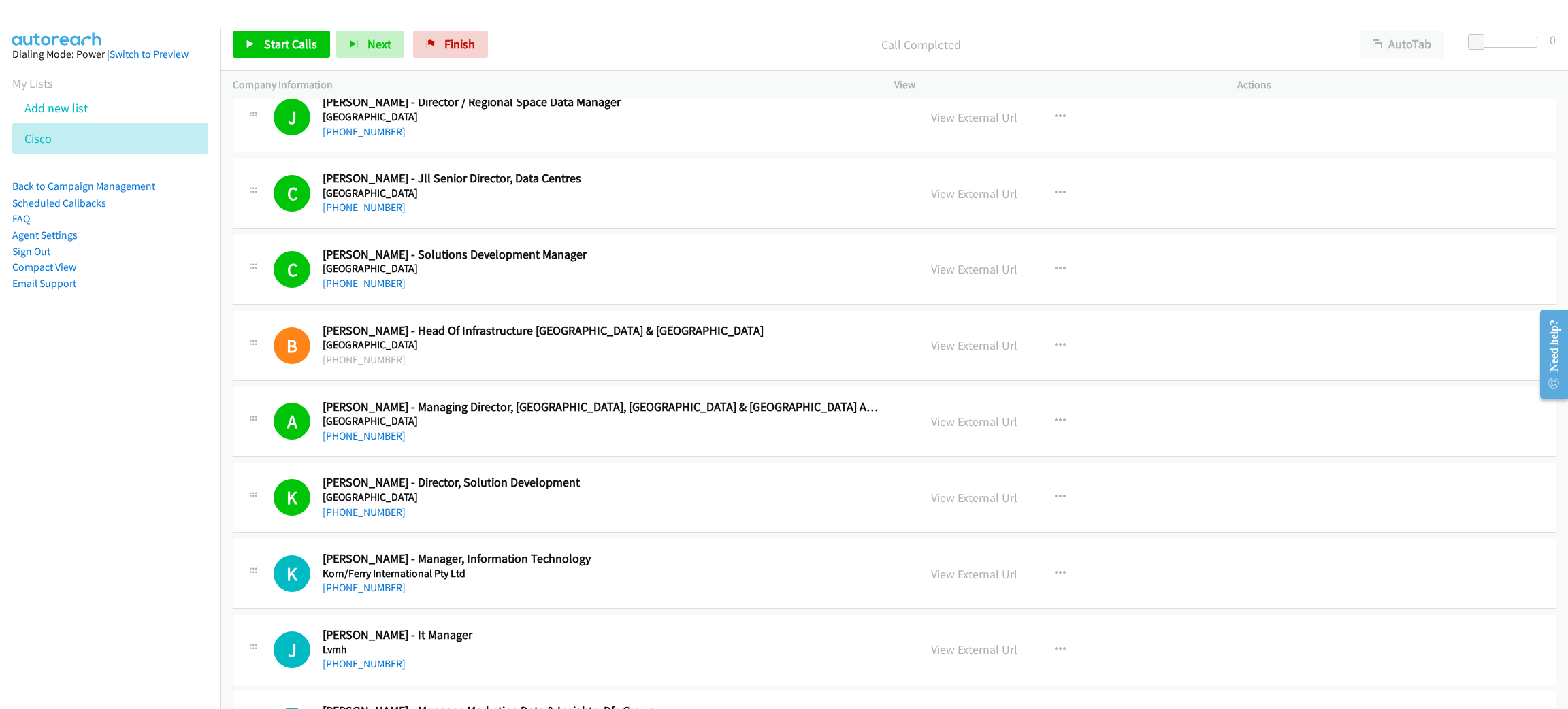
click at [228, 43] on div "Start Calls Pause Next Finish Call Completed AutoTab AutoTab 0" at bounding box center [894, 44] width 1347 height 52
click at [244, 43] on link "Start Calls" at bounding box center [282, 44] width 97 height 28
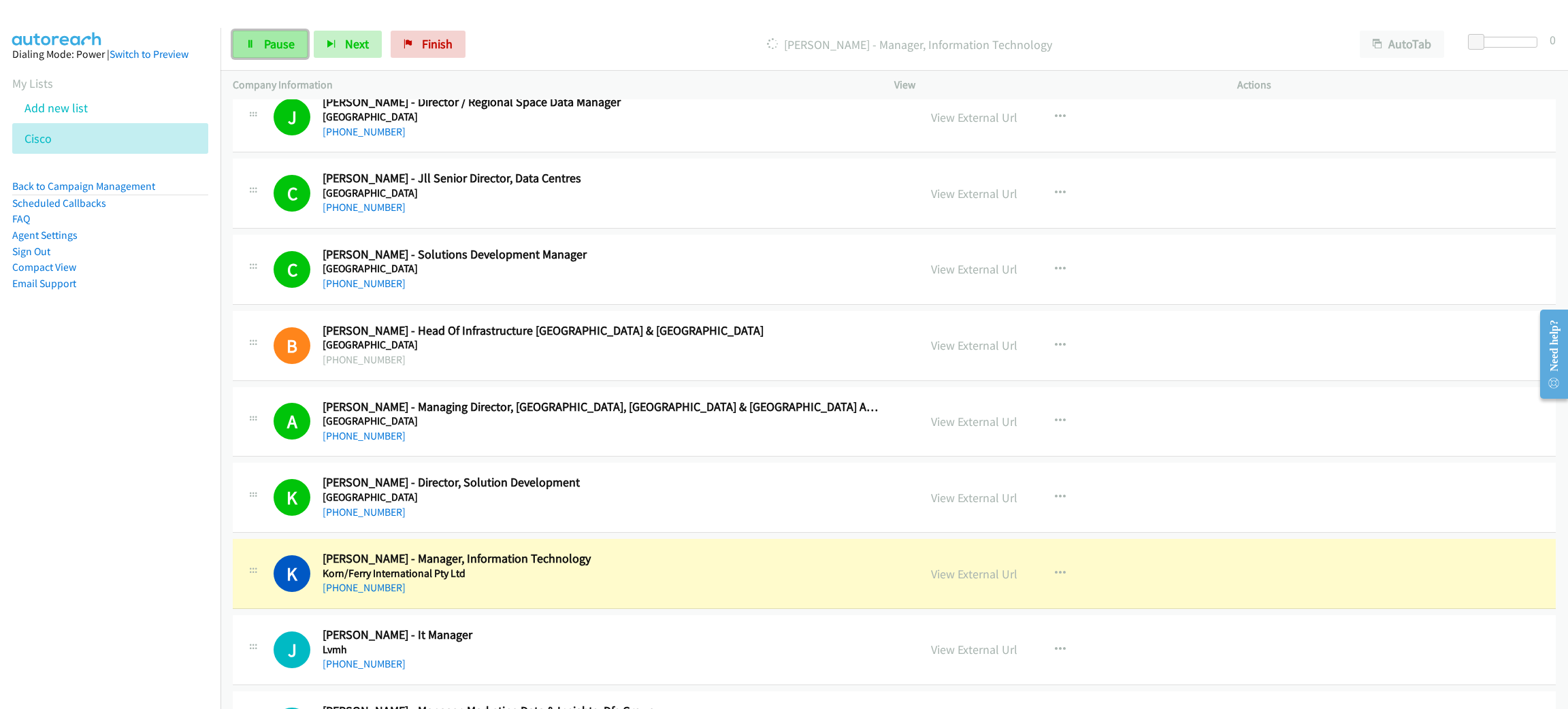
click at [246, 42] on link "Pause" at bounding box center [270, 44] width 75 height 28
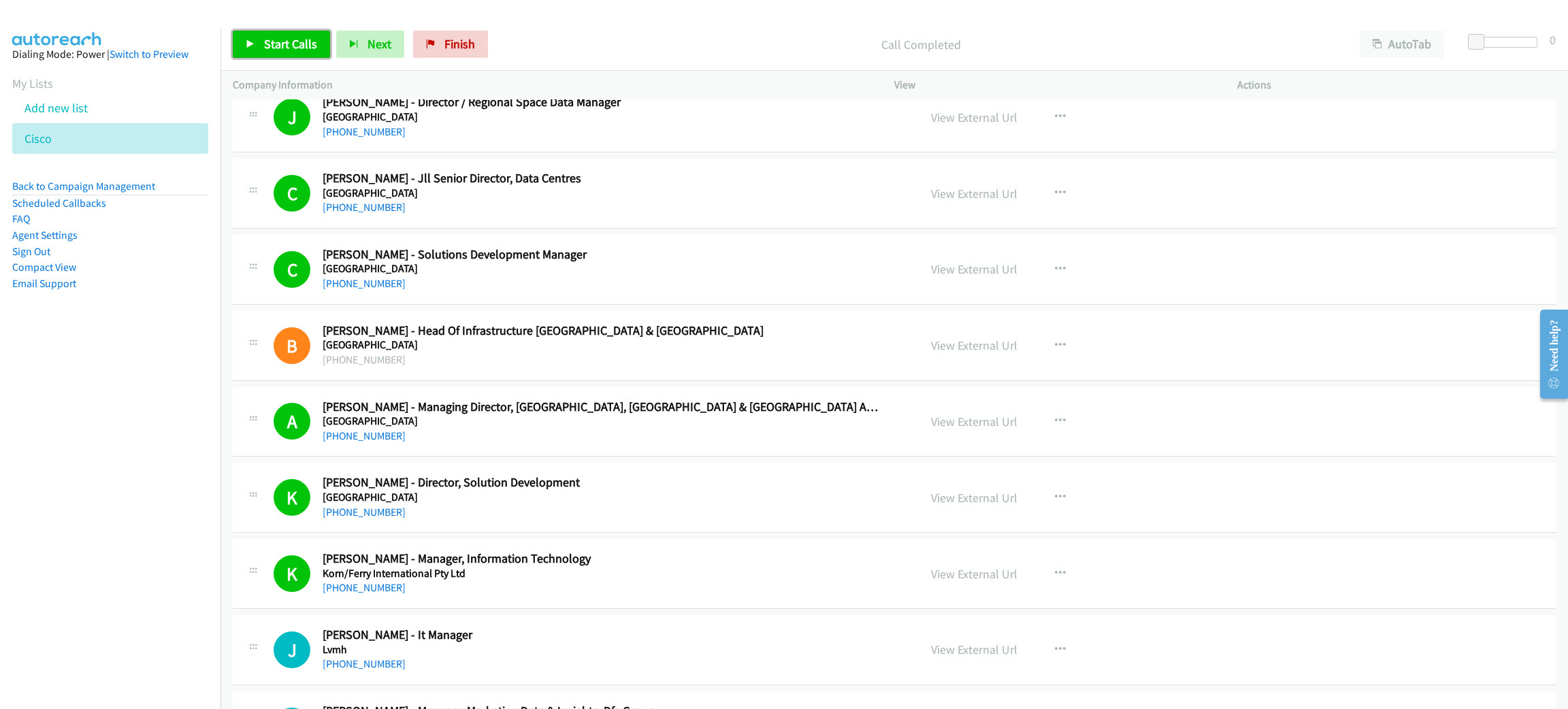
click at [307, 36] on span "Start Calls" at bounding box center [290, 44] width 53 height 16
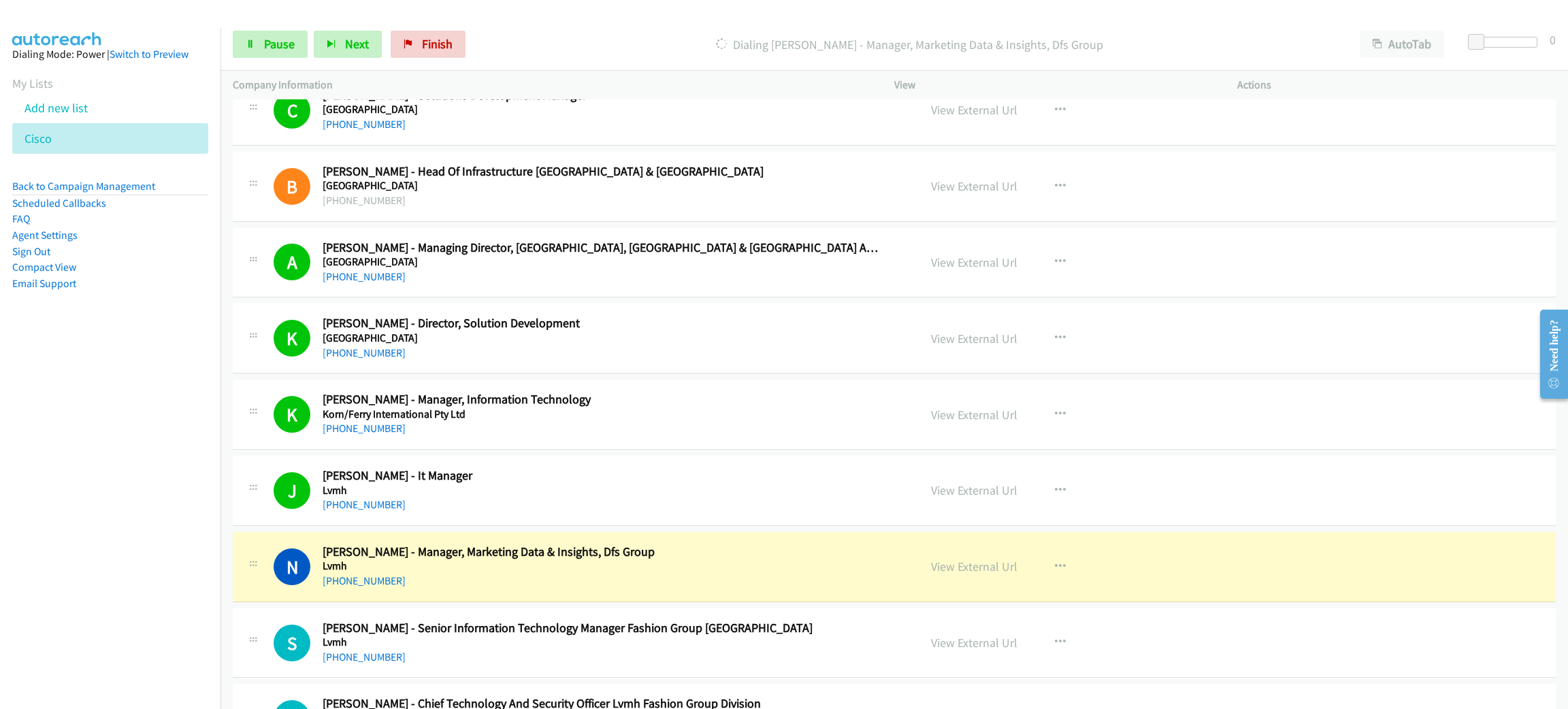
scroll to position [6739, 0]
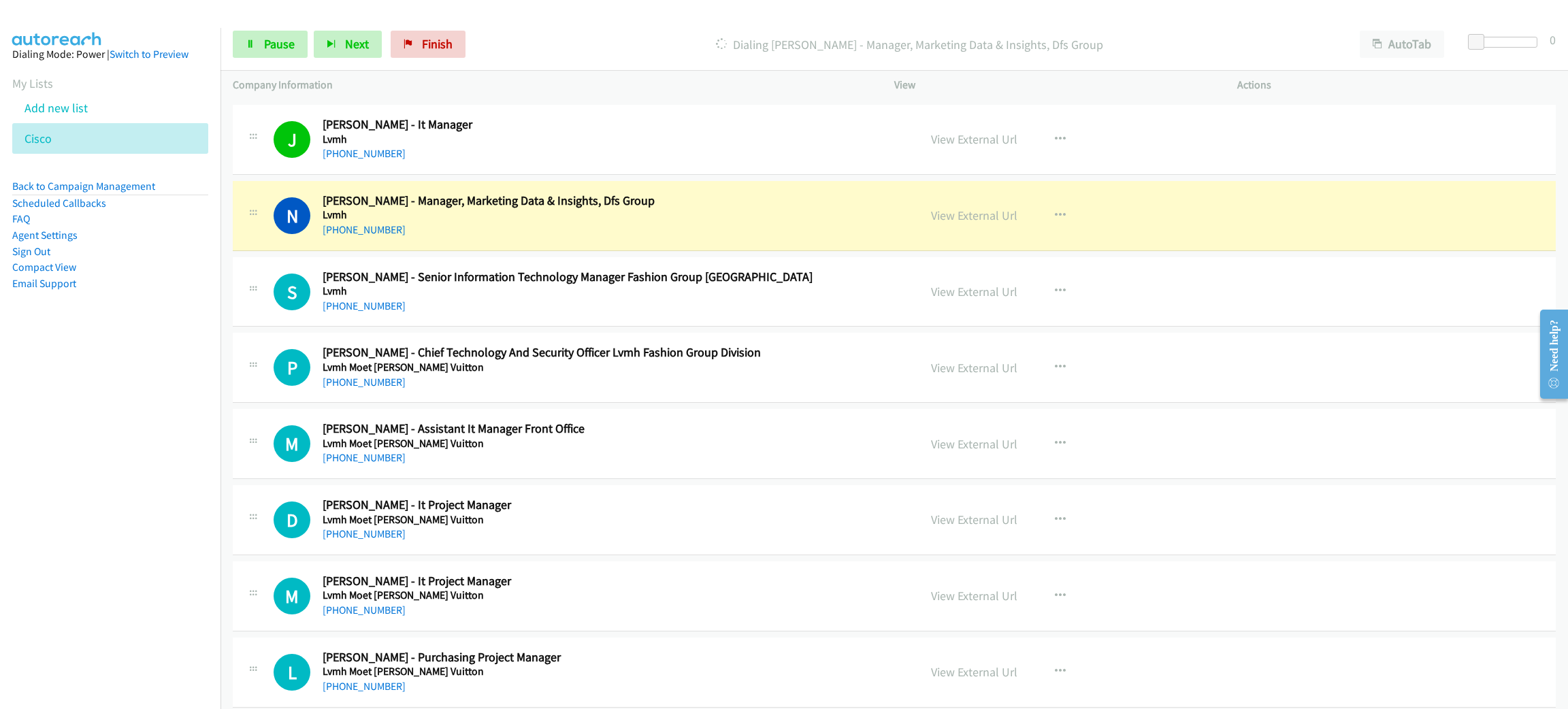
click at [451, 236] on div "[PHONE_NUMBER]" at bounding box center [602, 230] width 558 height 17
click at [245, 20] on div "Start Calls Pause Next Finish [PERSON_NAME] - Manager, Marketing Data & Insight…" at bounding box center [894, 44] width 1347 height 52
click at [253, 43] on icon at bounding box center [250, 44] width 9 height 9
click at [937, 224] on link "View External Url" at bounding box center [974, 216] width 86 height 16
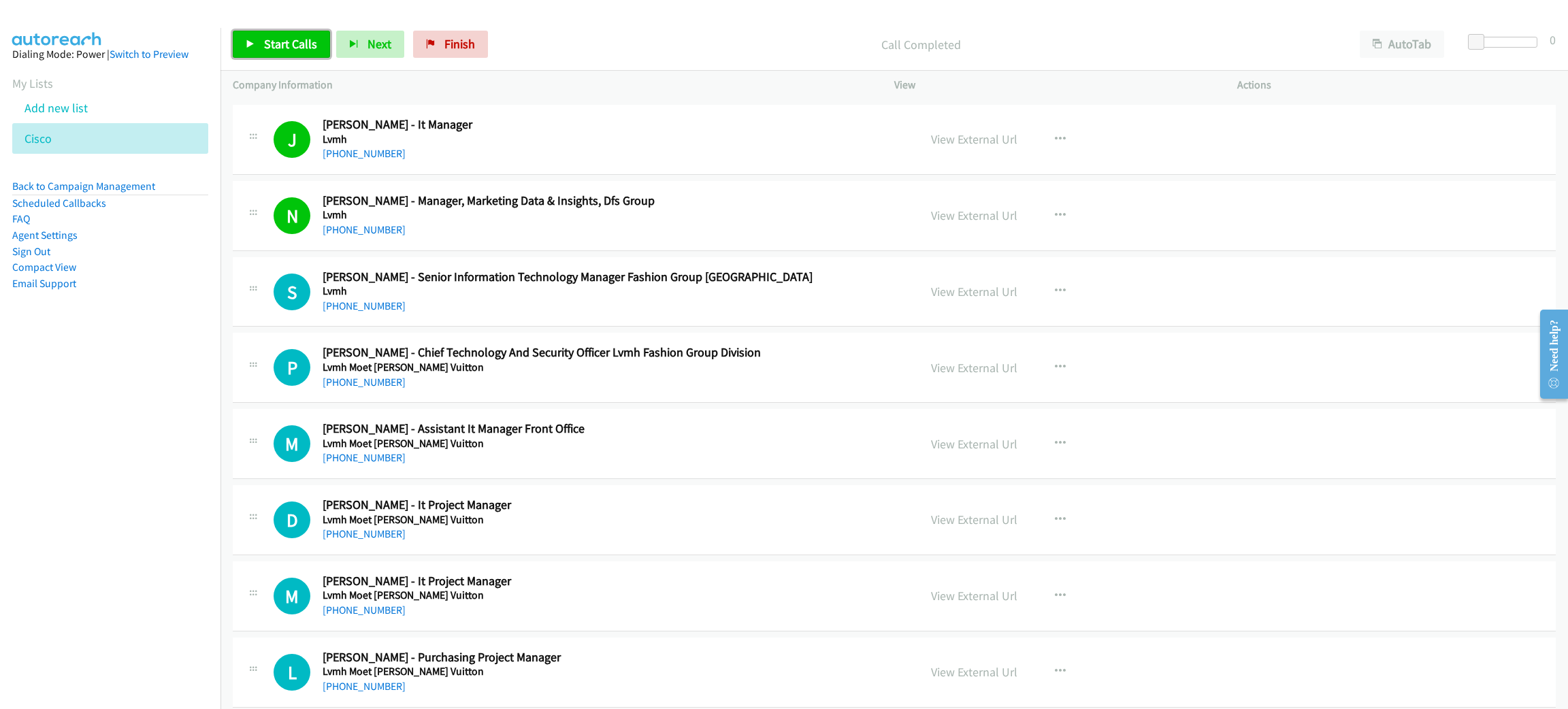
click at [239, 41] on link "Start Calls" at bounding box center [282, 44] width 97 height 28
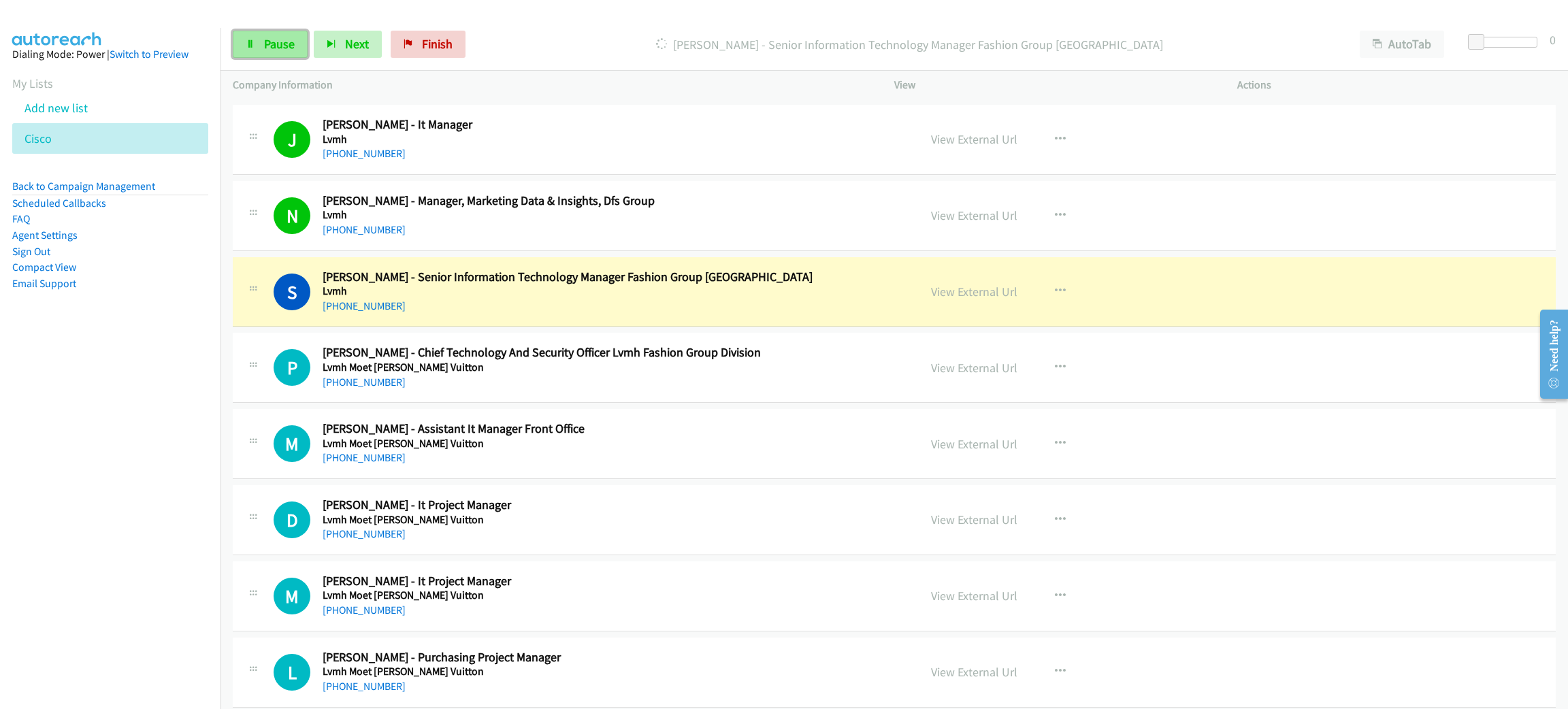
click at [250, 40] on icon at bounding box center [250, 44] width 9 height 9
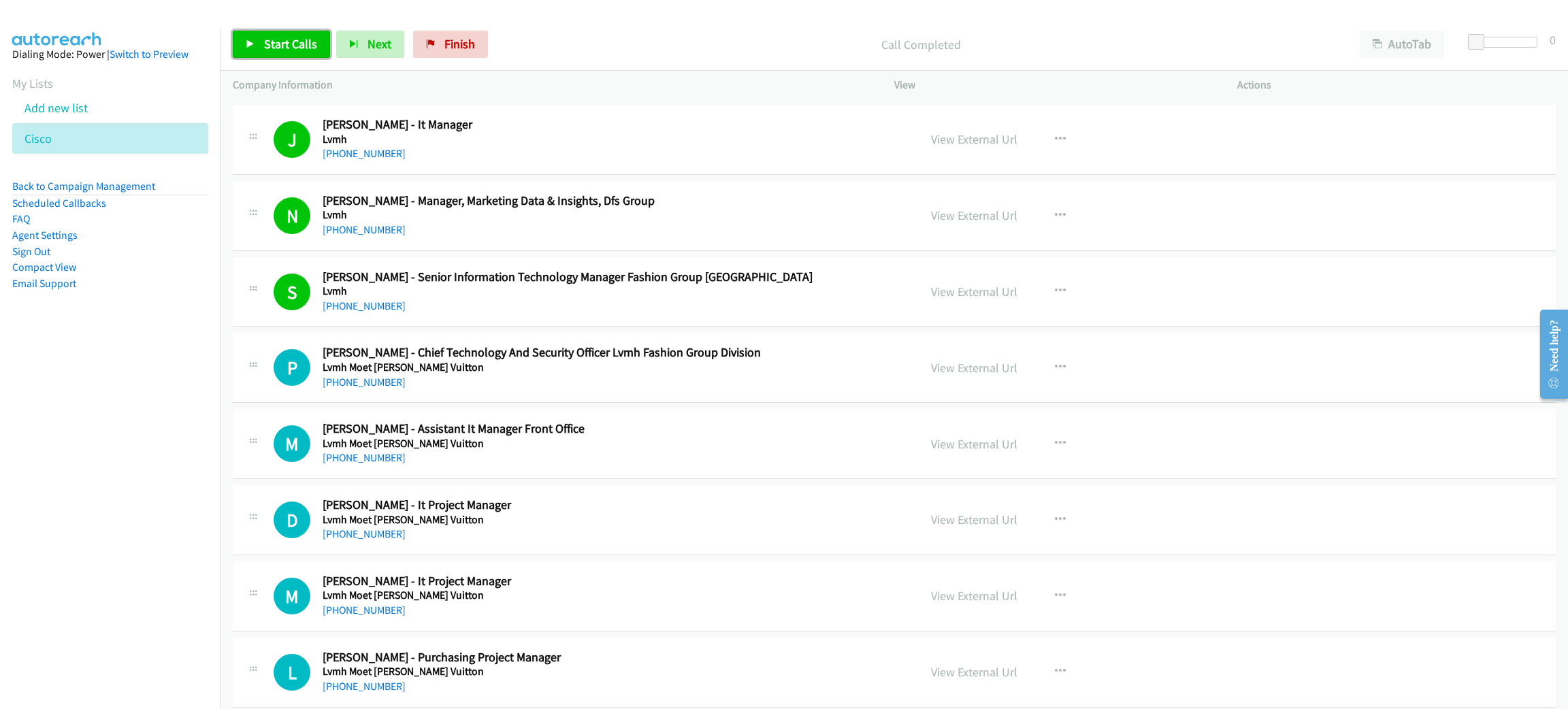
click at [291, 52] on link "Start Calls" at bounding box center [282, 44] width 97 height 28
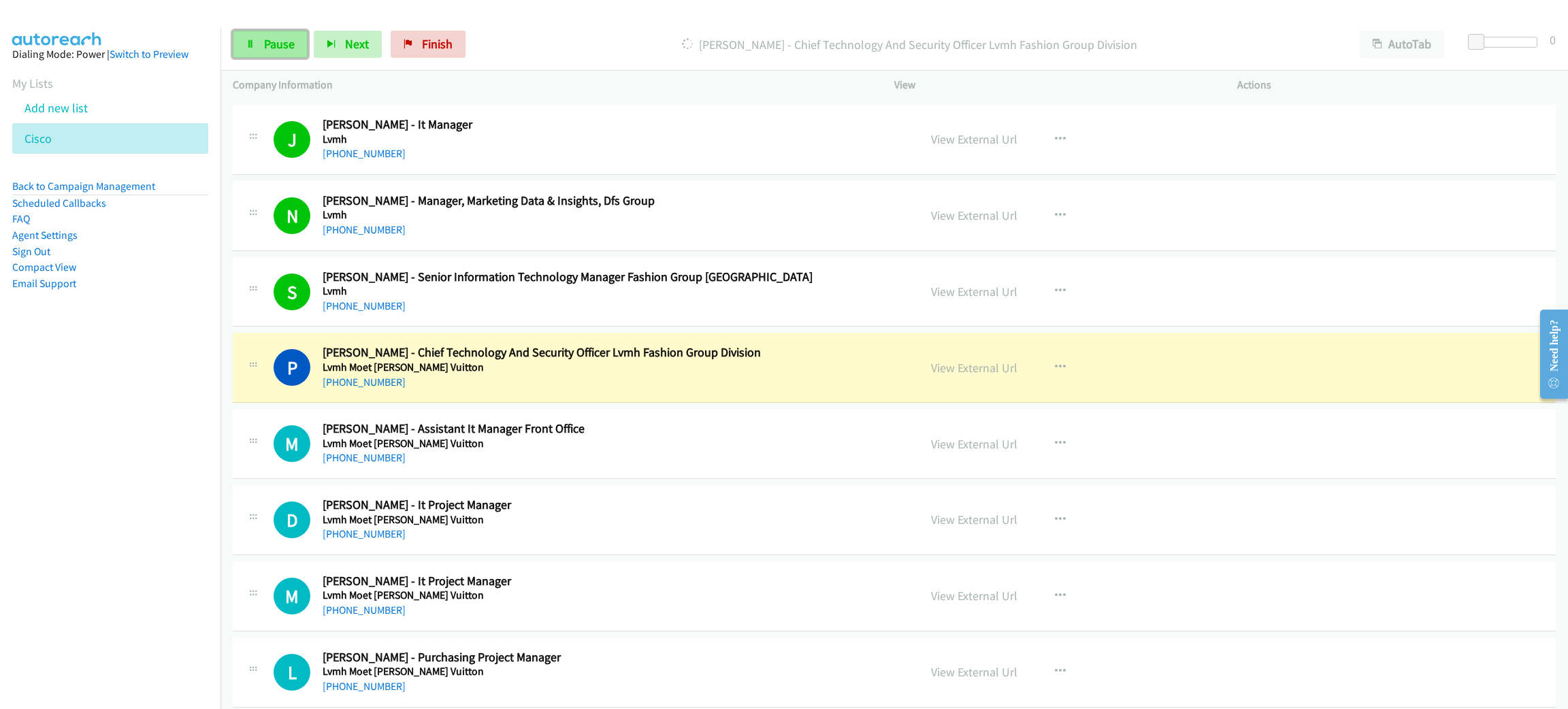
click at [291, 52] on link "Pause" at bounding box center [270, 44] width 75 height 28
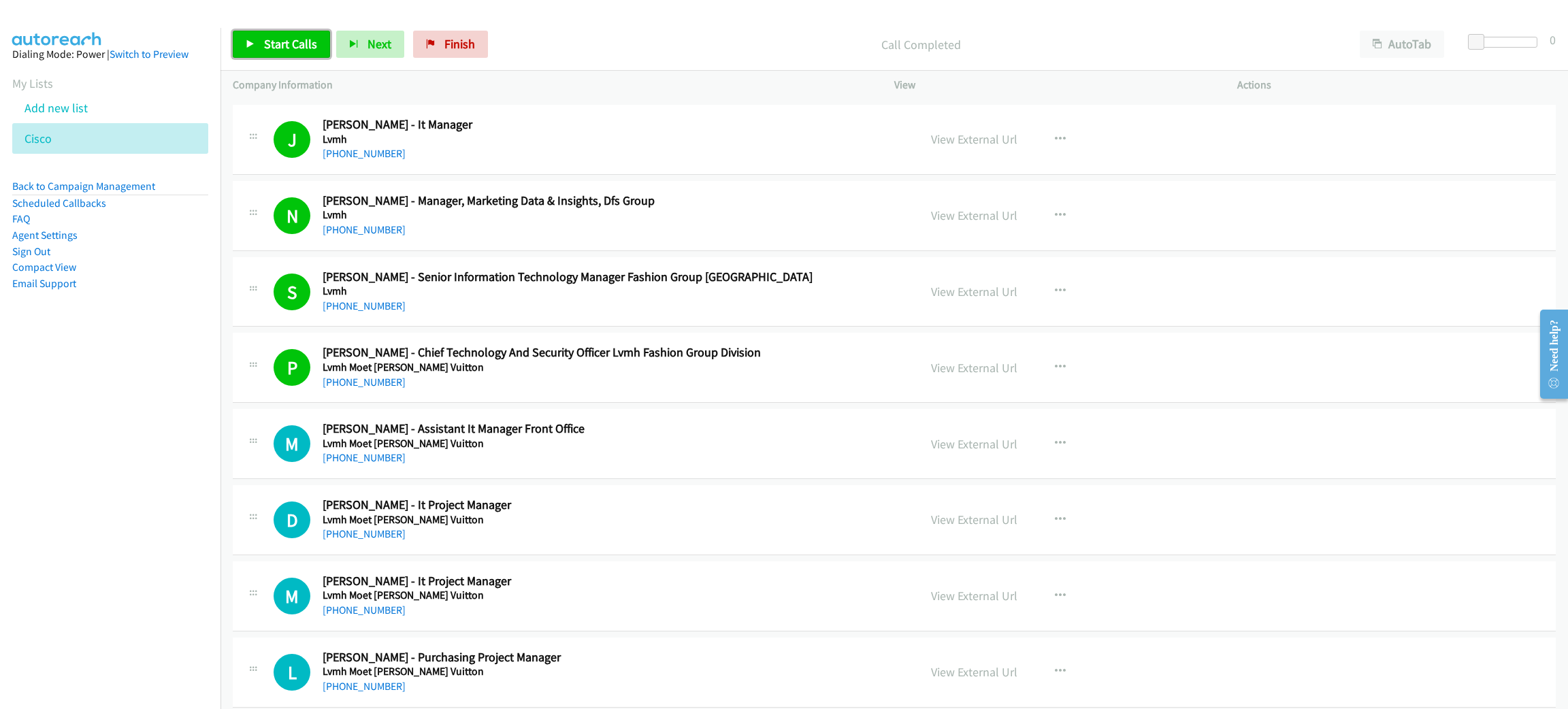
click at [288, 45] on span "Start Calls" at bounding box center [290, 44] width 53 height 16
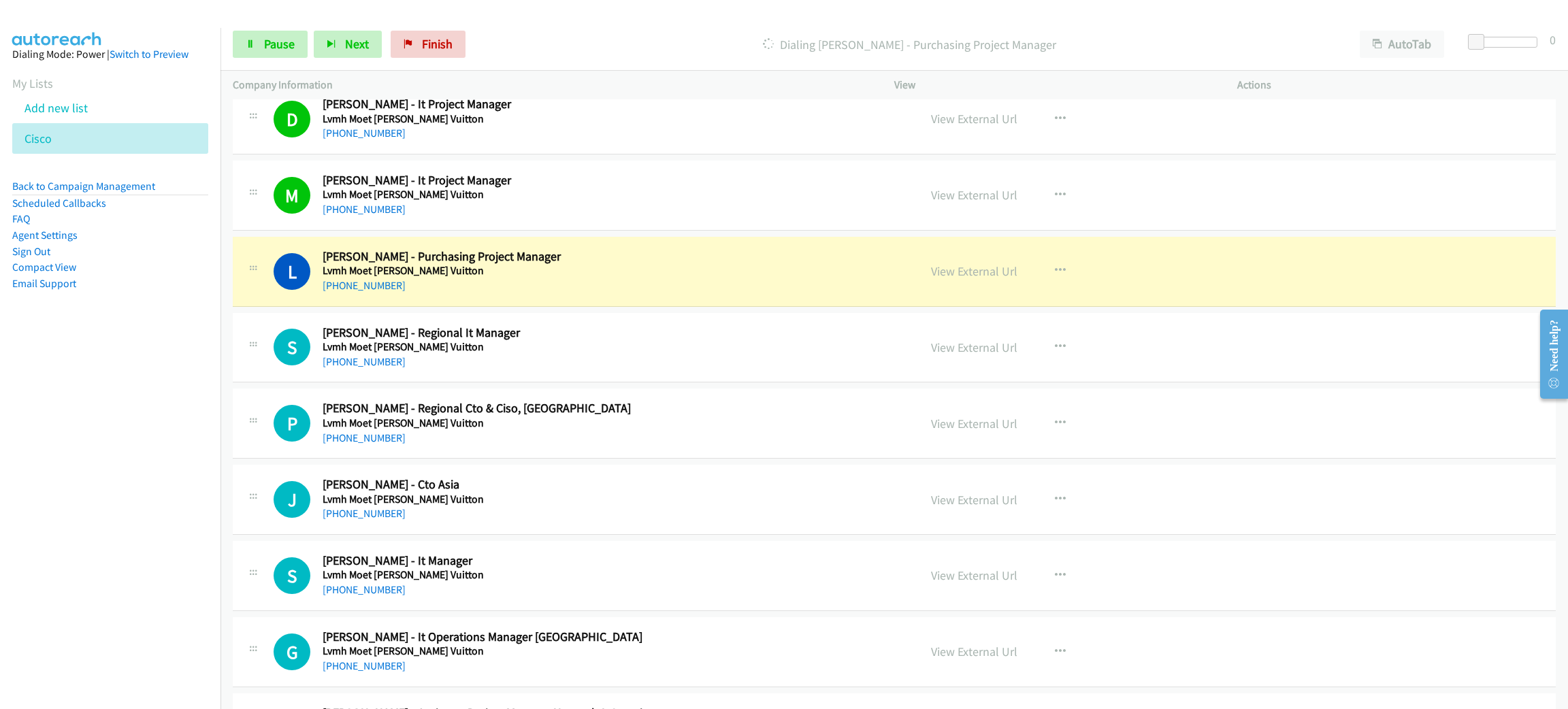
scroll to position [7147, 0]
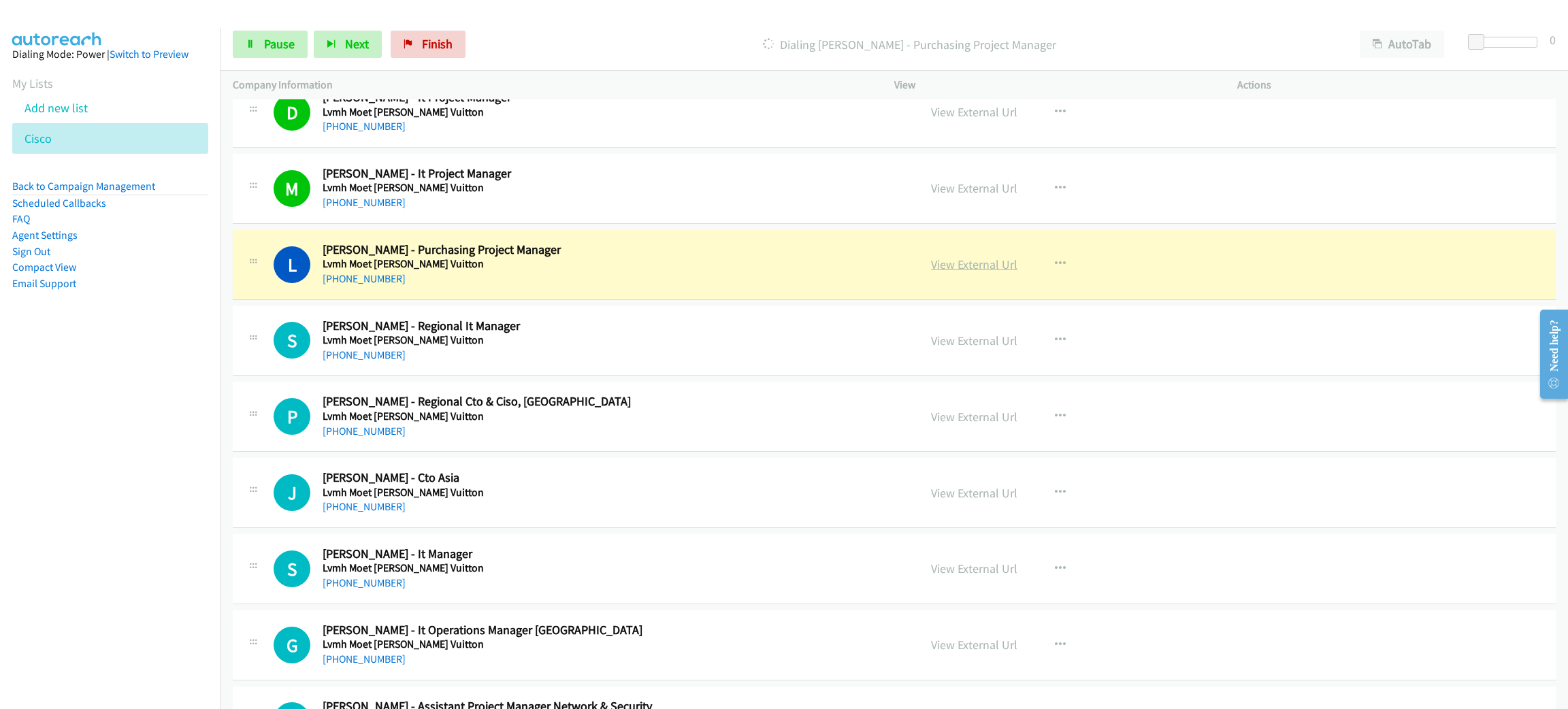
click at [953, 272] on link "View External Url" at bounding box center [974, 265] width 86 height 16
click at [270, 34] on link "Pause" at bounding box center [270, 44] width 75 height 28
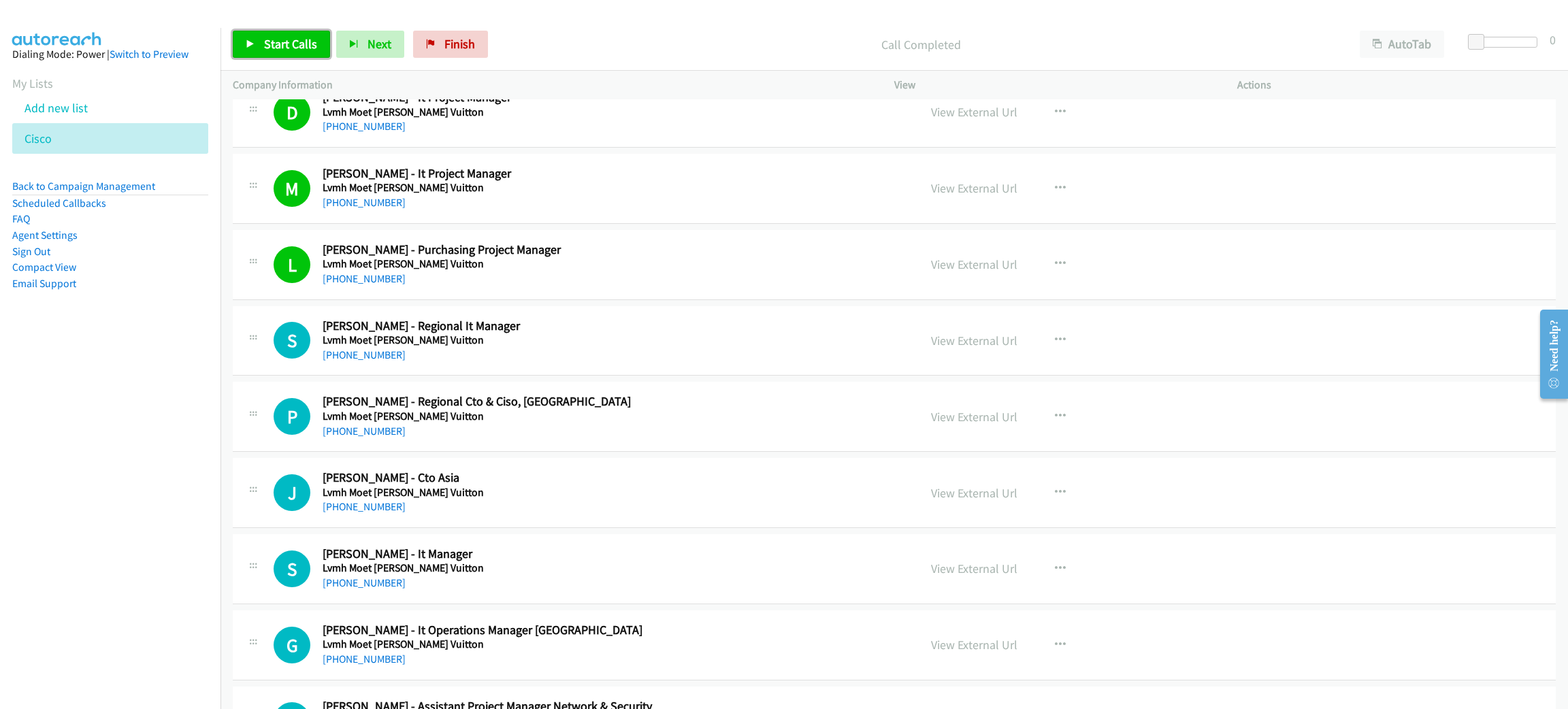
click at [303, 49] on span "Start Calls" at bounding box center [290, 44] width 53 height 16
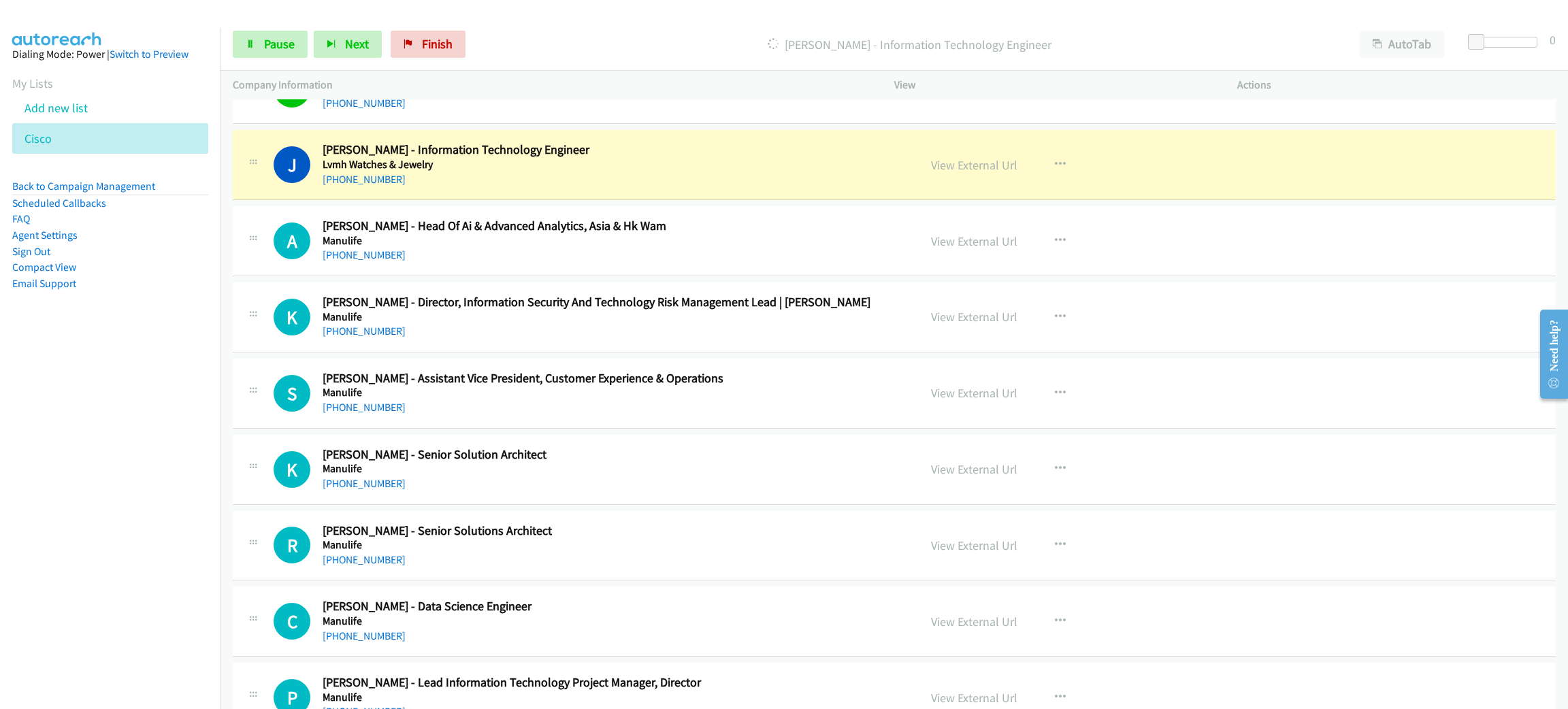
scroll to position [8168, 0]
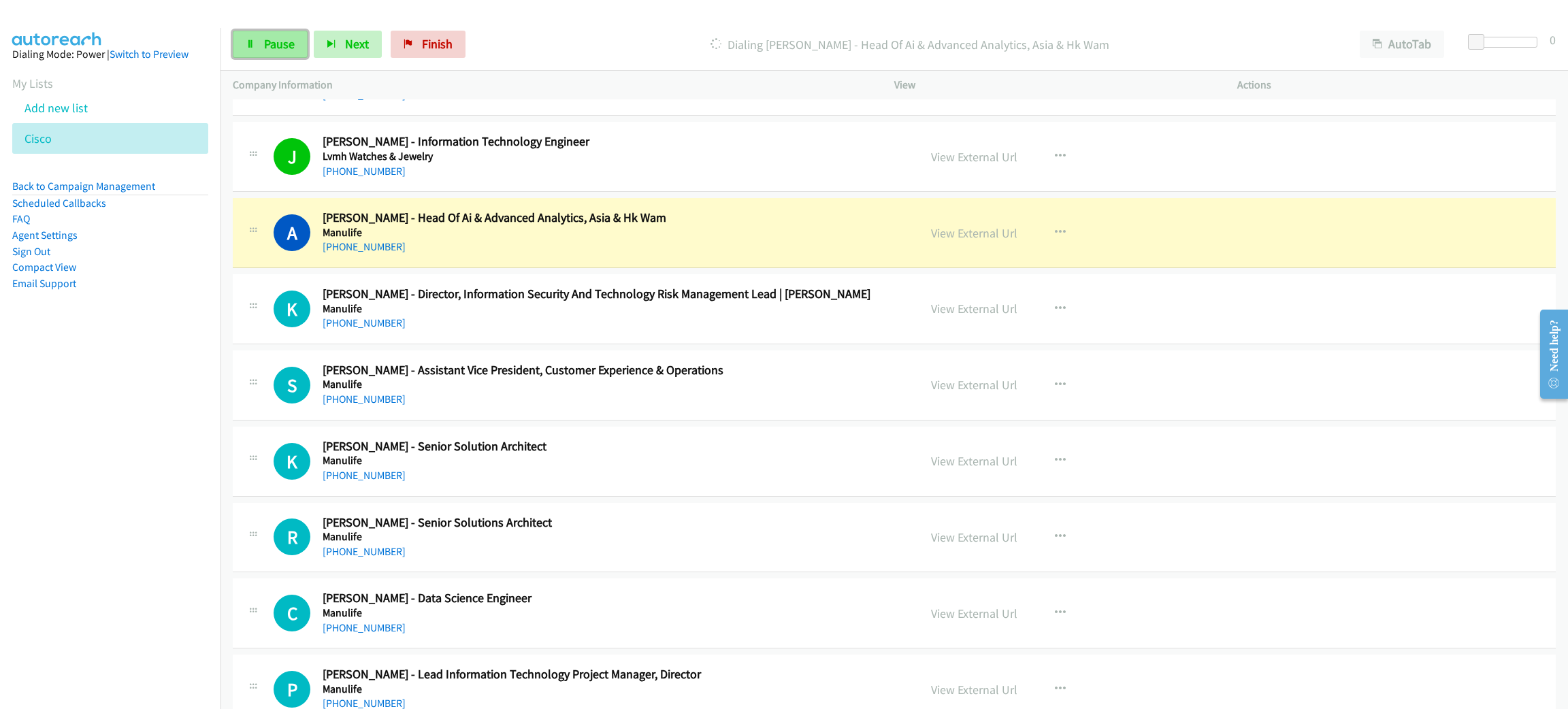
click at [279, 49] on span "Pause" at bounding box center [279, 44] width 30 height 16
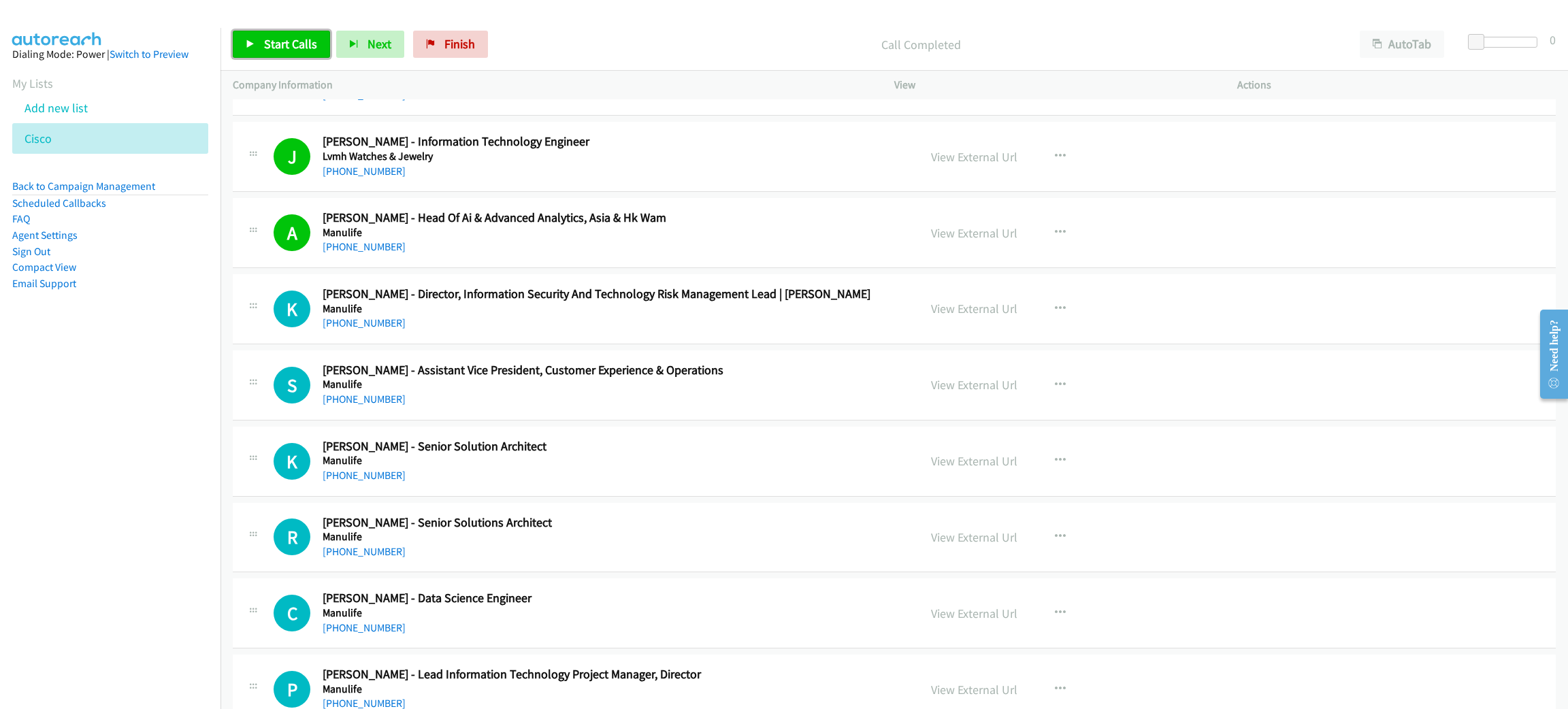
click at [259, 49] on link "Start Calls" at bounding box center [282, 44] width 97 height 28
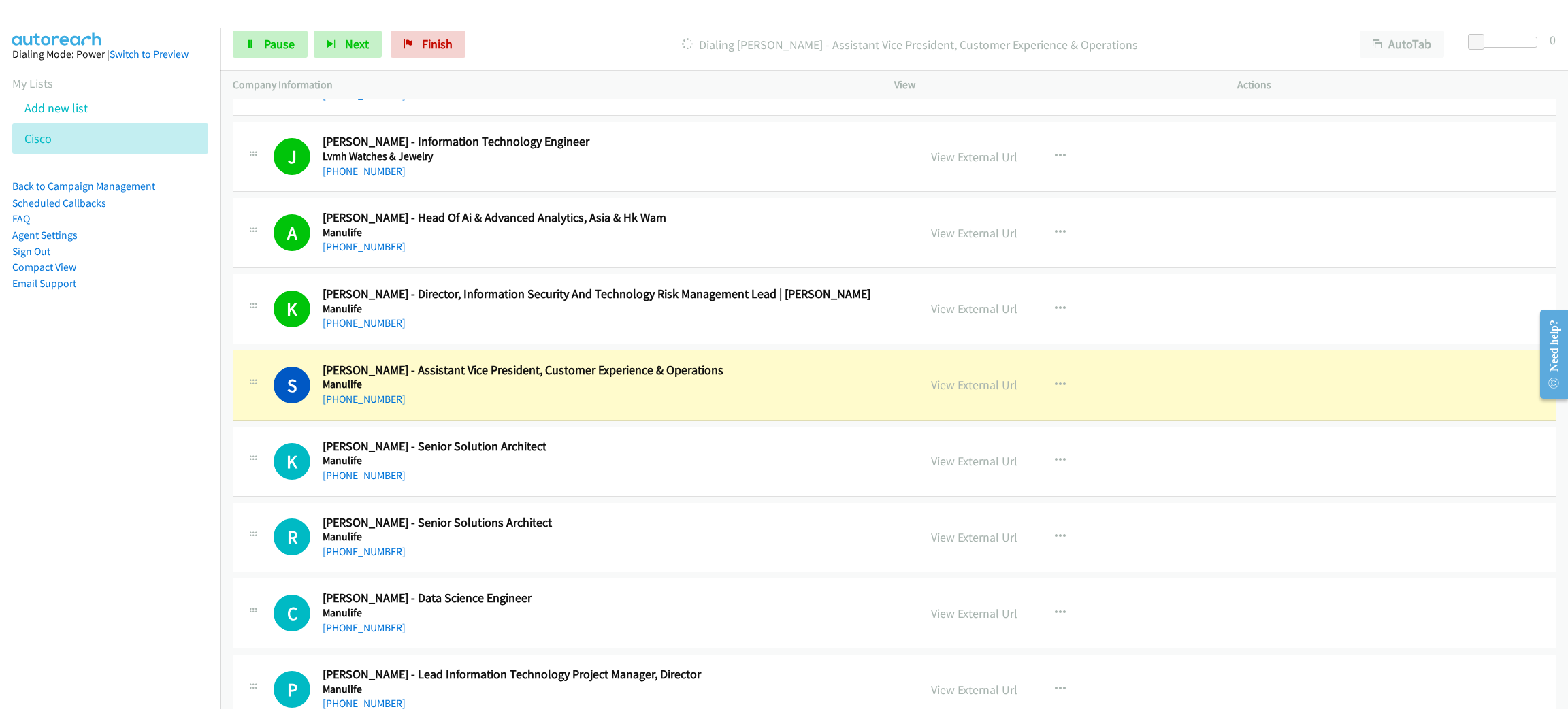
click at [587, 391] on h5 "Manulife" at bounding box center [602, 385] width 558 height 14
click at [966, 393] on link "View External Url" at bounding box center [974, 385] width 86 height 16
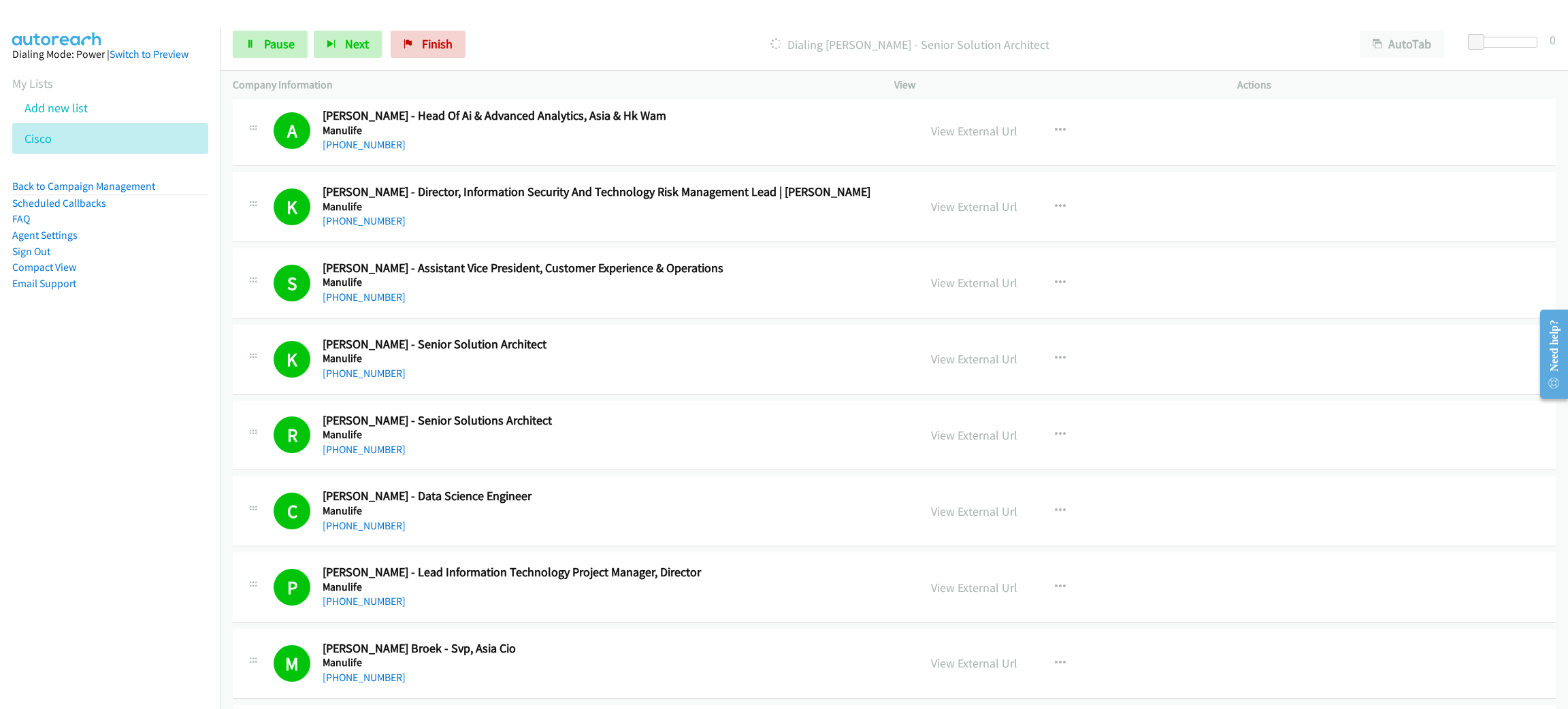
scroll to position [8781, 0]
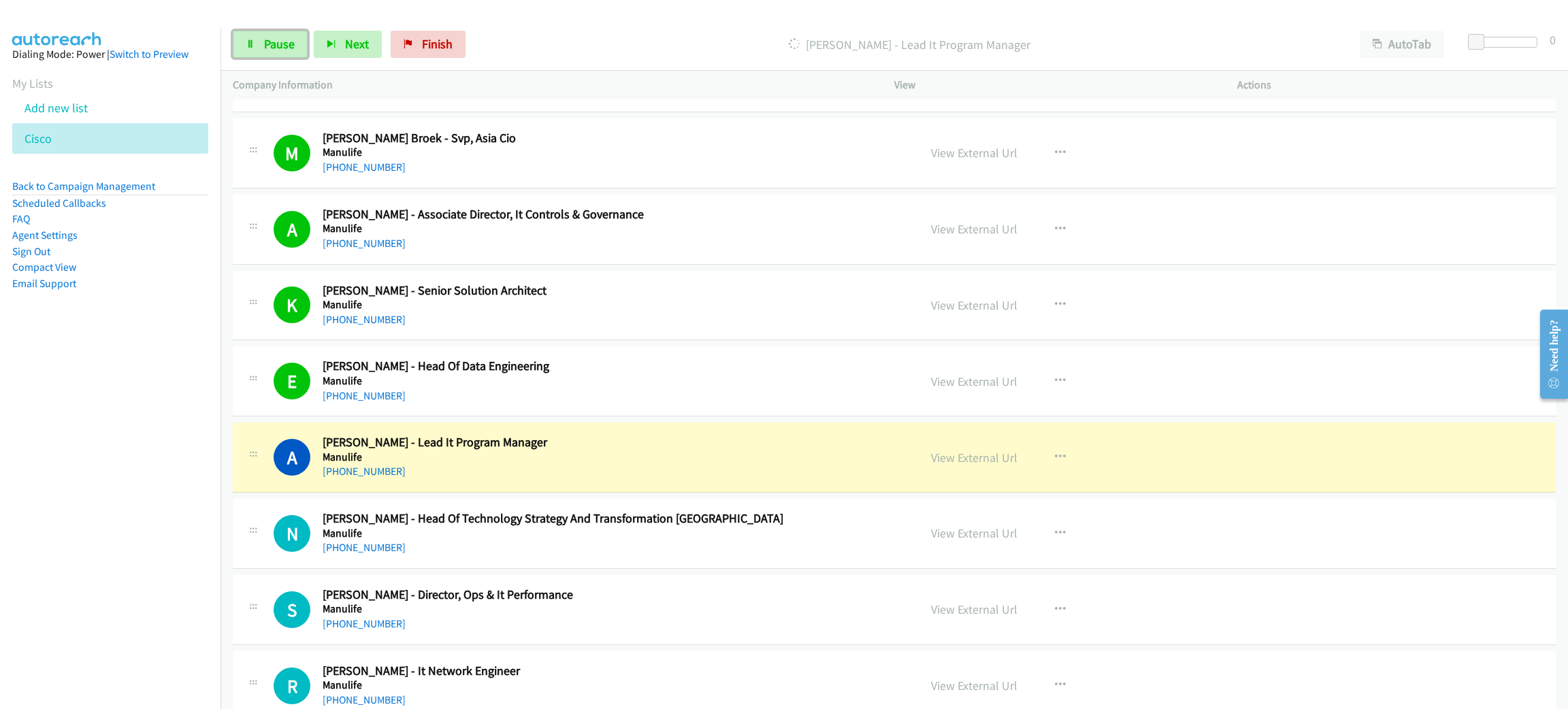
drag, startPoint x: 280, startPoint y: 36, endPoint x: 276, endPoint y: 180, distance: 144.1
click at [280, 36] on span "Pause" at bounding box center [279, 44] width 30 height 16
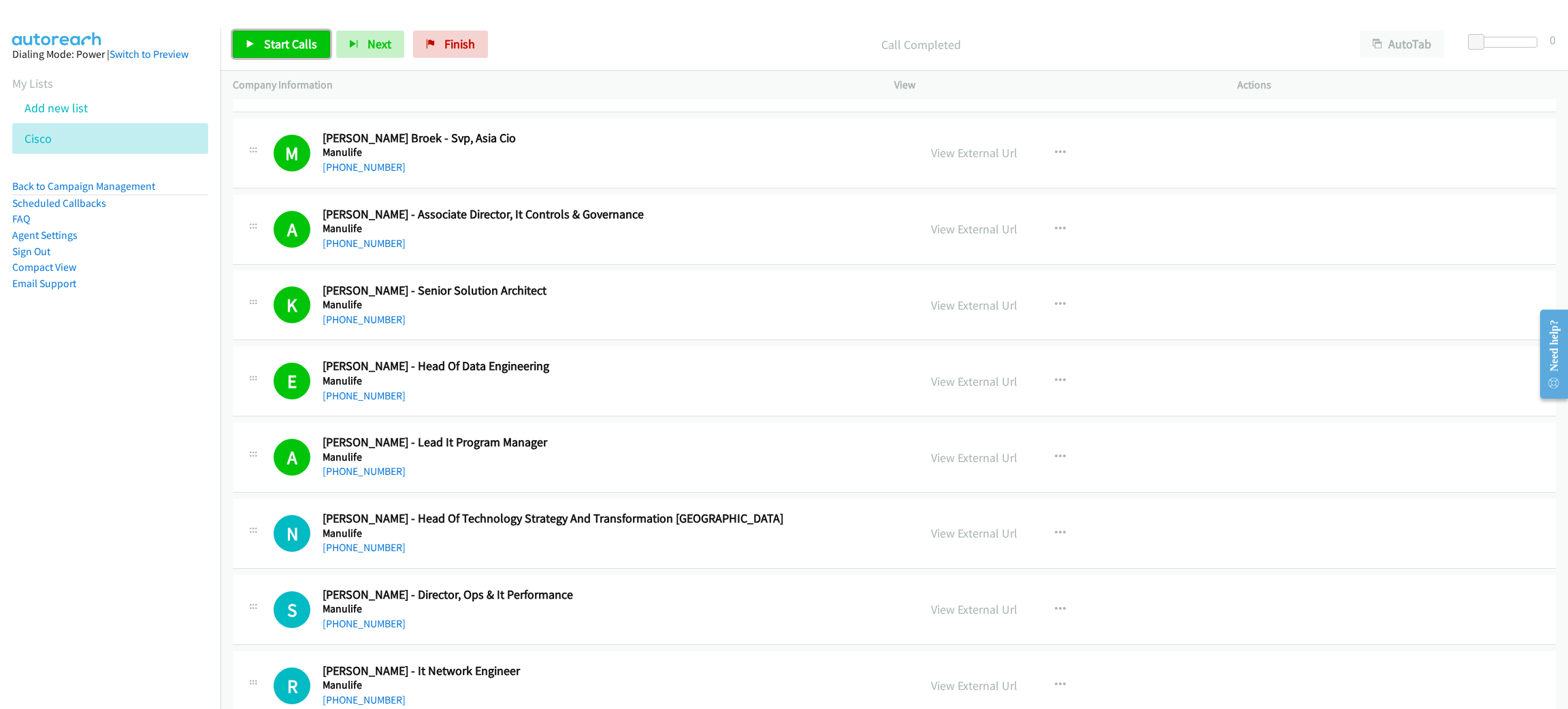
click at [276, 45] on span "Start Calls" at bounding box center [290, 44] width 53 height 16
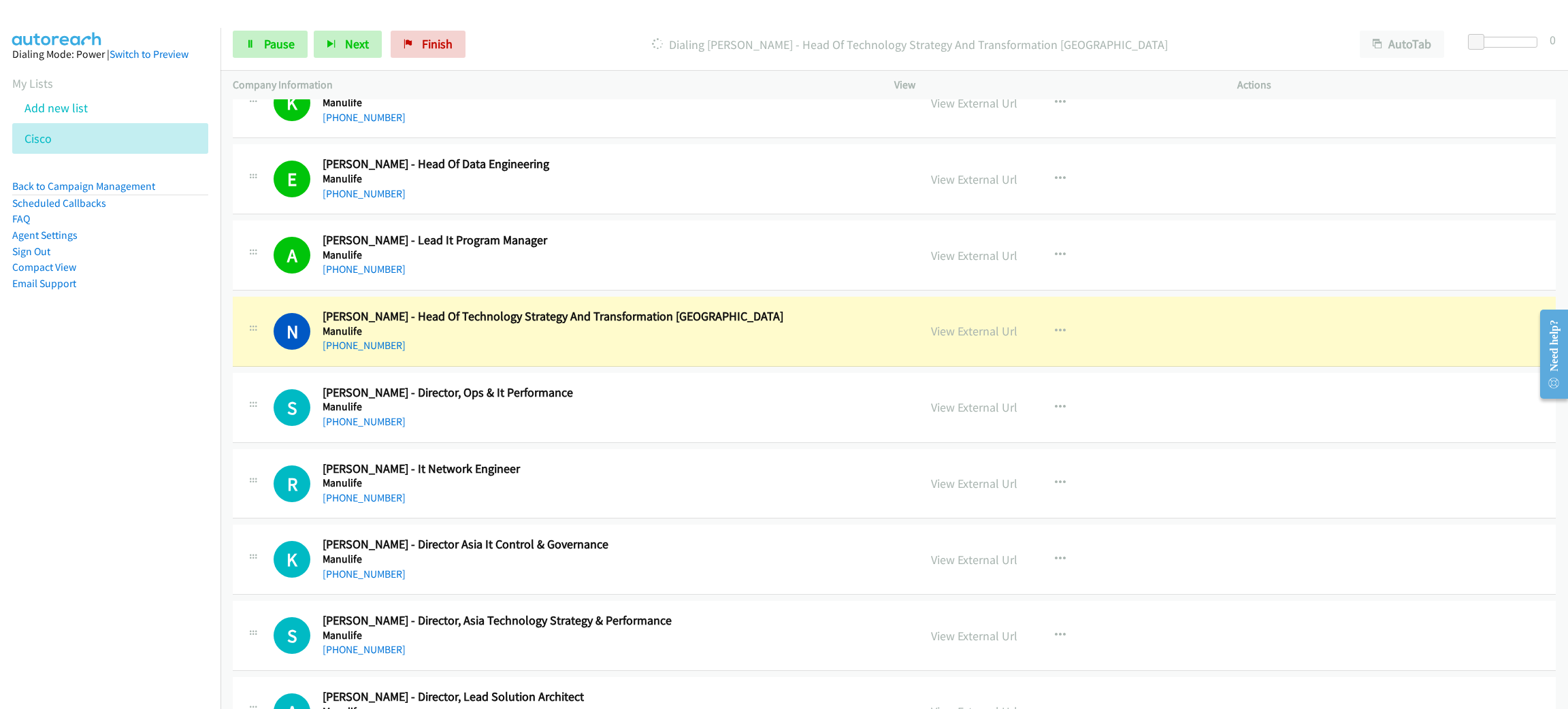
scroll to position [8985, 0]
click at [569, 352] on div "[PHONE_NUMBER]" at bounding box center [602, 343] width 558 height 17
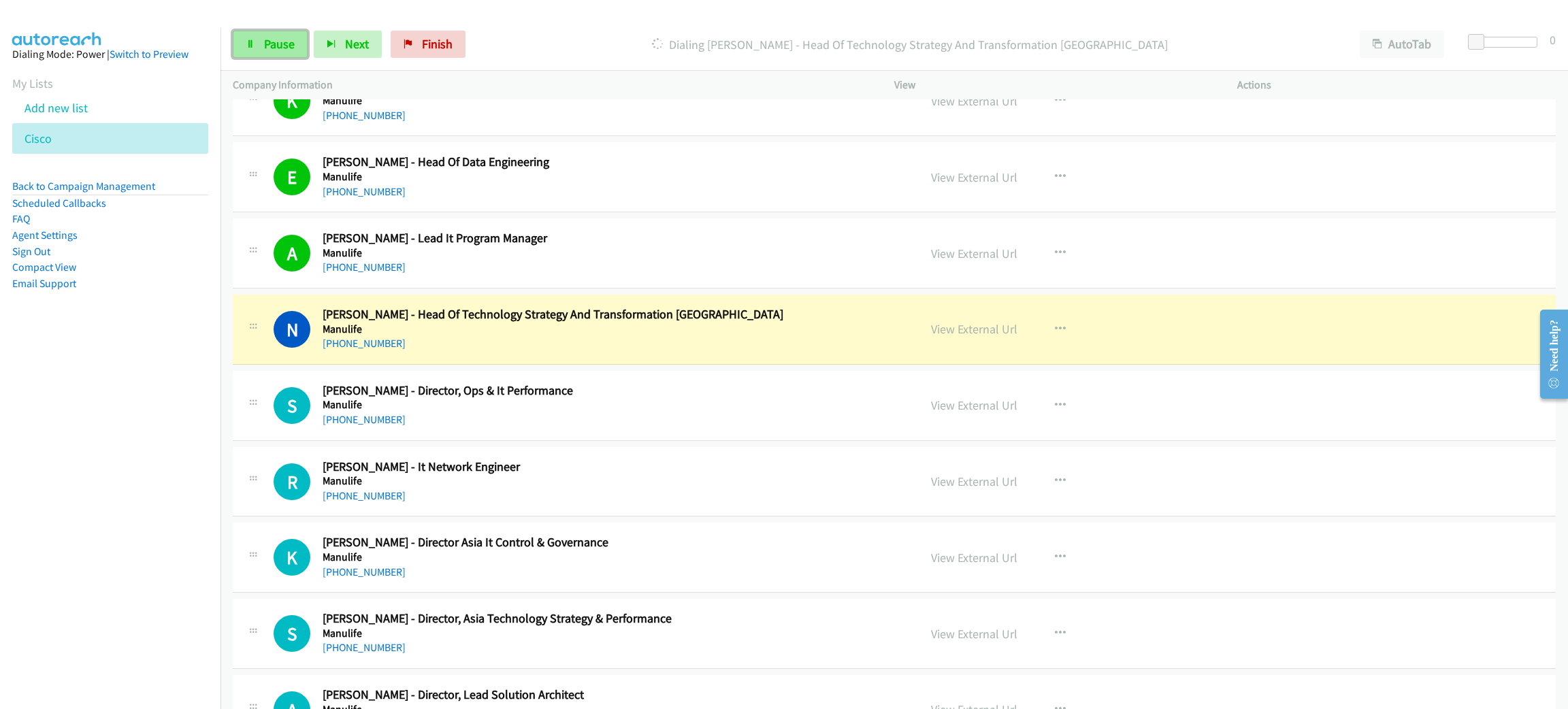
click at [282, 38] on span "Pause" at bounding box center [279, 44] width 30 height 16
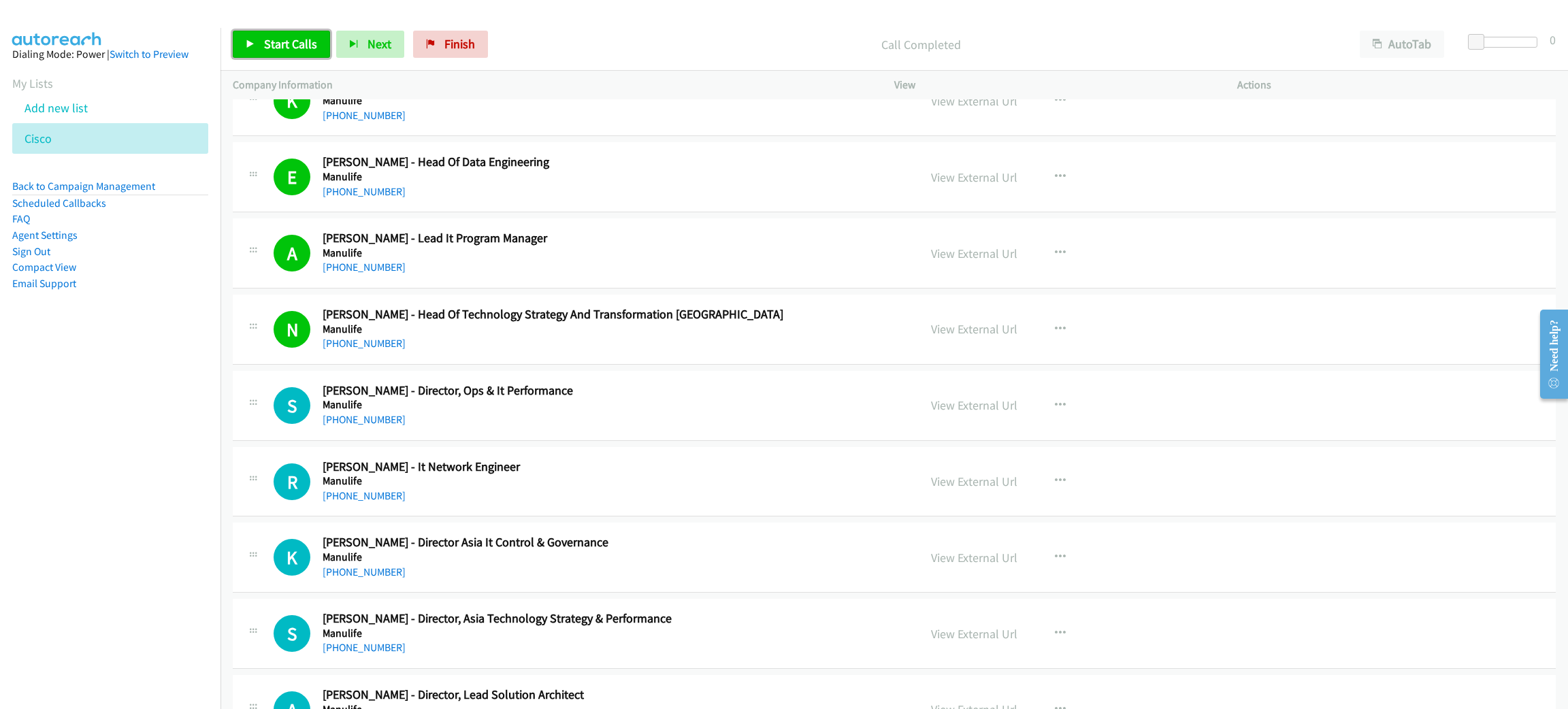
click at [290, 42] on span "Start Calls" at bounding box center [290, 44] width 53 height 16
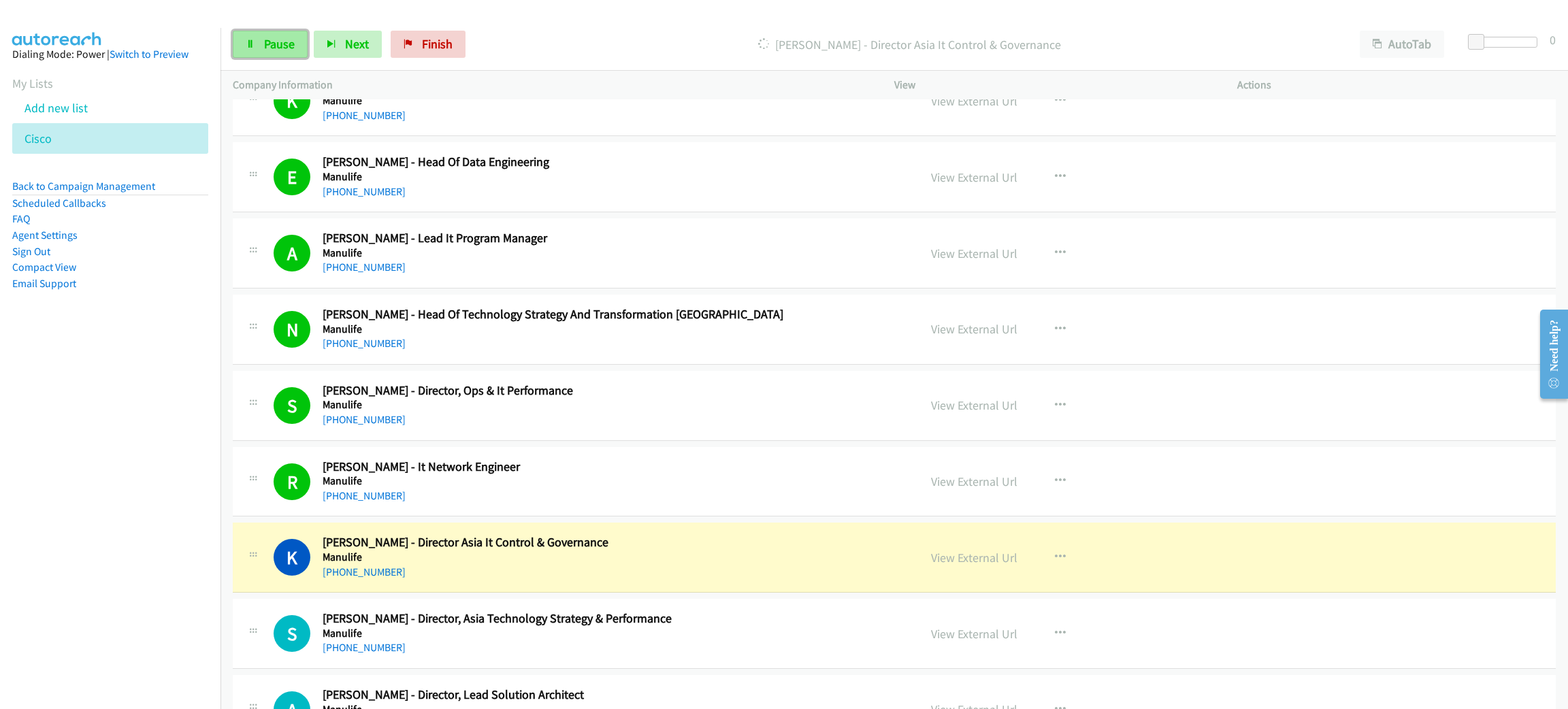
click at [287, 46] on span "Pause" at bounding box center [279, 44] width 30 height 16
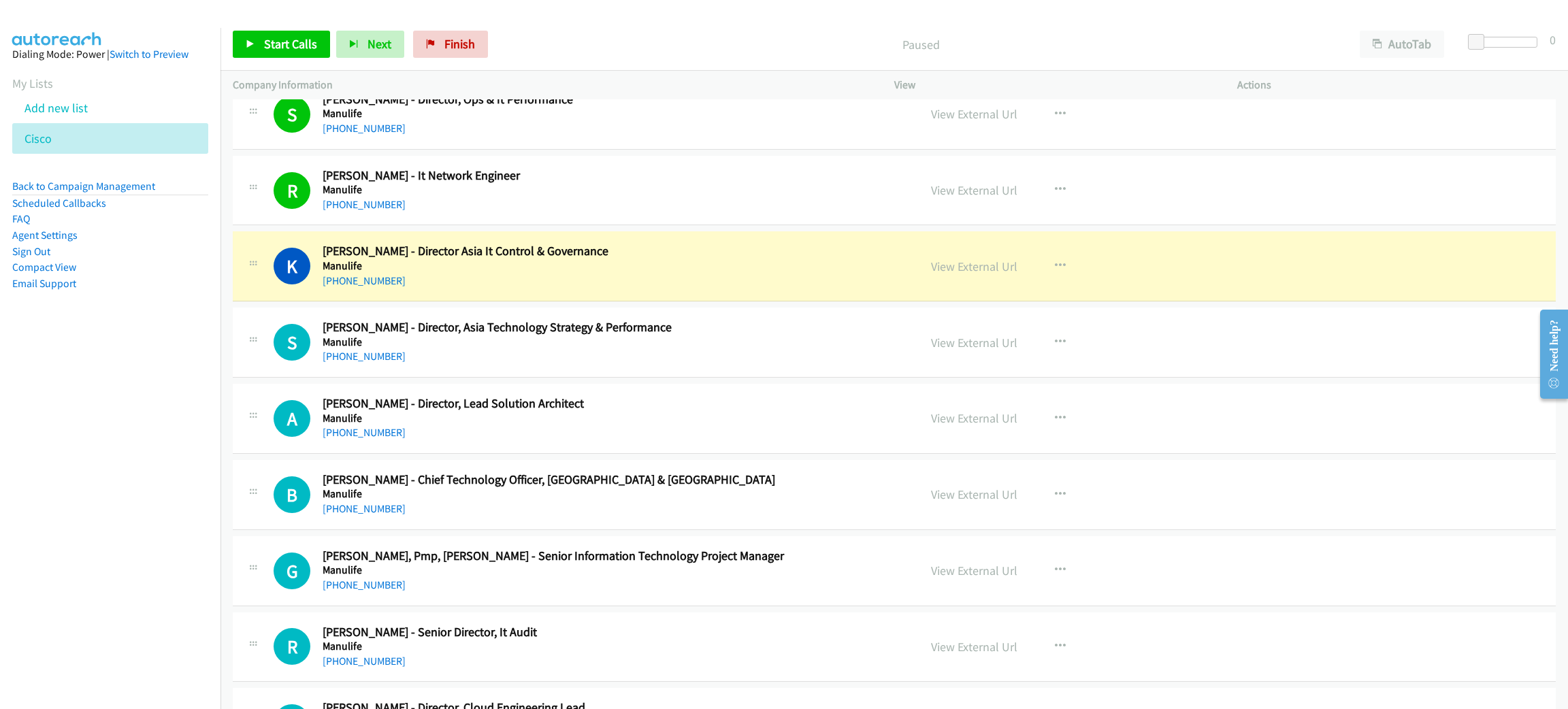
scroll to position [9291, 0]
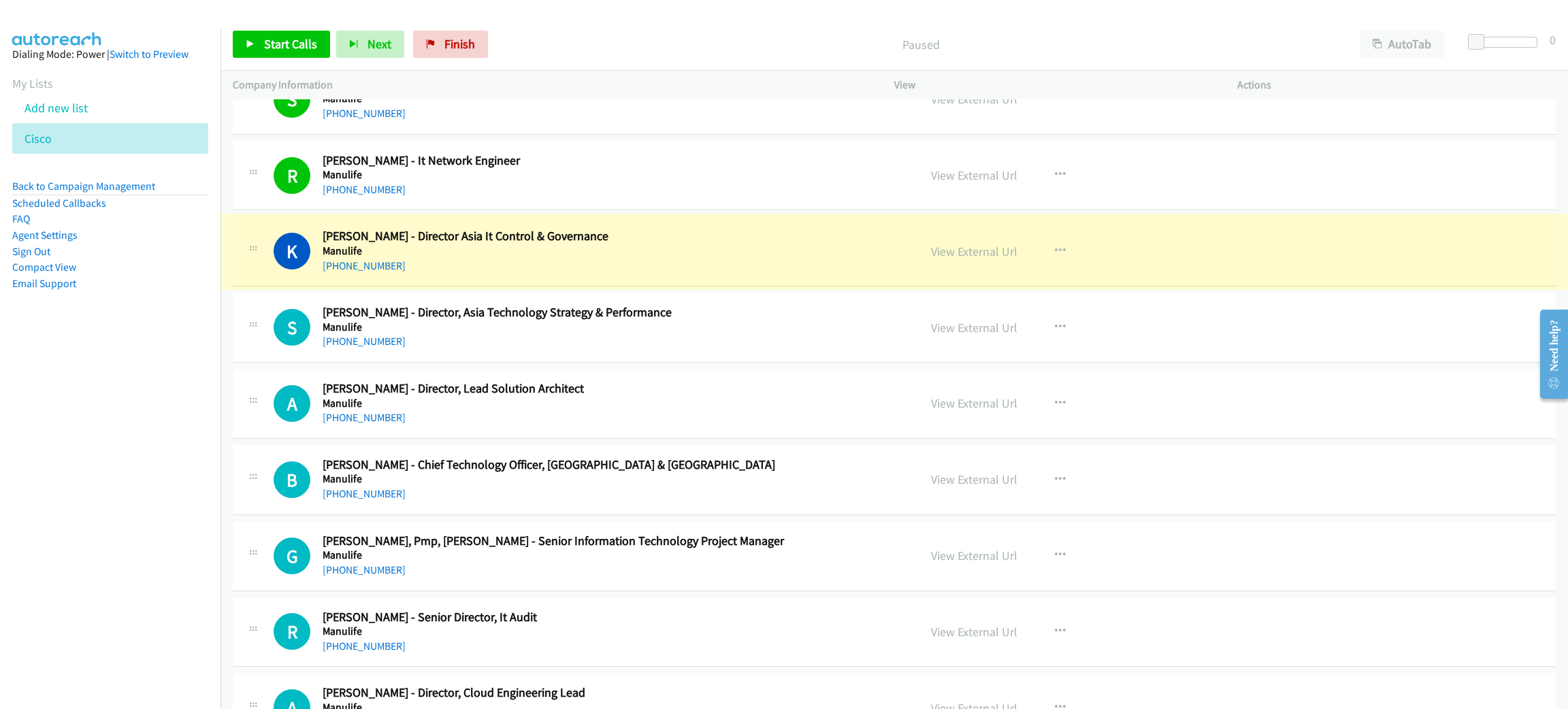
click at [995, 259] on link "View External Url" at bounding box center [974, 252] width 86 height 16
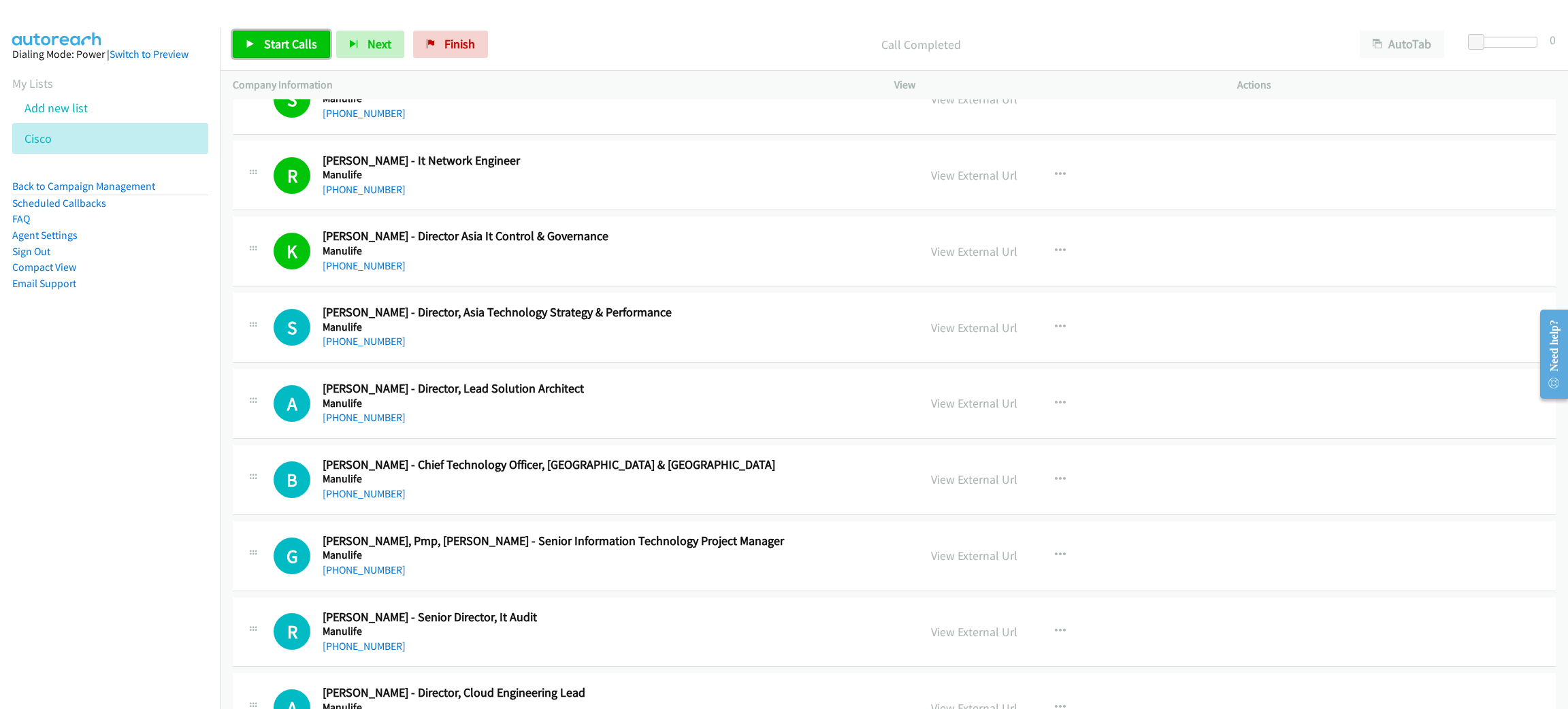
click at [254, 47] on icon at bounding box center [250, 44] width 9 height 9
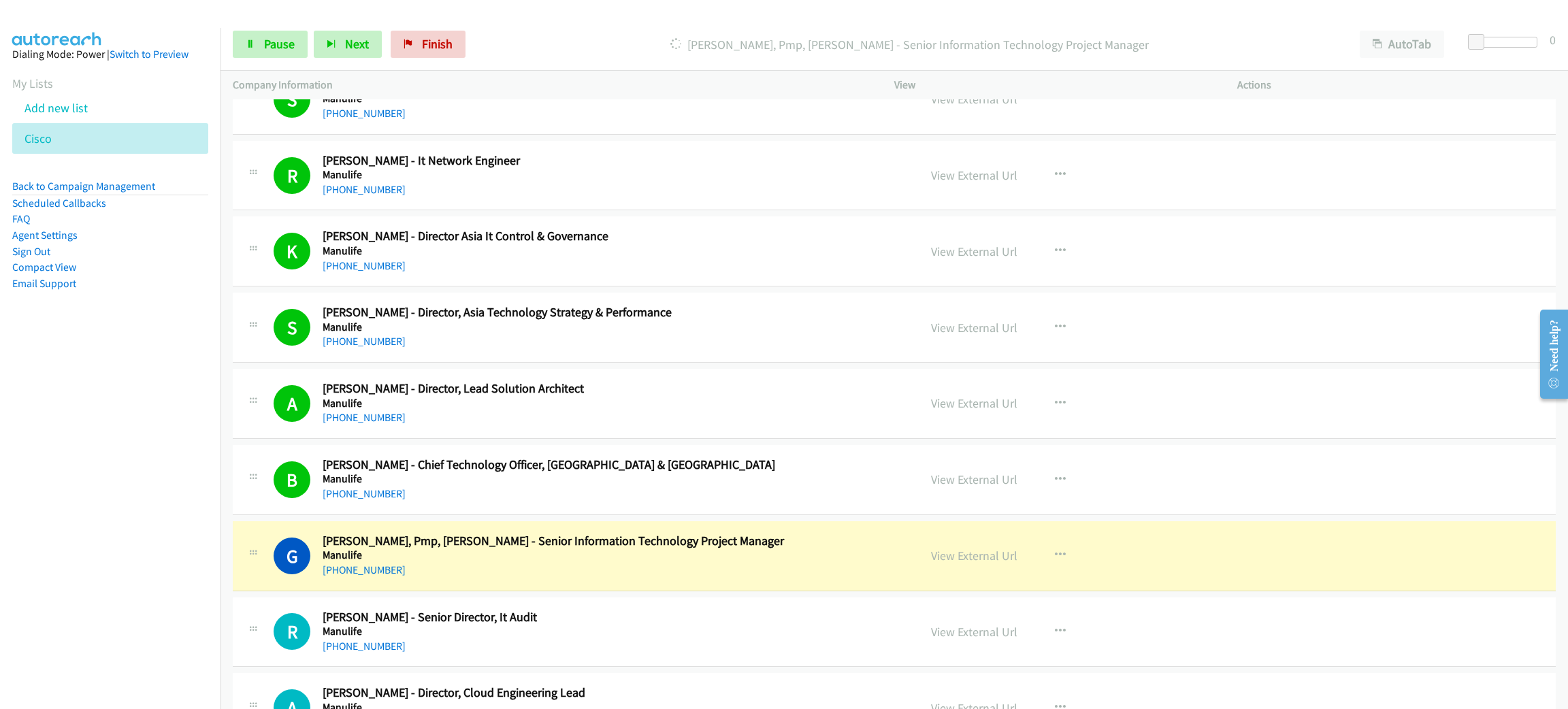
click at [572, 562] on h5 "Manulife" at bounding box center [602, 555] width 558 height 14
click at [989, 564] on link "View External Url" at bounding box center [974, 556] width 86 height 16
click at [284, 50] on span "Pause" at bounding box center [279, 44] width 30 height 16
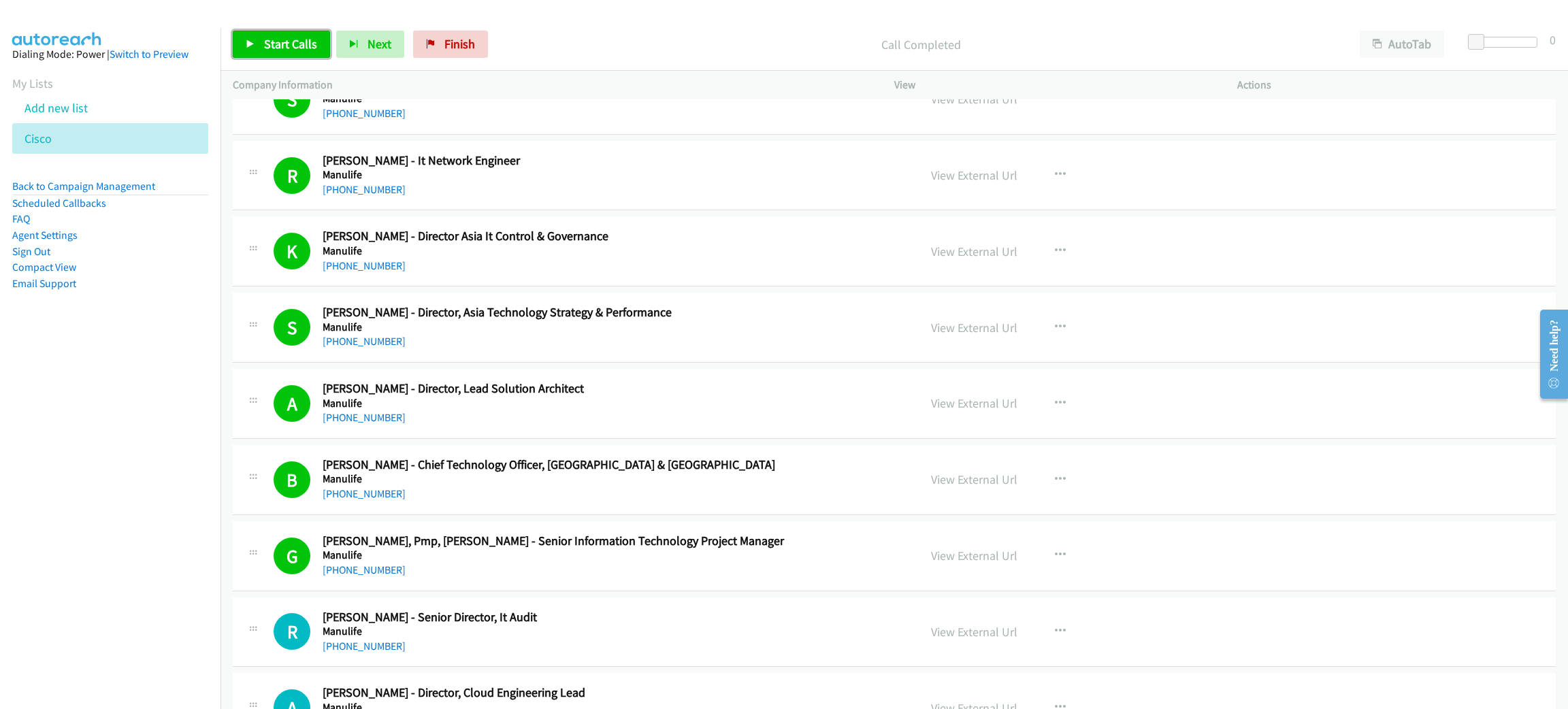
click at [275, 33] on link "Start Calls" at bounding box center [282, 44] width 97 height 28
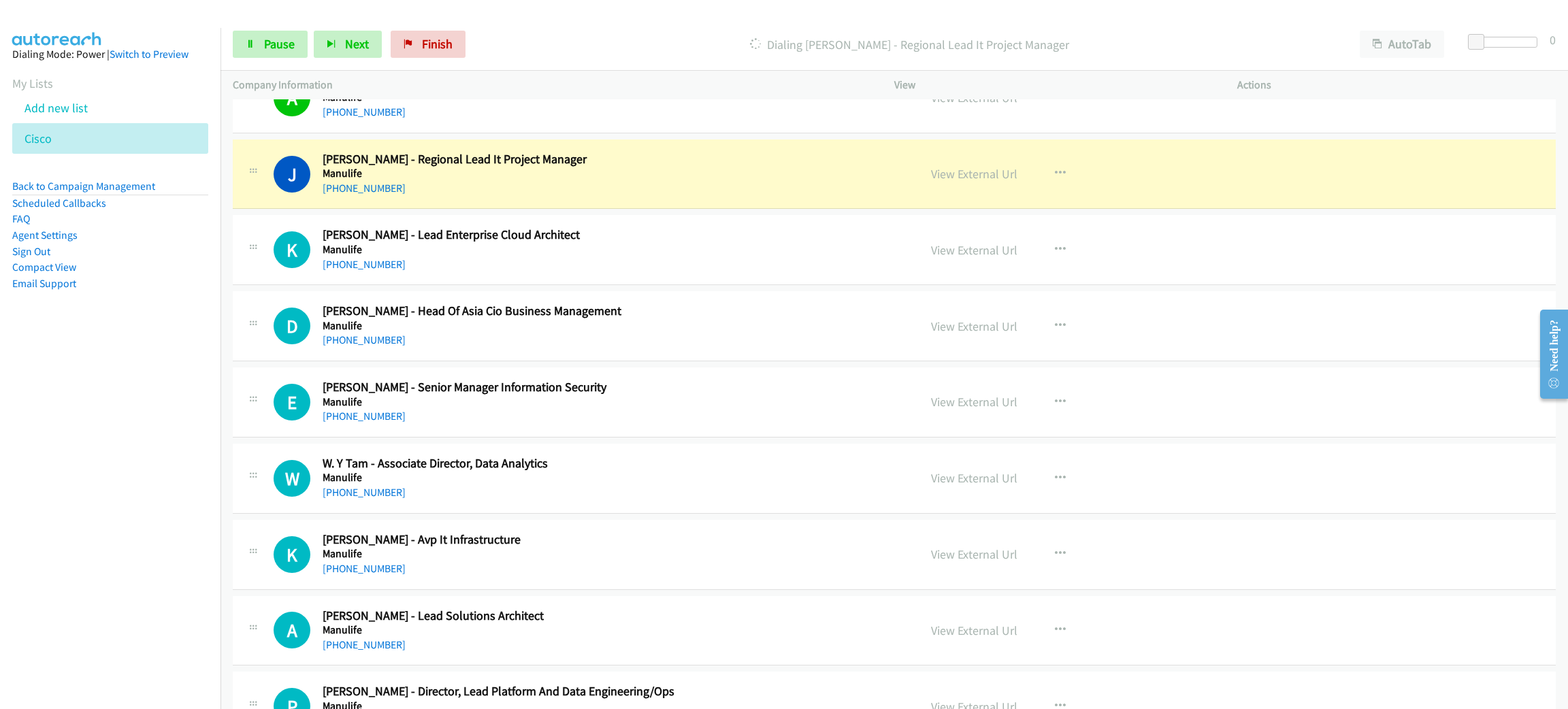
scroll to position [10517, 0]
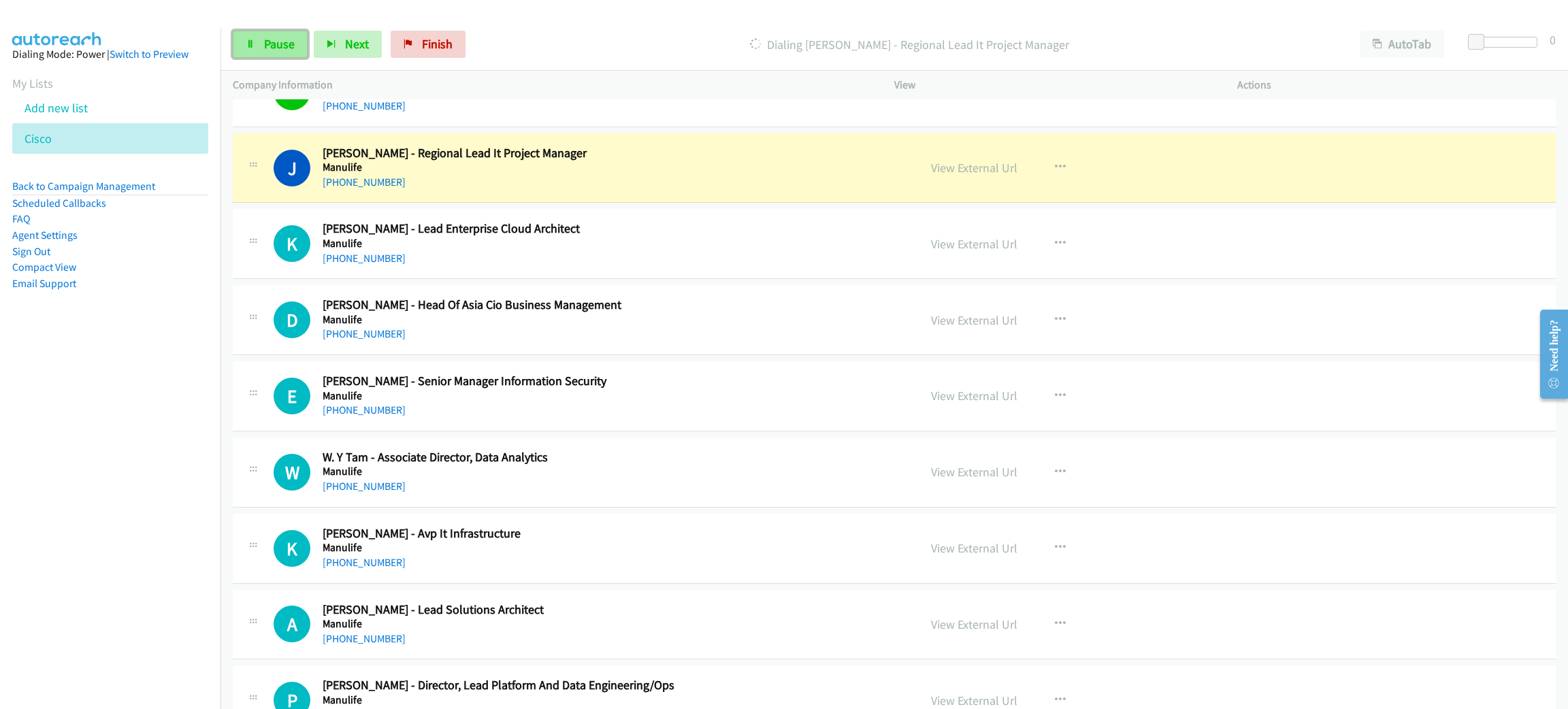
click at [291, 47] on span "Pause" at bounding box center [279, 44] width 30 height 16
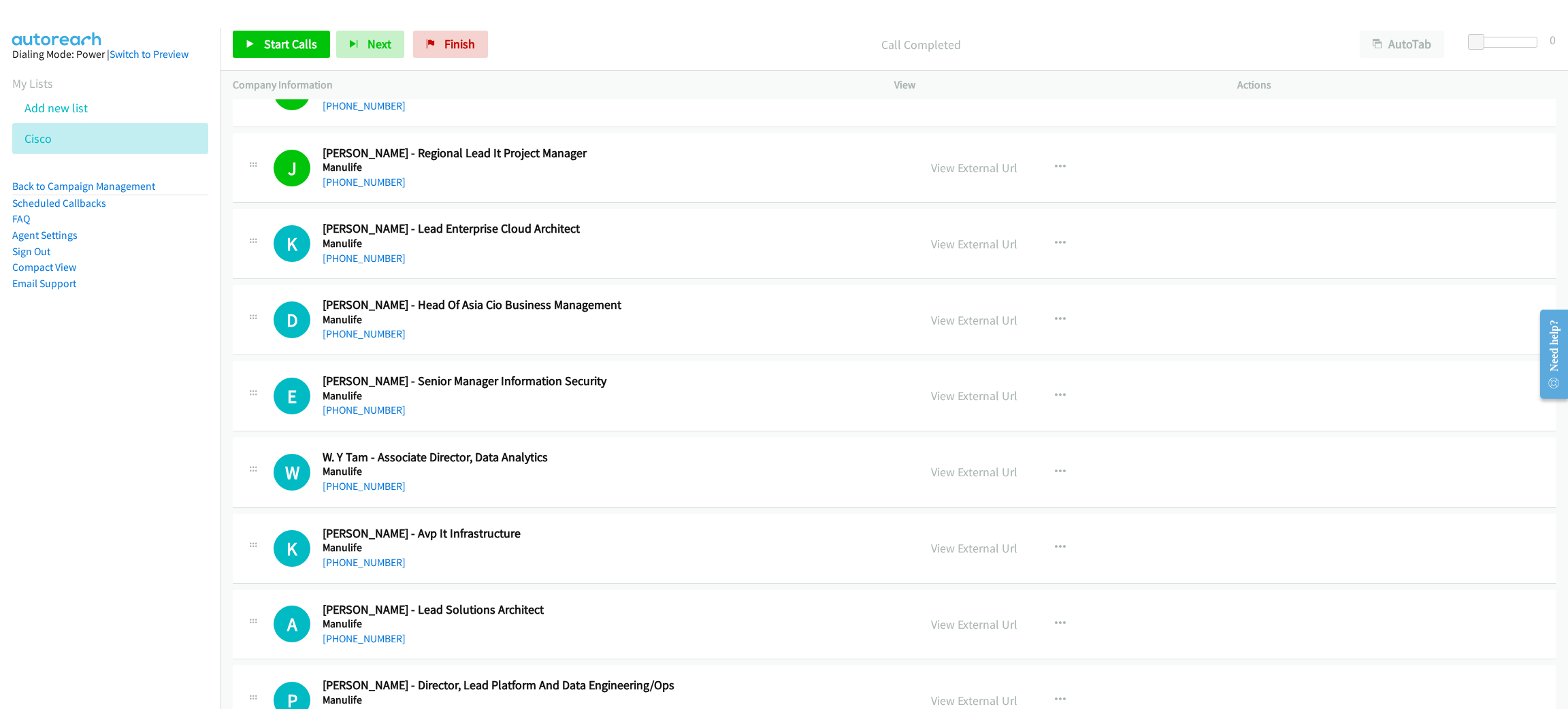
click at [52, 443] on nav "Dialing Mode: Power | Switch to Preview My Lists Add new list [GEOGRAPHIC_DATA]…" at bounding box center [110, 382] width 221 height 709
click at [280, 38] on span "Start Calls" at bounding box center [290, 44] width 53 height 16
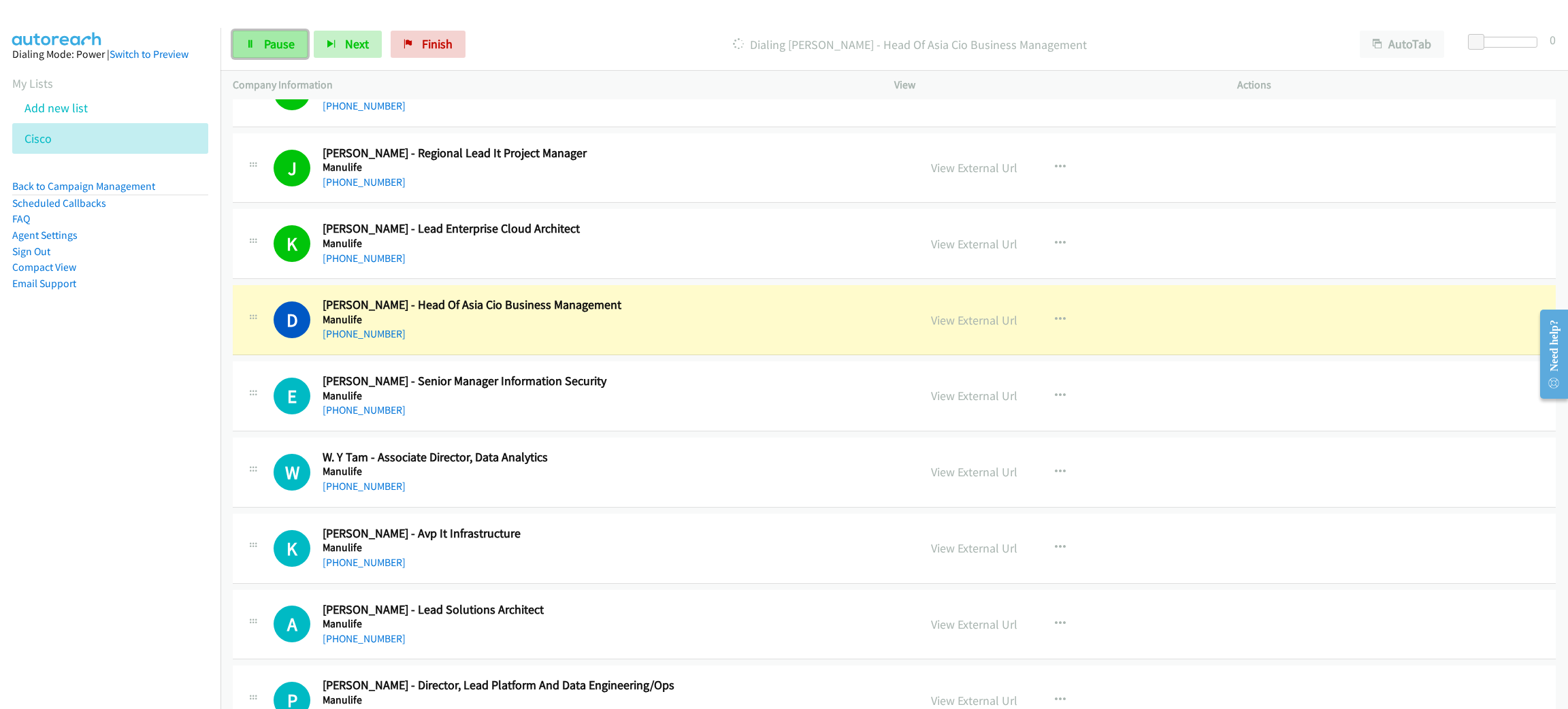
click at [274, 49] on span "Pause" at bounding box center [279, 44] width 30 height 16
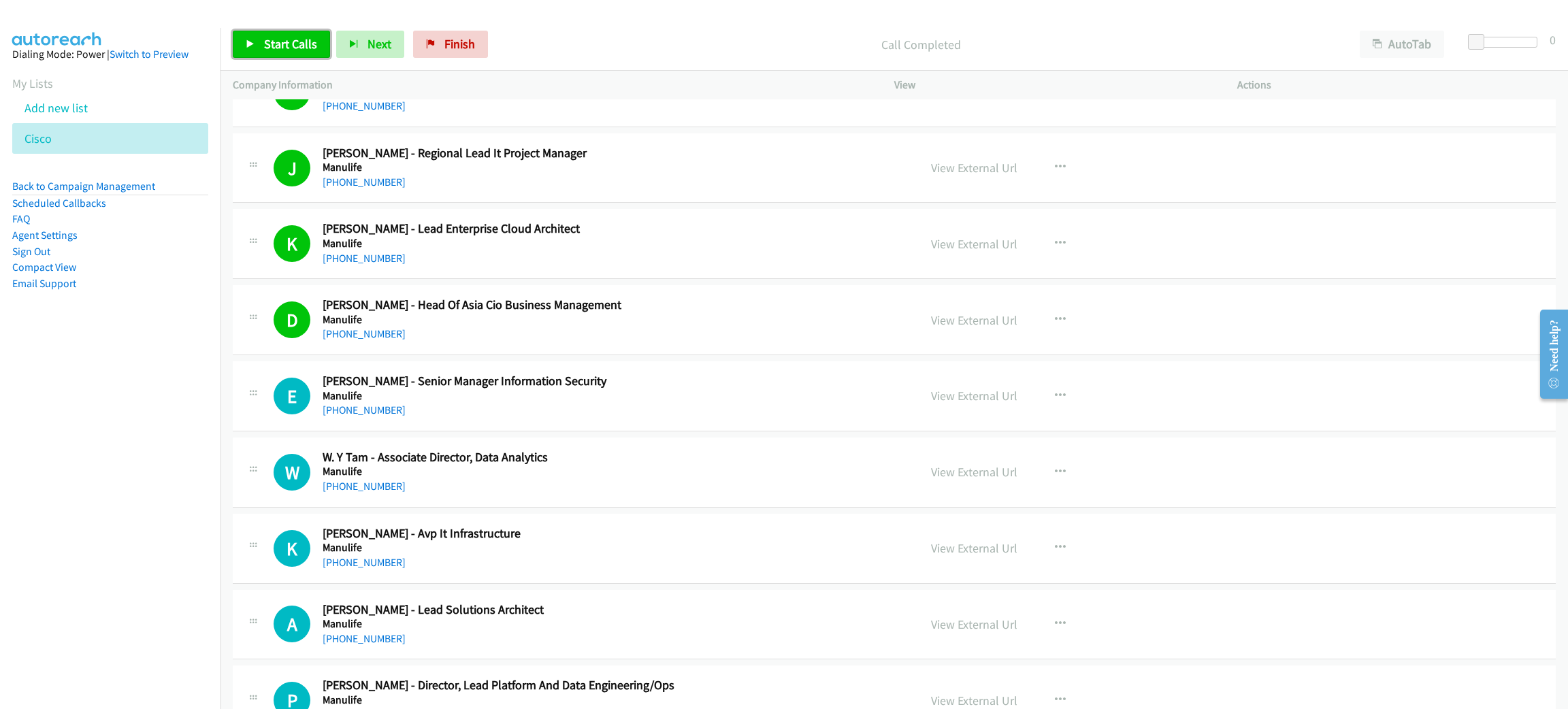
click at [260, 36] on link "Start Calls" at bounding box center [282, 44] width 97 height 28
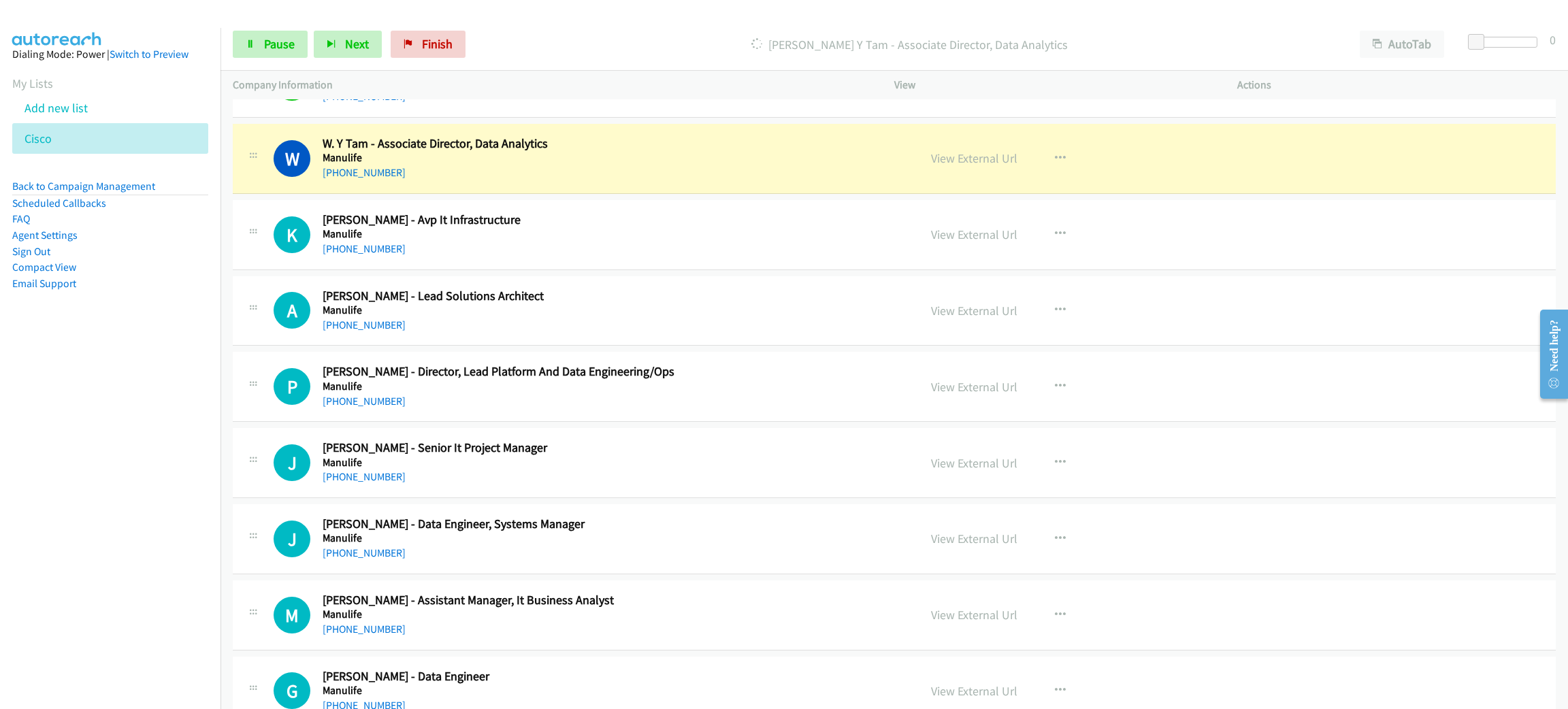
scroll to position [10823, 0]
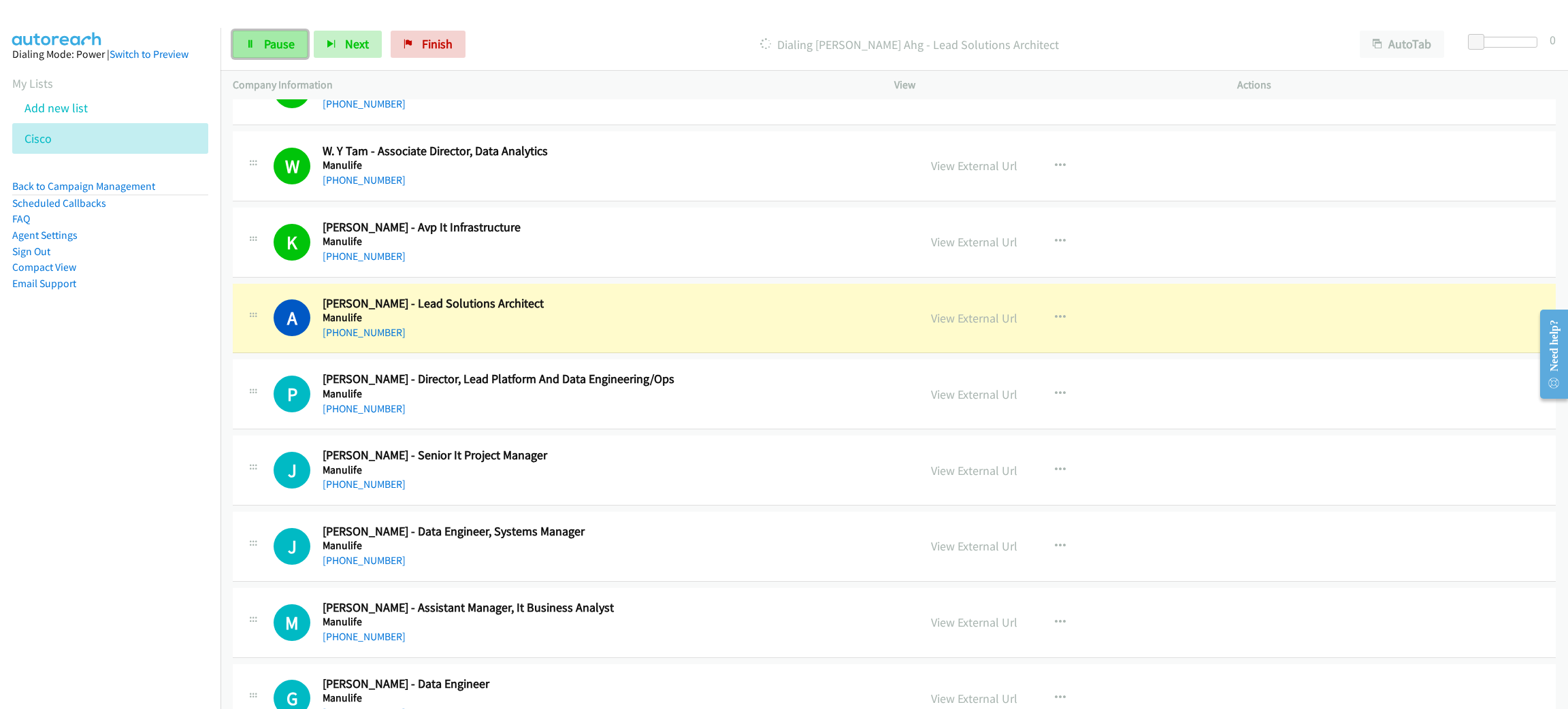
click at [276, 44] on span "Pause" at bounding box center [279, 44] width 30 height 16
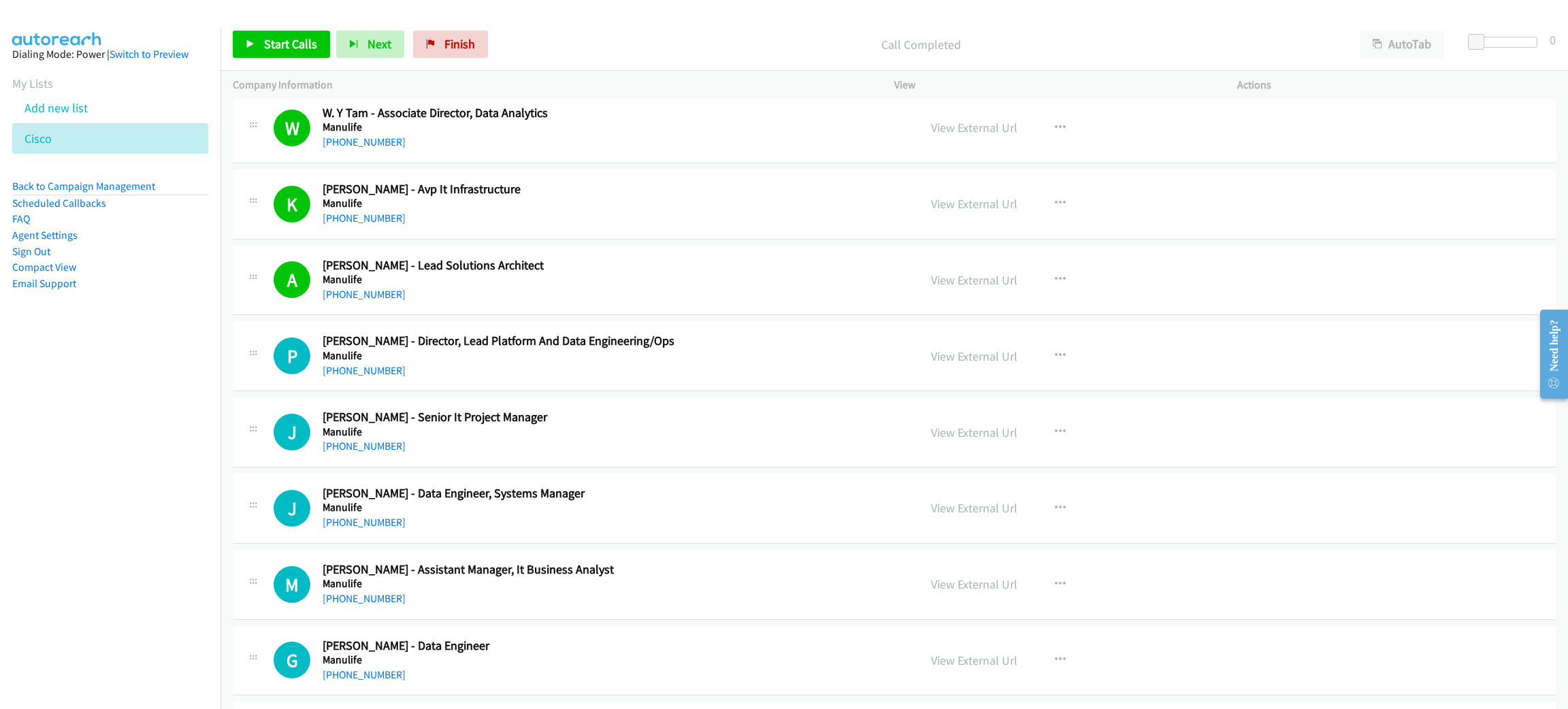
scroll to position [10925, 0]
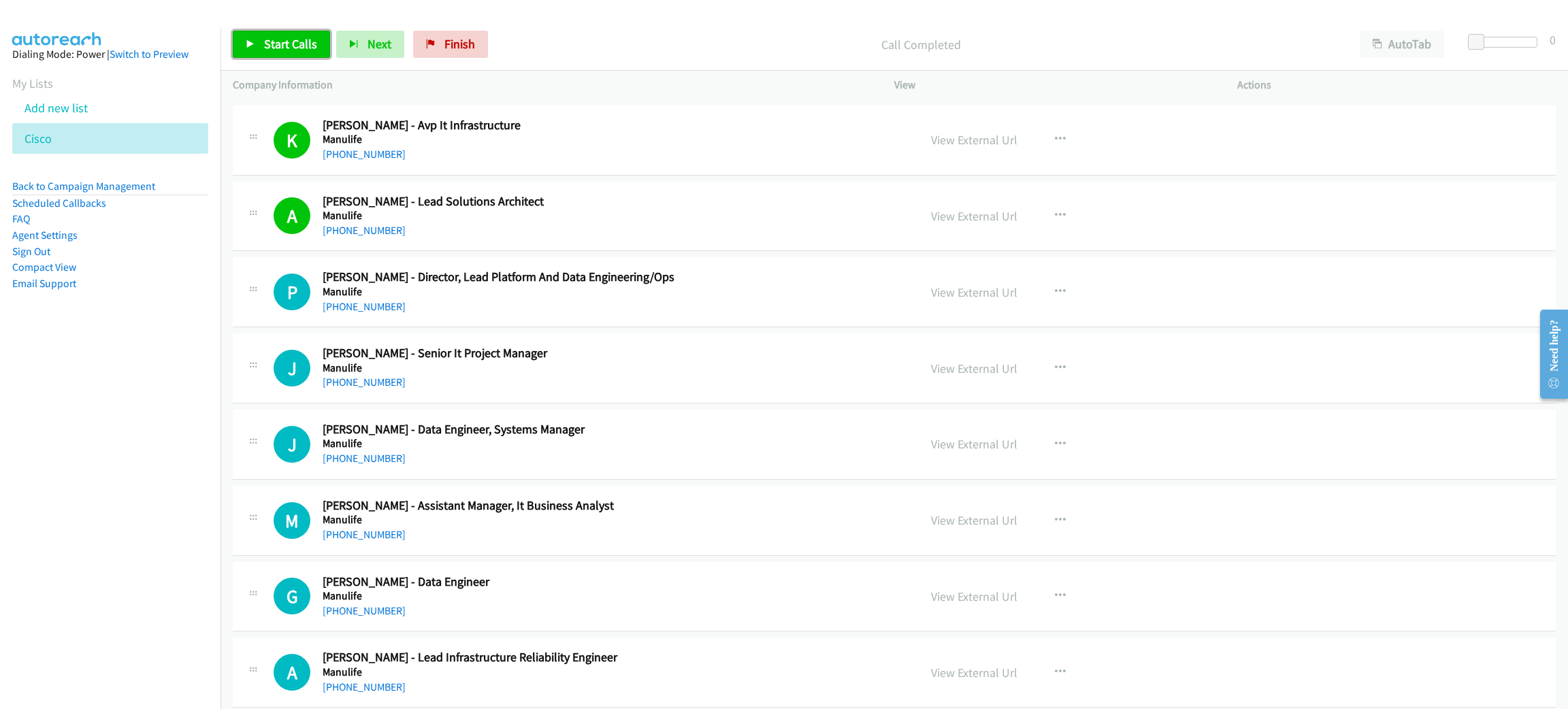
click at [311, 52] on link "Start Calls" at bounding box center [282, 44] width 97 height 28
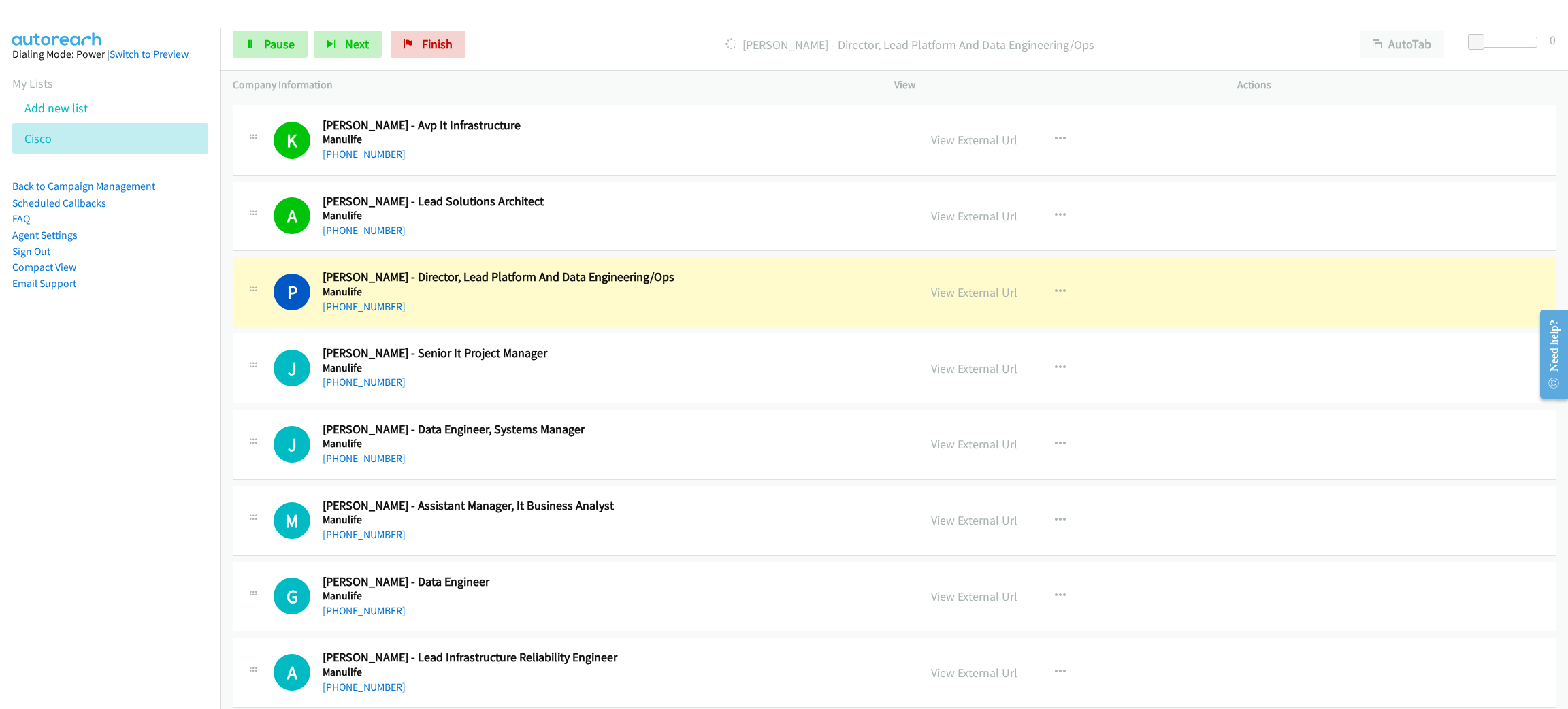
click at [607, 315] on div "[PHONE_NUMBER]" at bounding box center [602, 307] width 558 height 17
click at [289, 45] on span "Pause" at bounding box center [279, 44] width 30 height 16
click at [970, 300] on link "View External Url" at bounding box center [974, 292] width 86 height 16
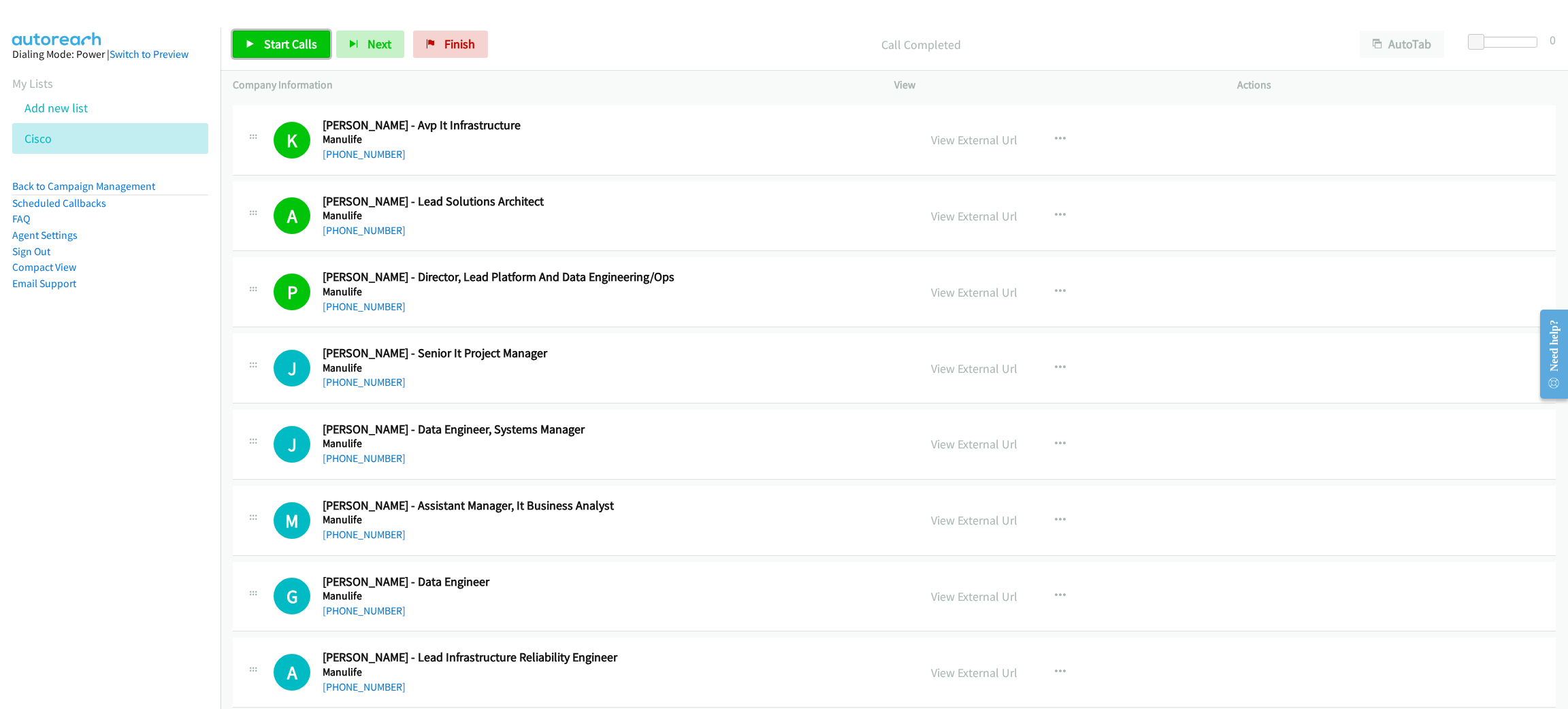
click at [317, 33] on link "Start Calls" at bounding box center [282, 44] width 97 height 28
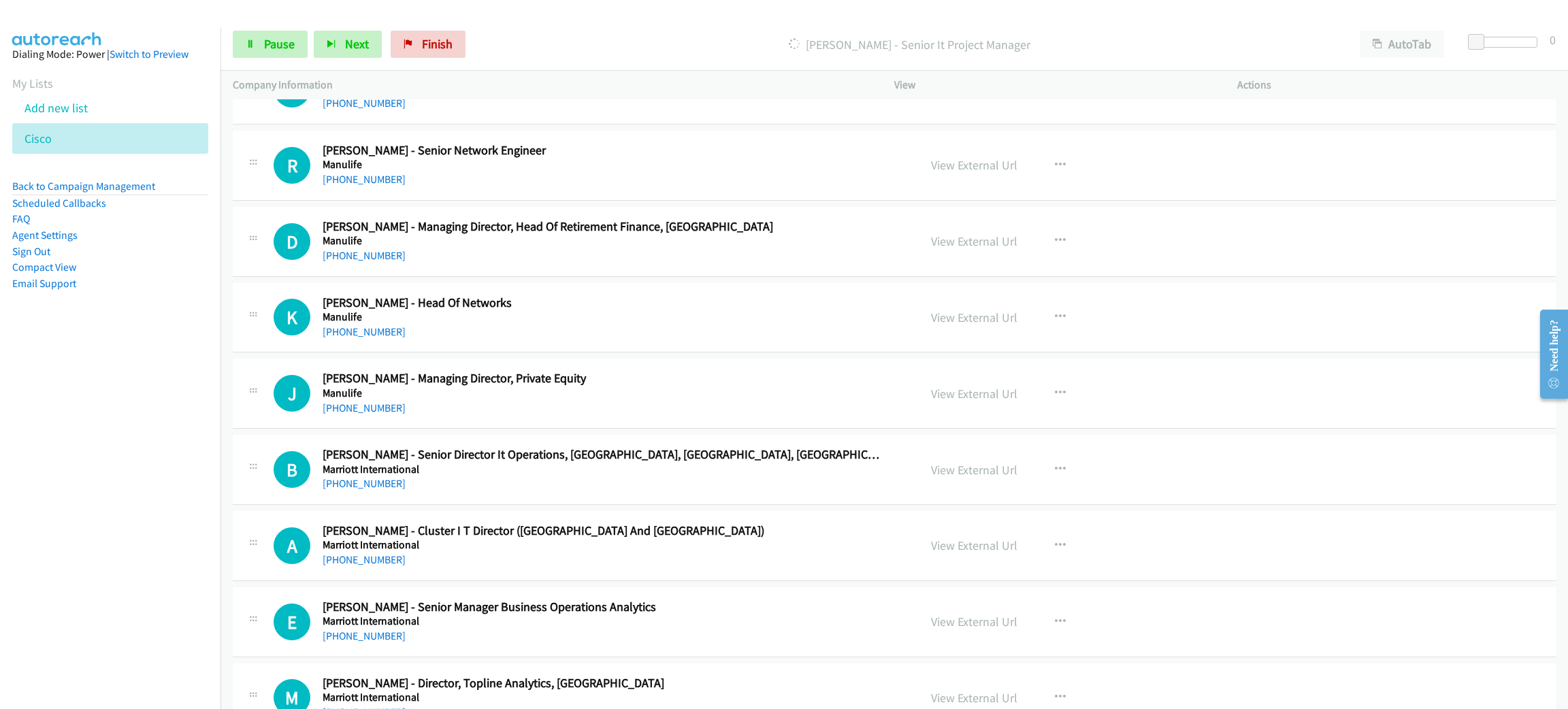
scroll to position [12049, 0]
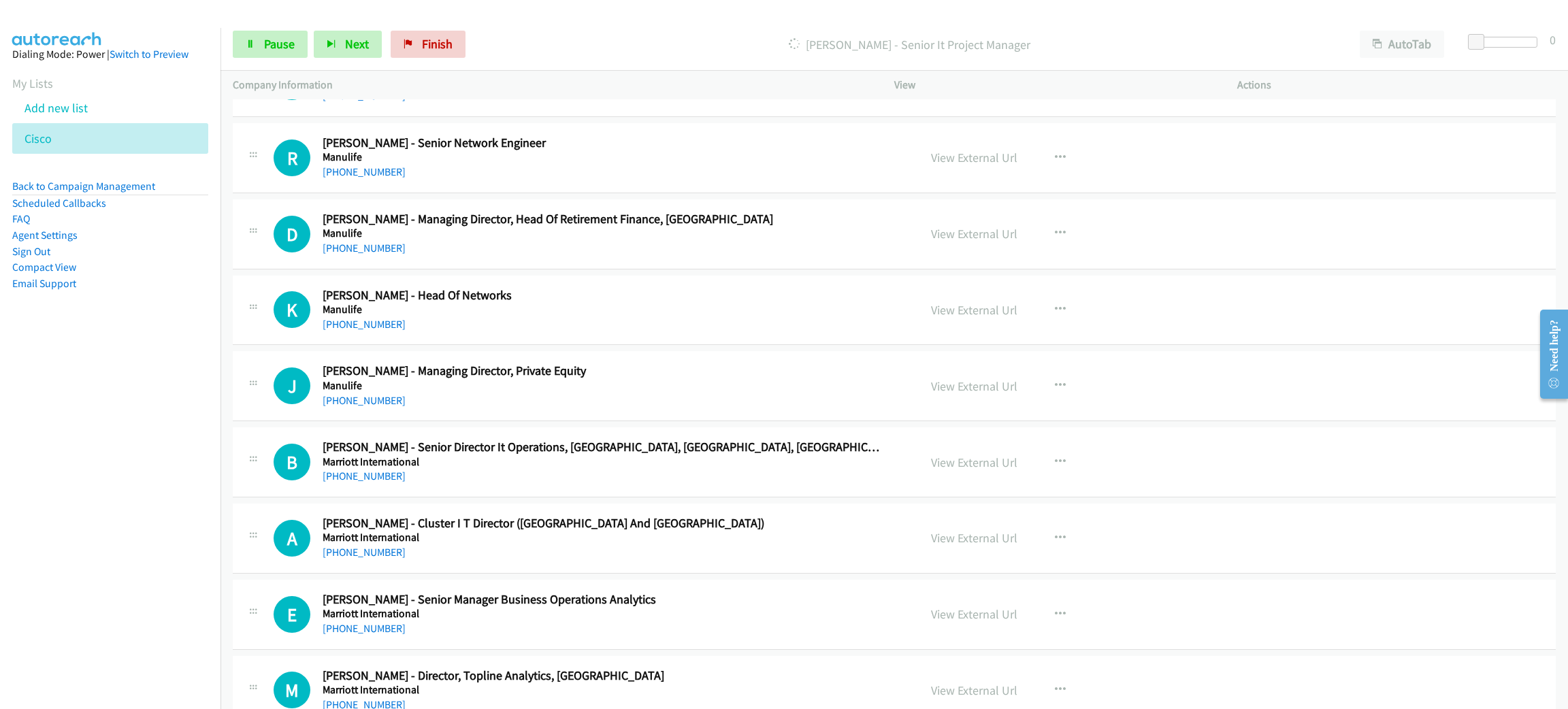
click at [575, 485] on div "[PHONE_NUMBER]" at bounding box center [602, 476] width 558 height 17
click at [1047, 476] on button "button" at bounding box center [1060, 462] width 37 height 28
click at [998, 565] on link "Start Calls Here" at bounding box center [988, 552] width 181 height 28
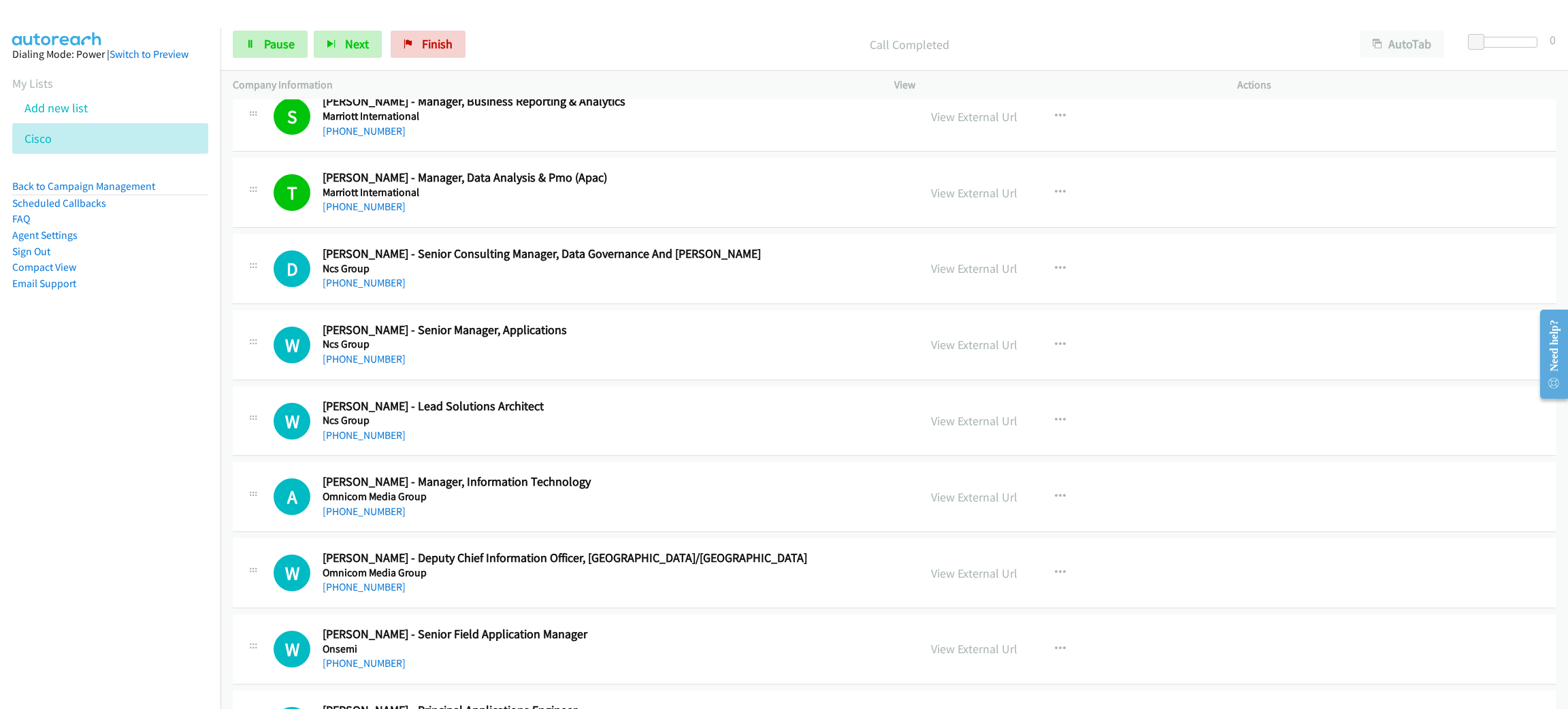
scroll to position [12763, 0]
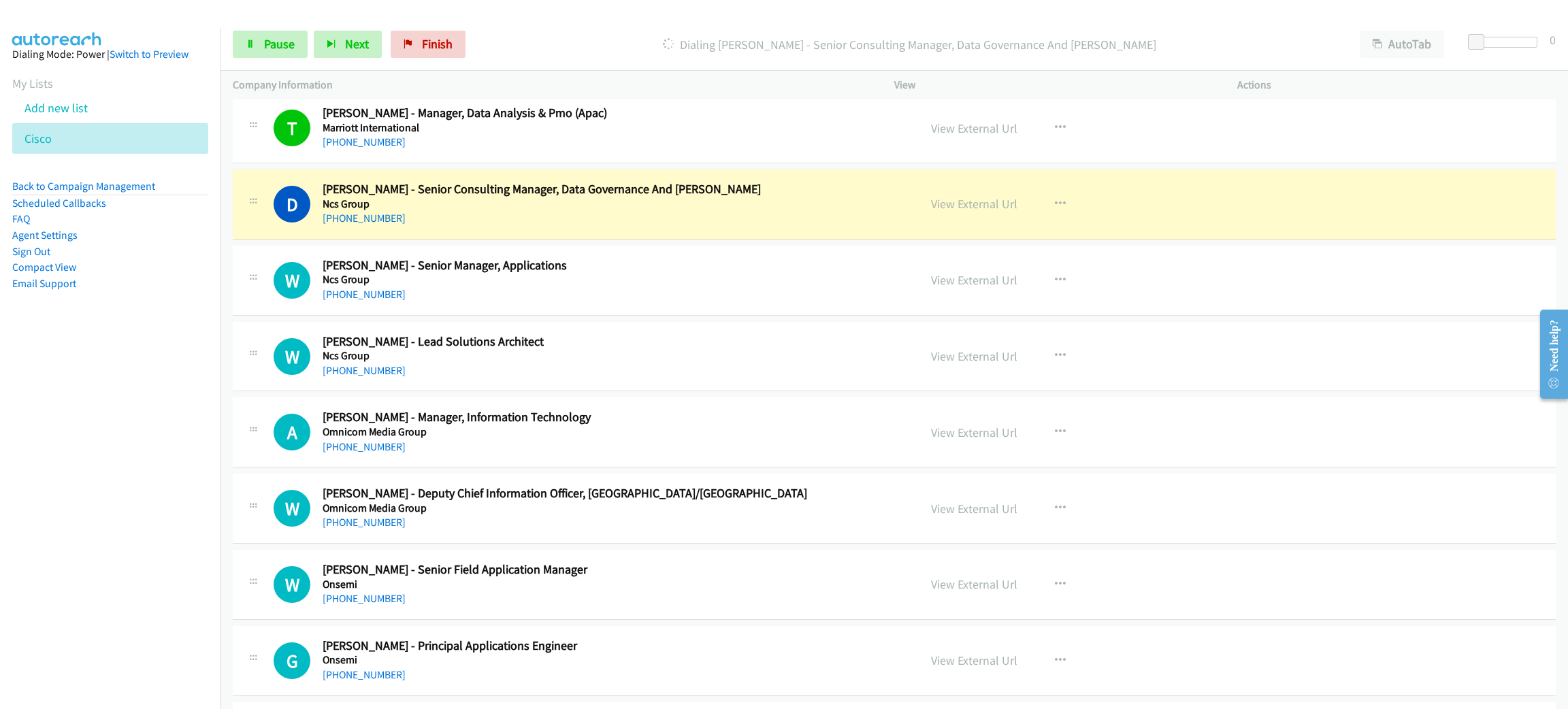
click at [522, 456] on div "[PHONE_NUMBER]" at bounding box center [602, 447] width 558 height 17
click at [1055, 438] on icon "button" at bounding box center [1060, 432] width 11 height 11
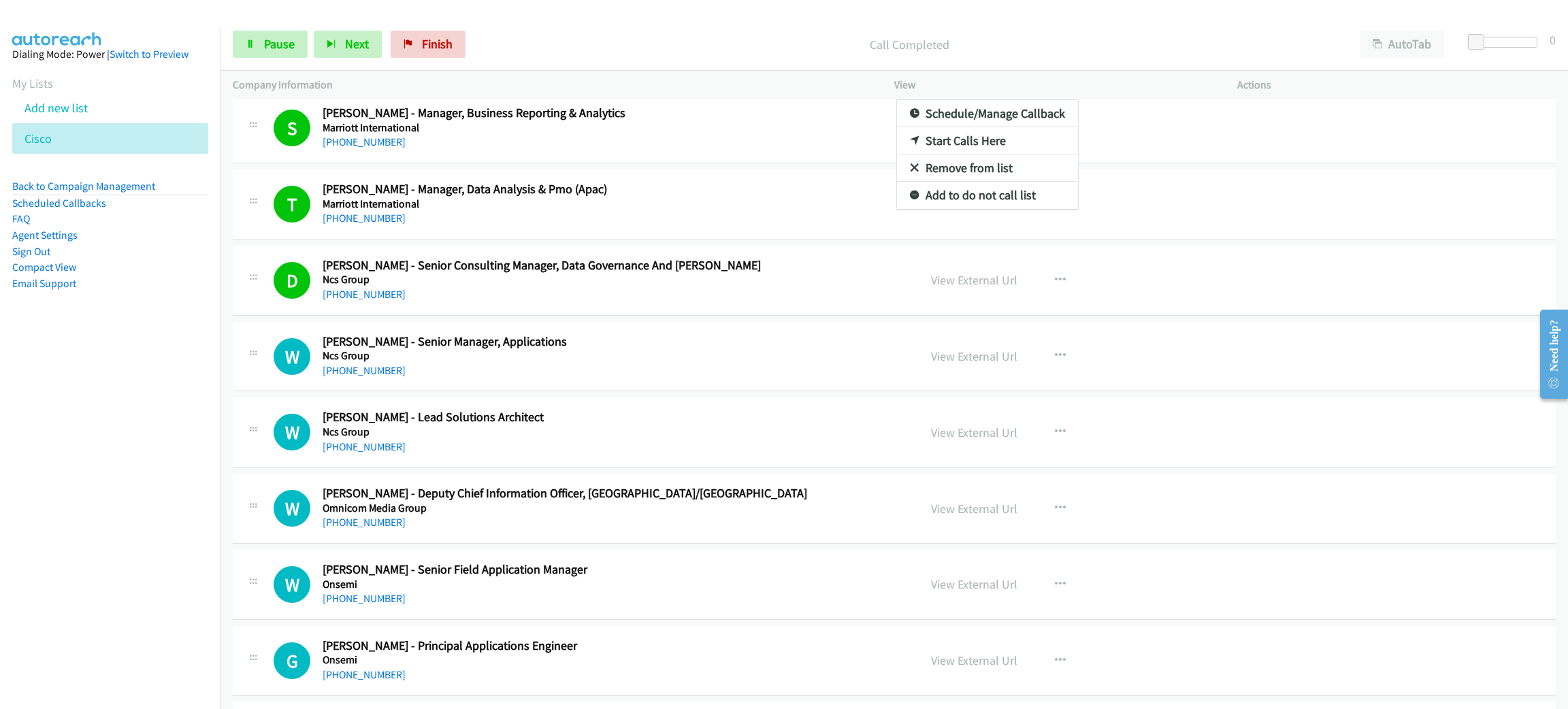
scroll to position [12811, 0]
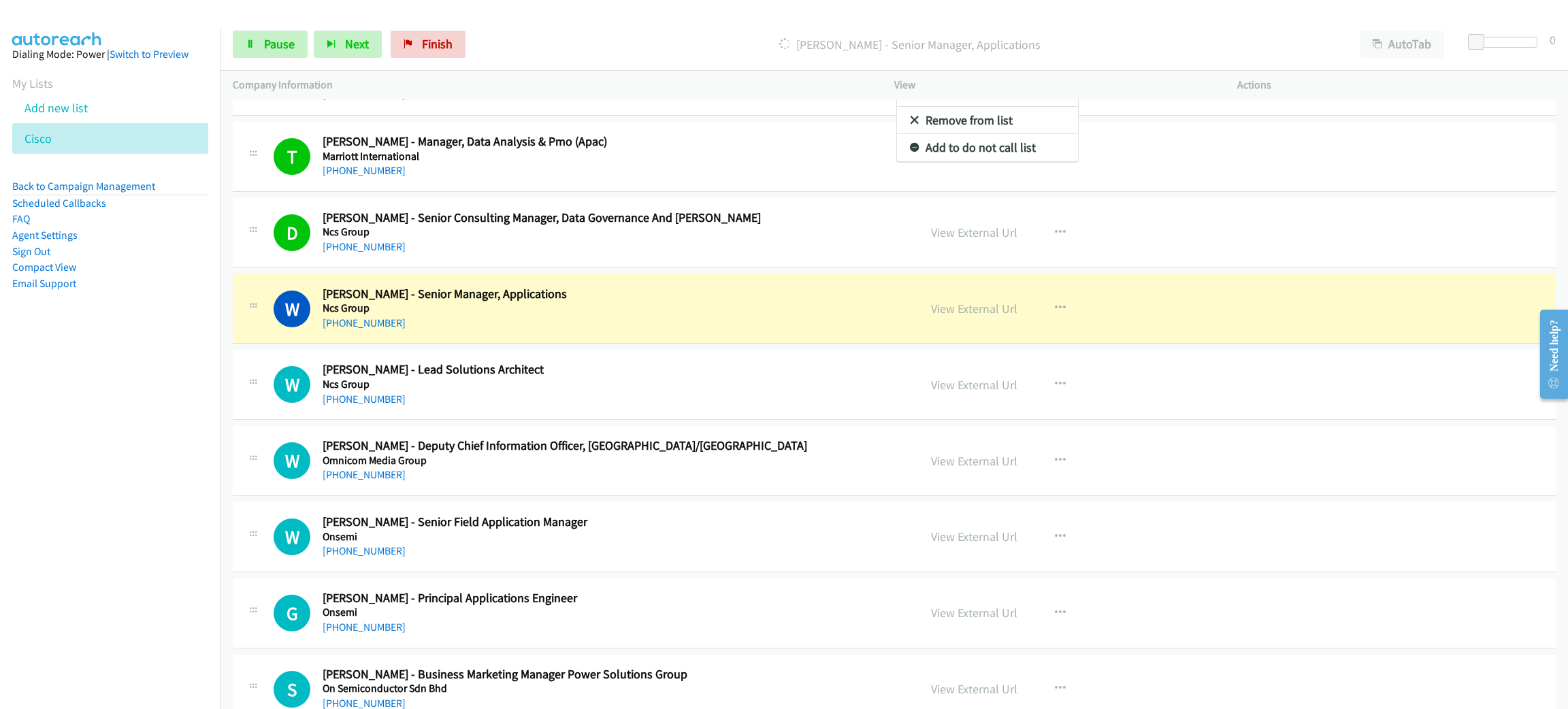
click at [274, 41] on div at bounding box center [784, 354] width 1568 height 709
click at [274, 41] on span "Pause" at bounding box center [279, 44] width 30 height 16
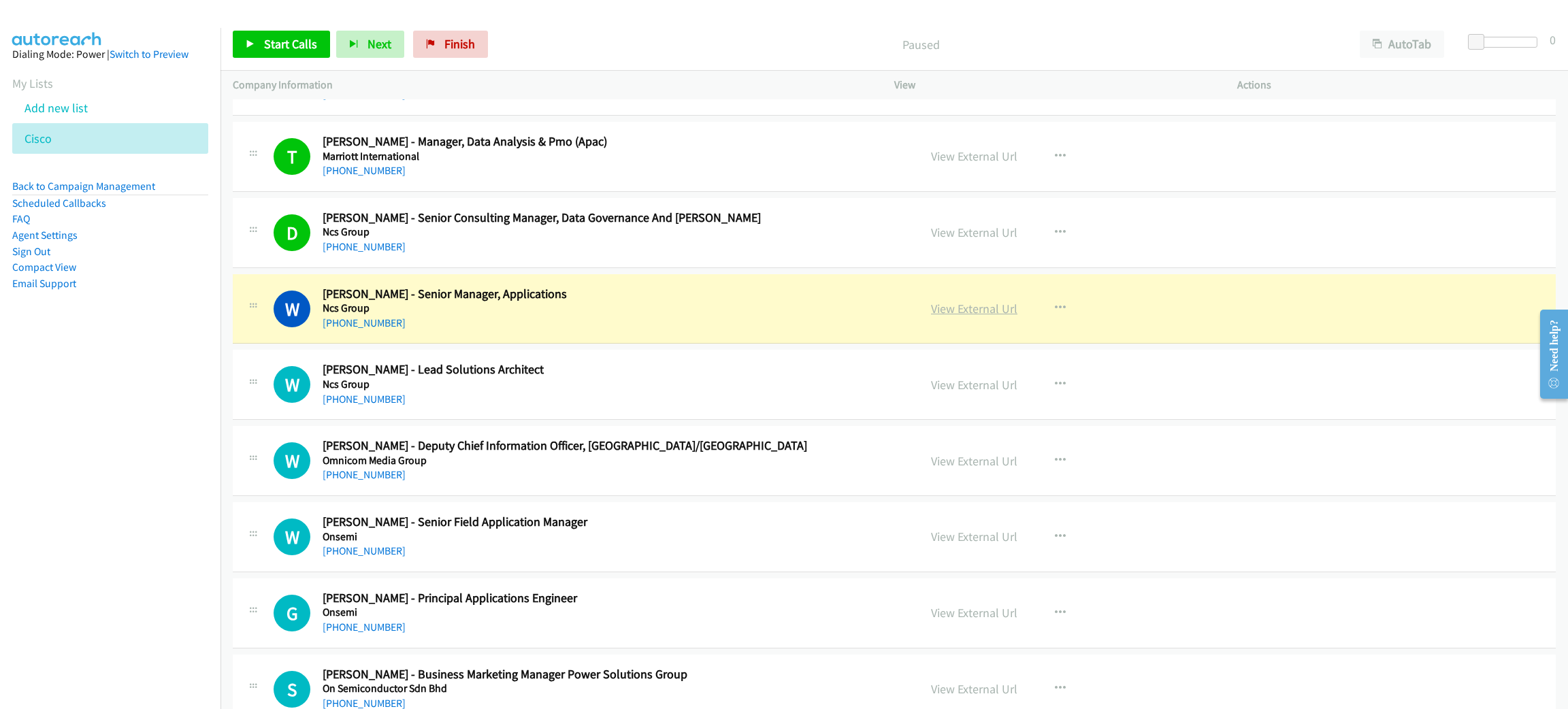
click at [936, 316] on link "View External Url" at bounding box center [974, 309] width 86 height 16
